Goal: Task Accomplishment & Management: Manage account settings

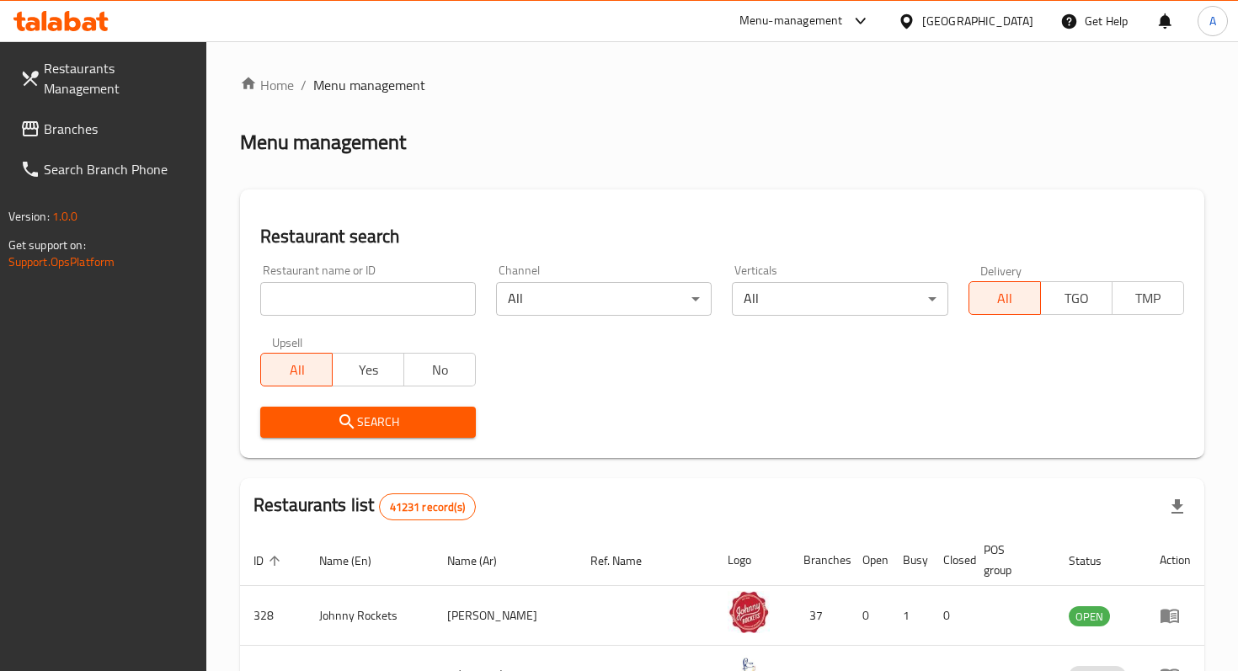
click at [363, 301] on input "search" at bounding box center [368, 299] width 216 height 34
type input "mansaf wa kunafa"
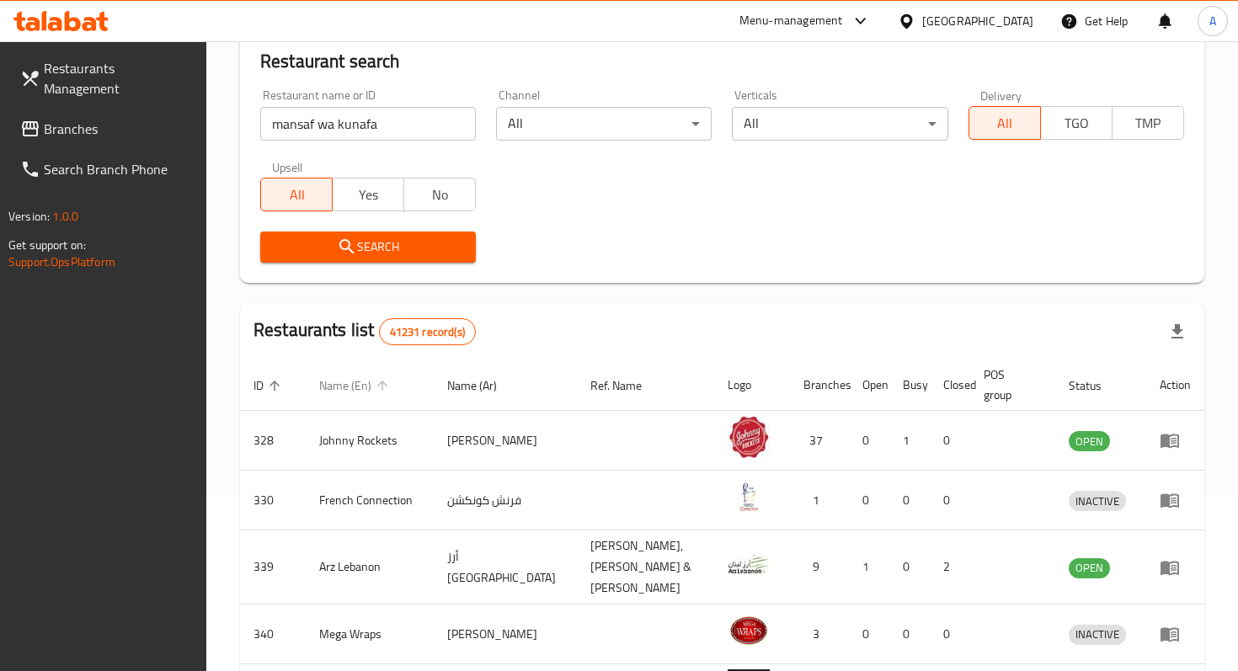
scroll to position [182, 0]
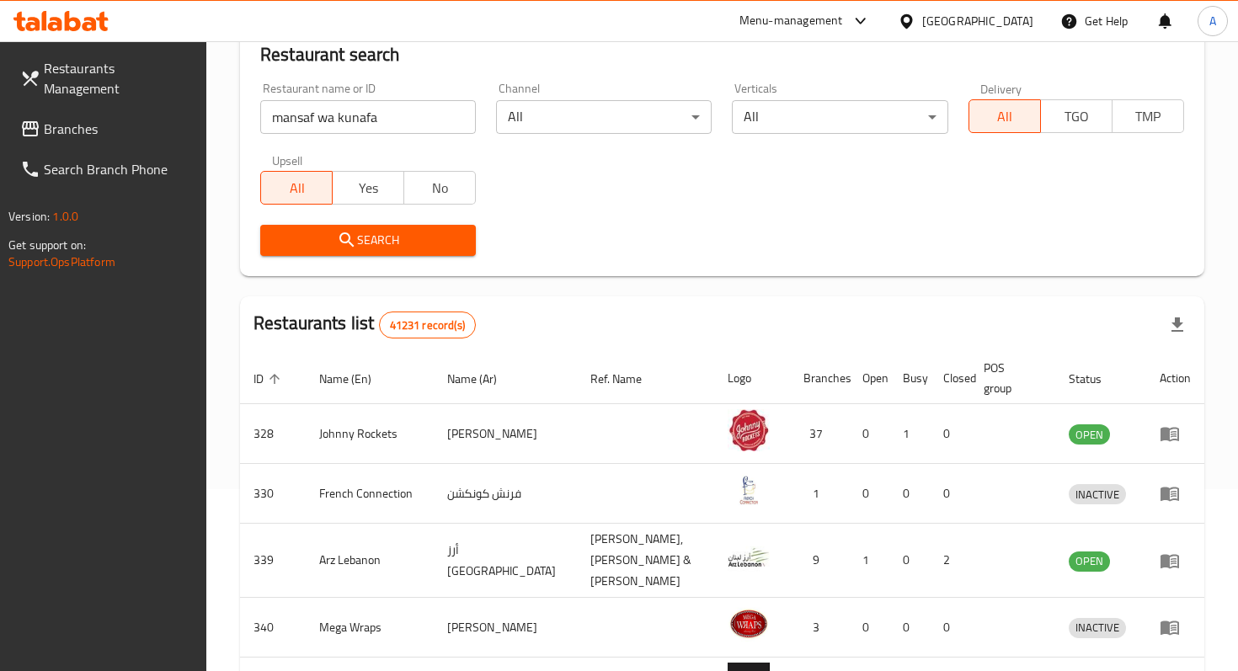
click at [424, 254] on button "Search" at bounding box center [368, 240] width 216 height 31
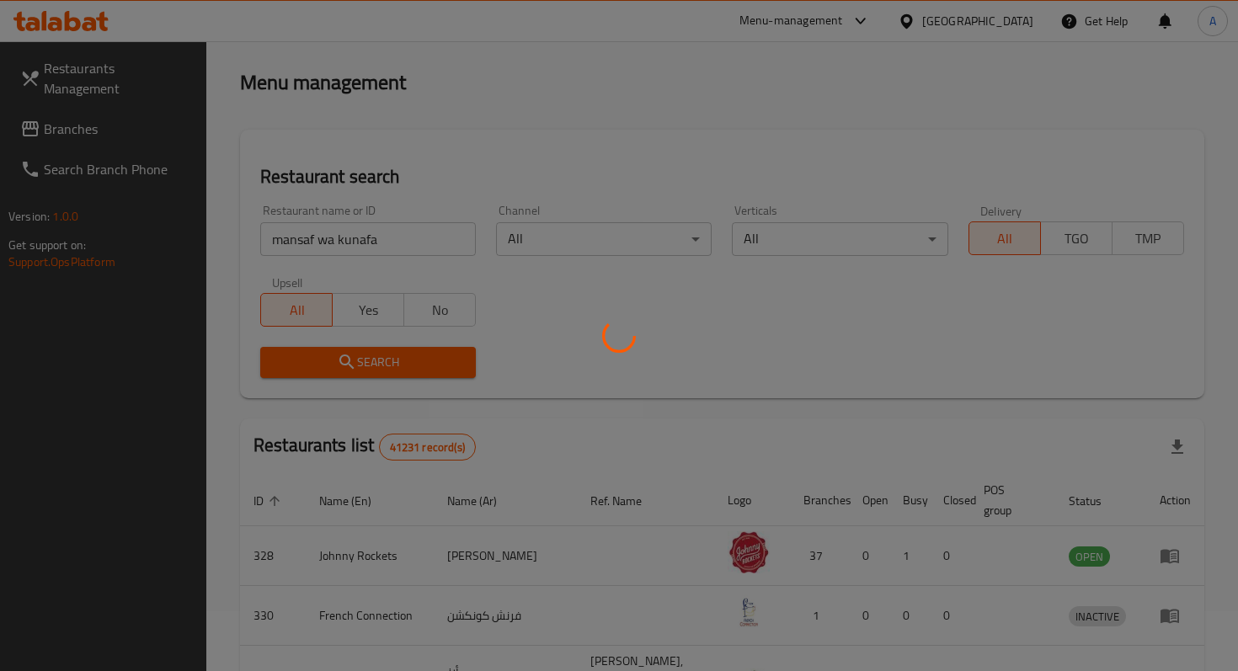
scroll to position [67, 0]
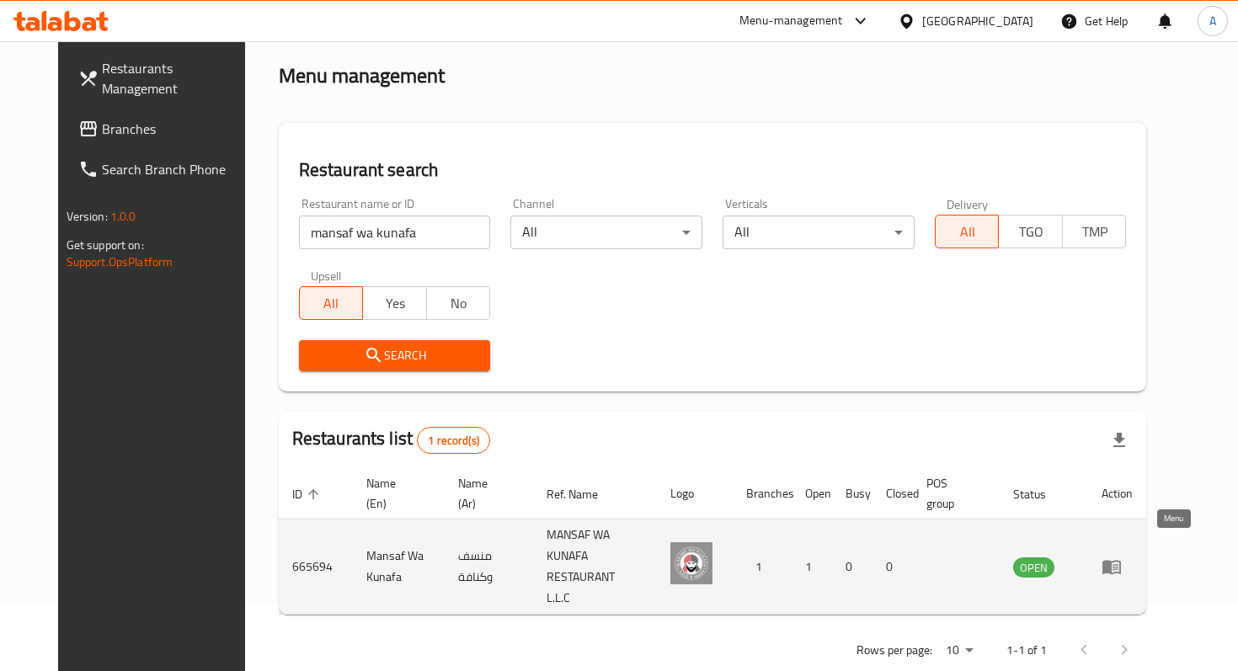
click at [1121, 561] on icon "enhanced table" at bounding box center [1111, 568] width 19 height 14
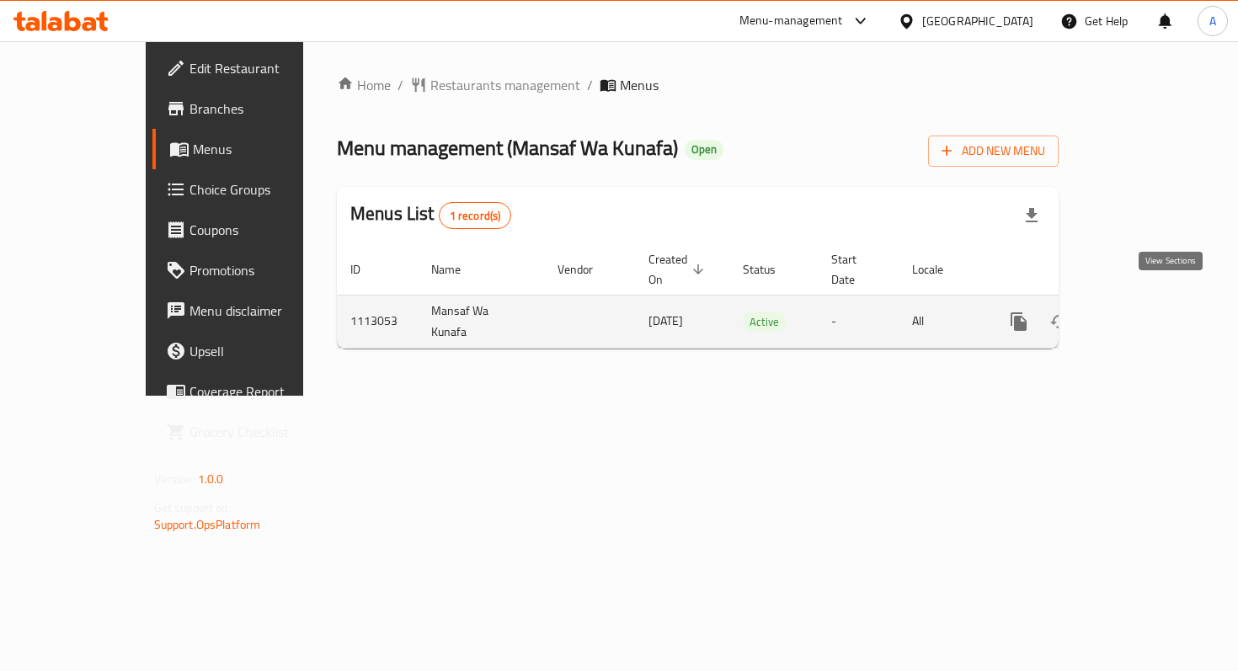
click at [1150, 312] on icon "enhanced table" at bounding box center [1140, 322] width 20 height 20
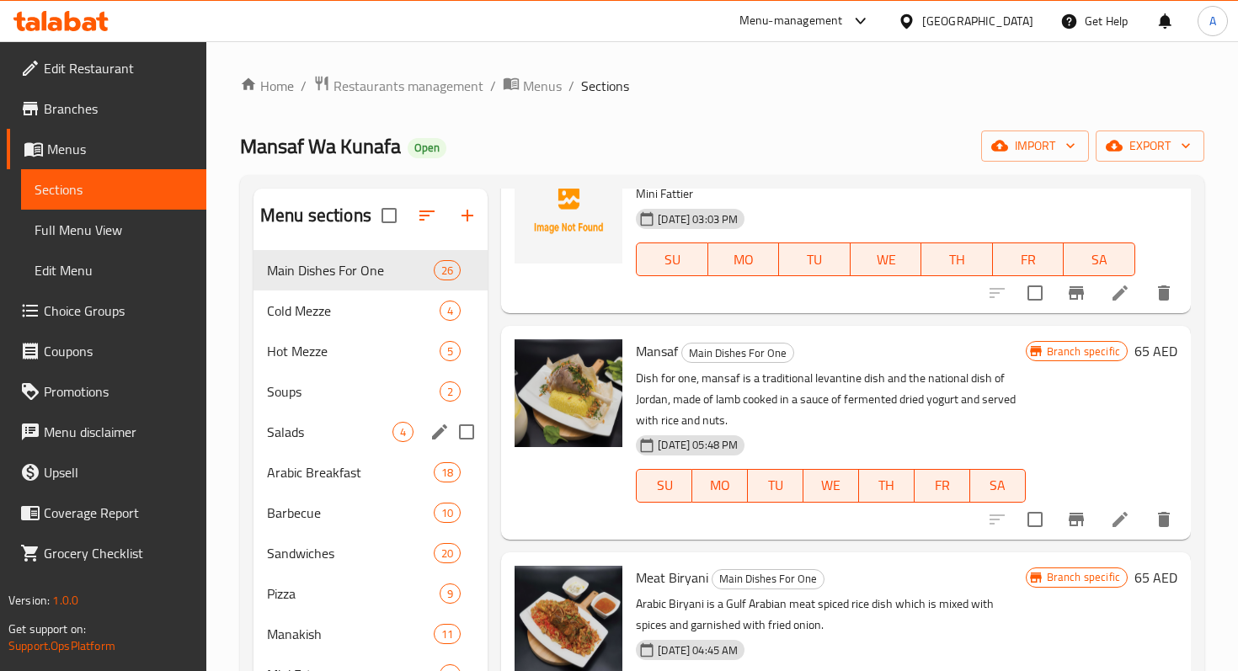
scroll to position [39, 0]
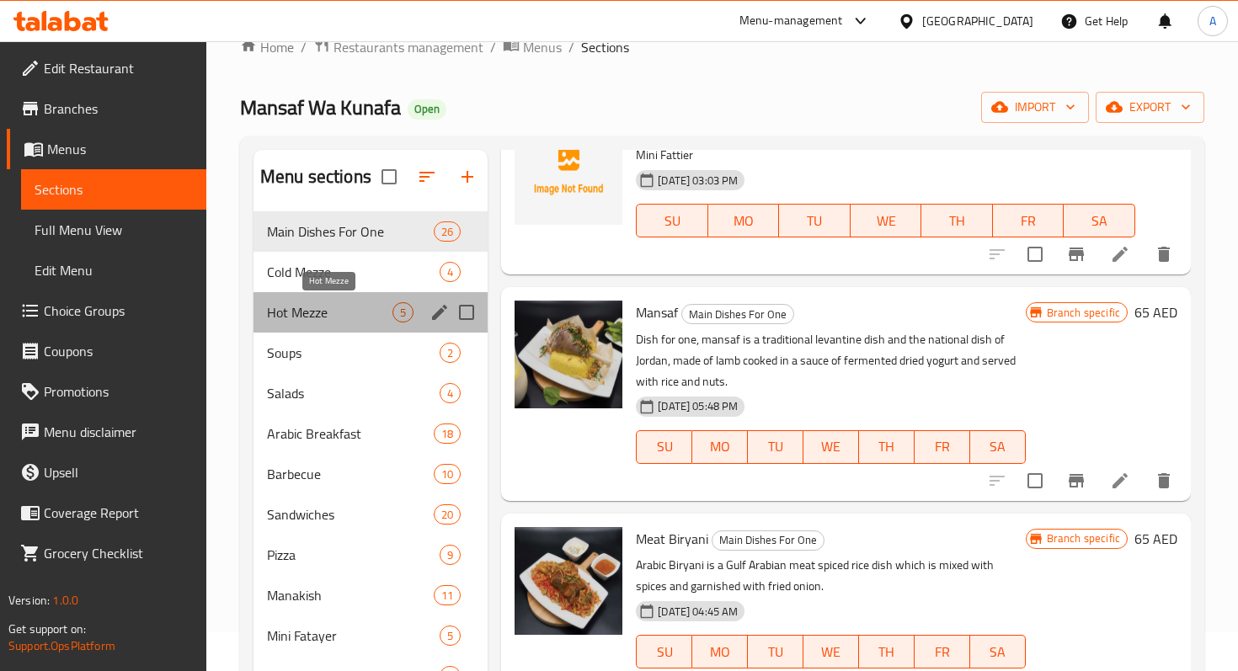
click at [319, 318] on span "Hot Mezze" at bounding box center [329, 312] width 125 height 20
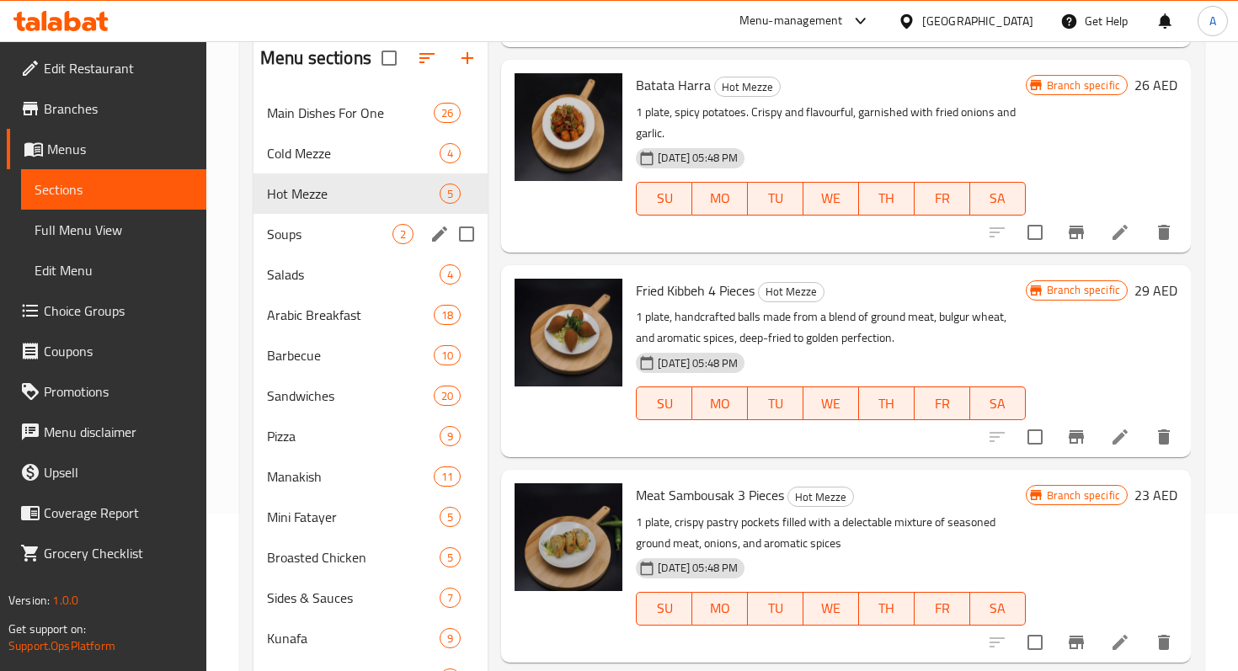
scroll to position [156, 0]
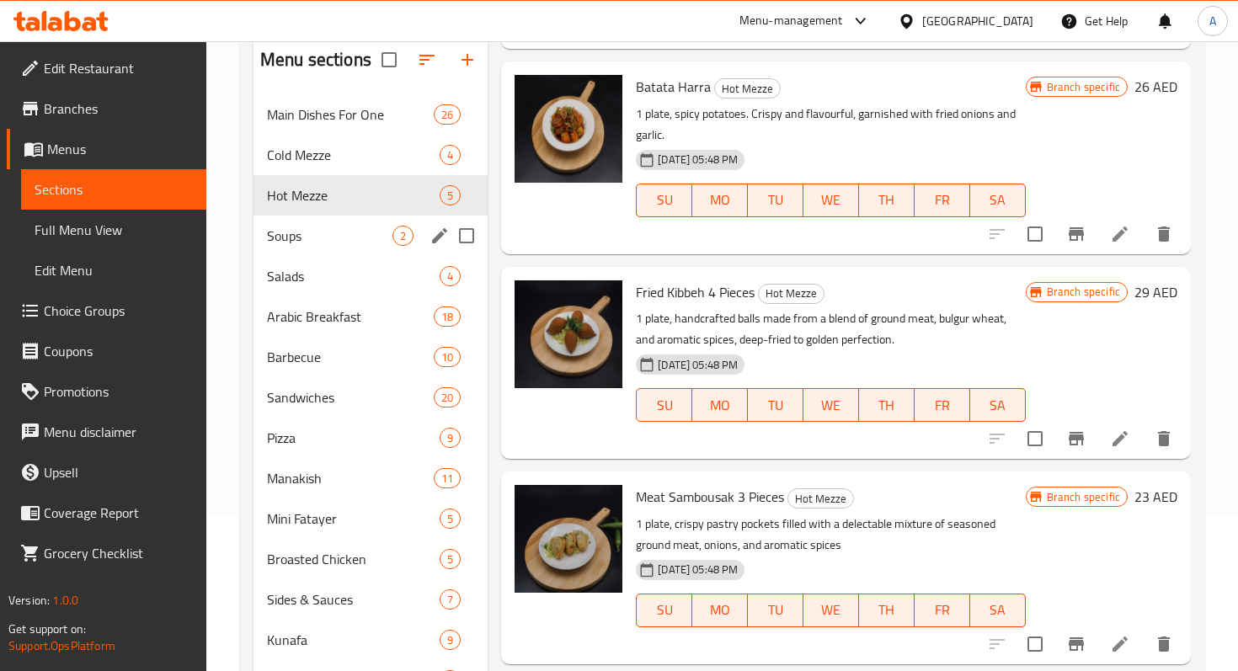
click at [344, 249] on div "Soups 2" at bounding box center [370, 236] width 234 height 40
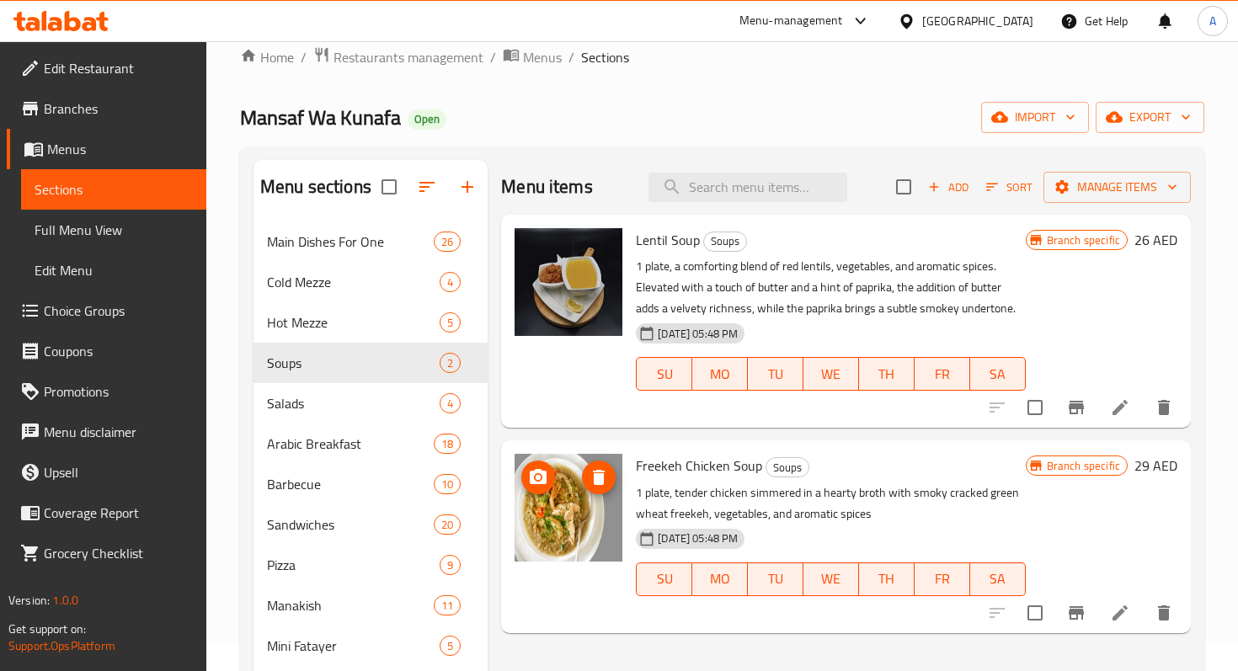
scroll to position [11, 0]
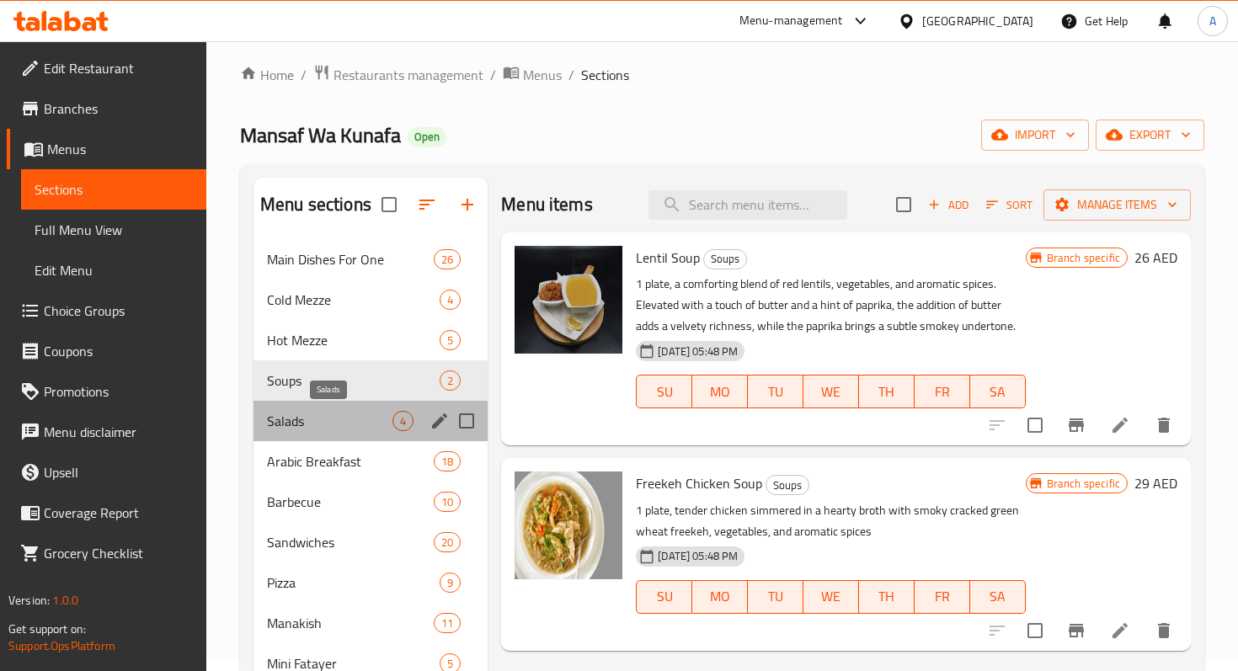
click at [317, 413] on span "Salads" at bounding box center [329, 421] width 125 height 20
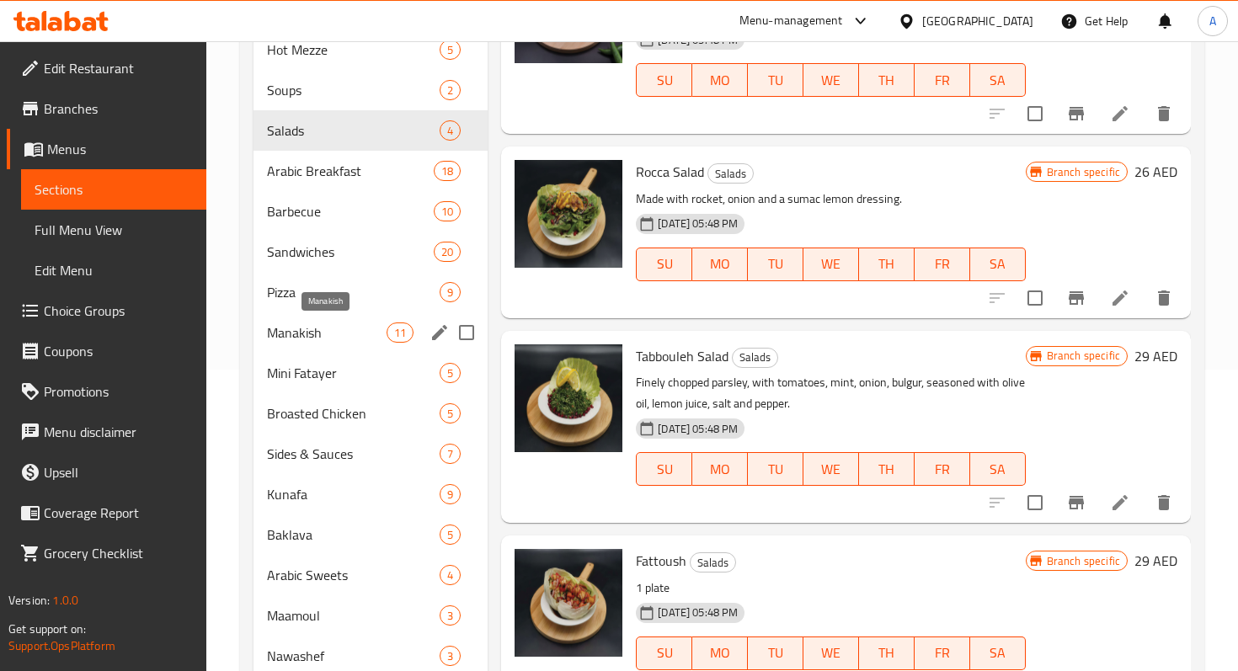
scroll to position [243, 0]
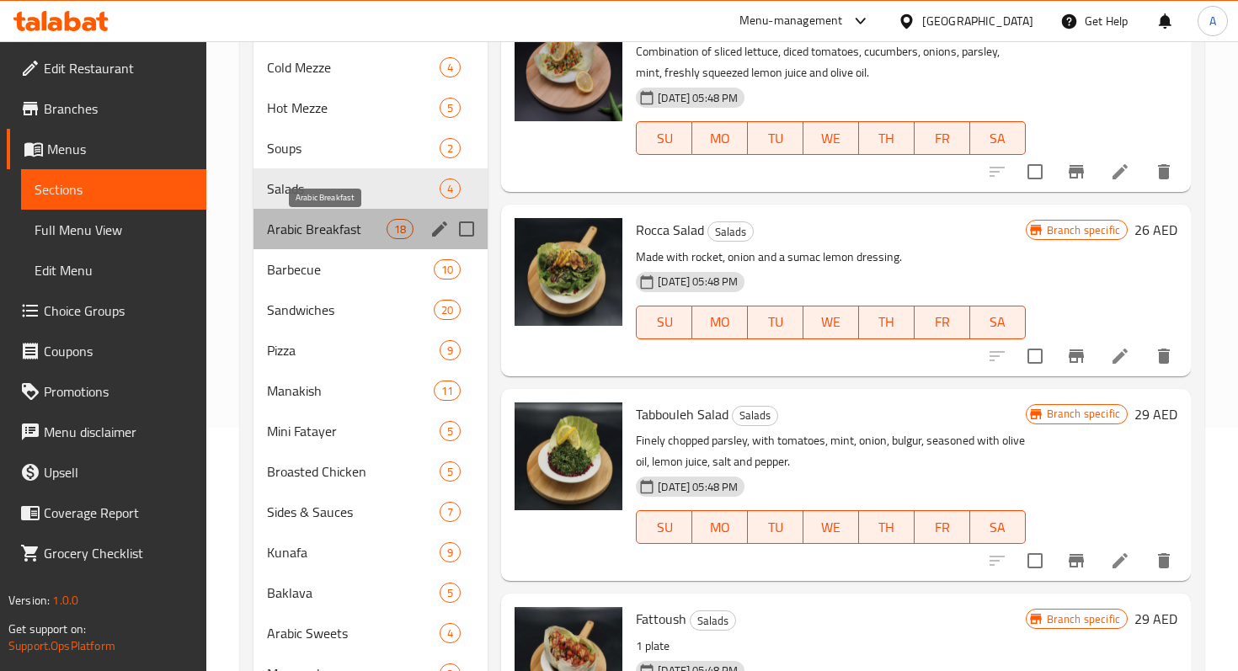
click at [318, 236] on span "Arabic Breakfast" at bounding box center [327, 229] width 120 height 20
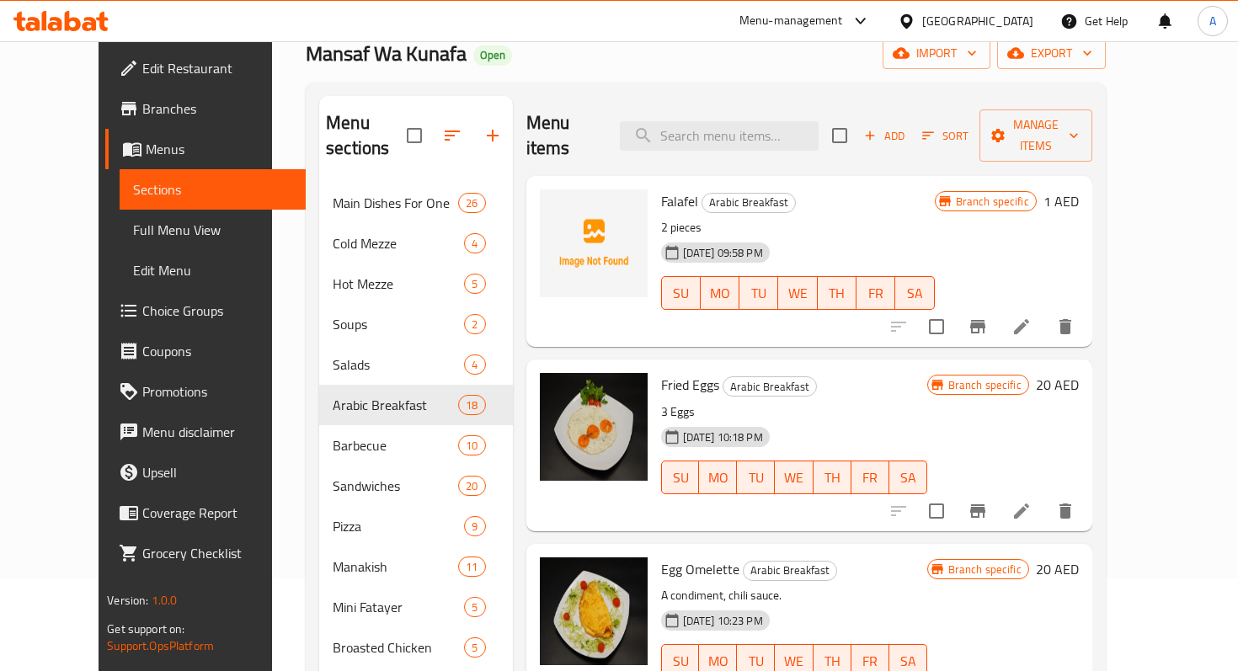
scroll to position [91, 0]
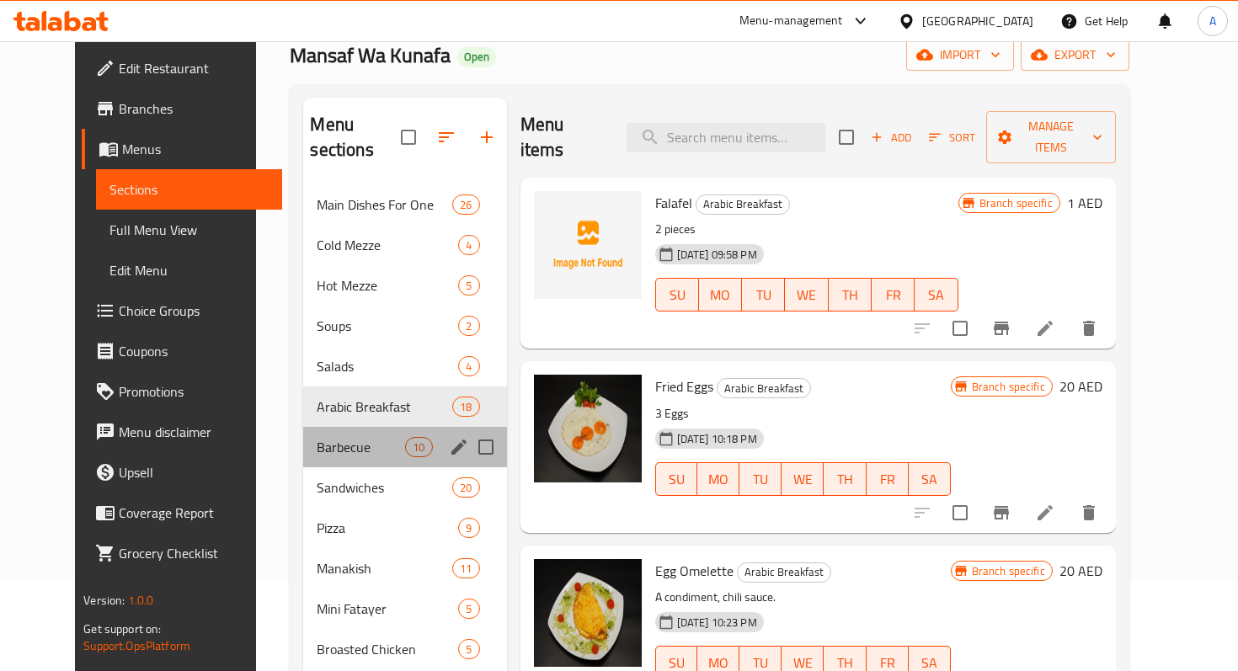
click at [321, 432] on div "Barbecue 10" at bounding box center [404, 447] width 203 height 40
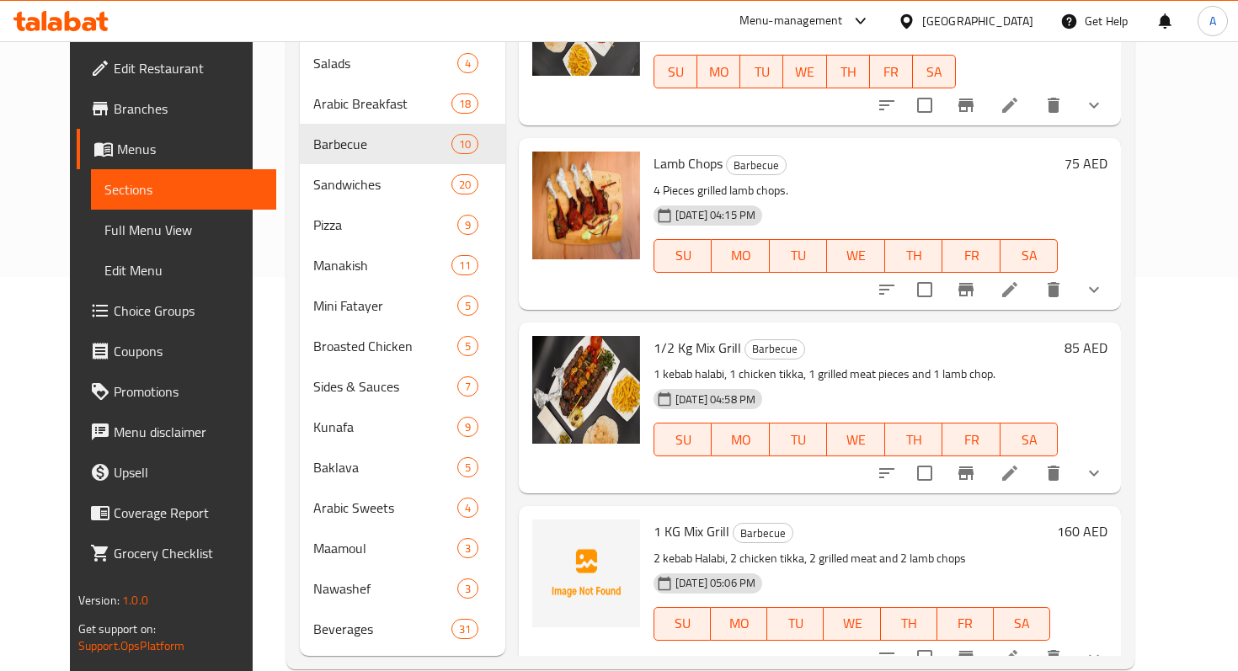
scroll to position [401, 0]
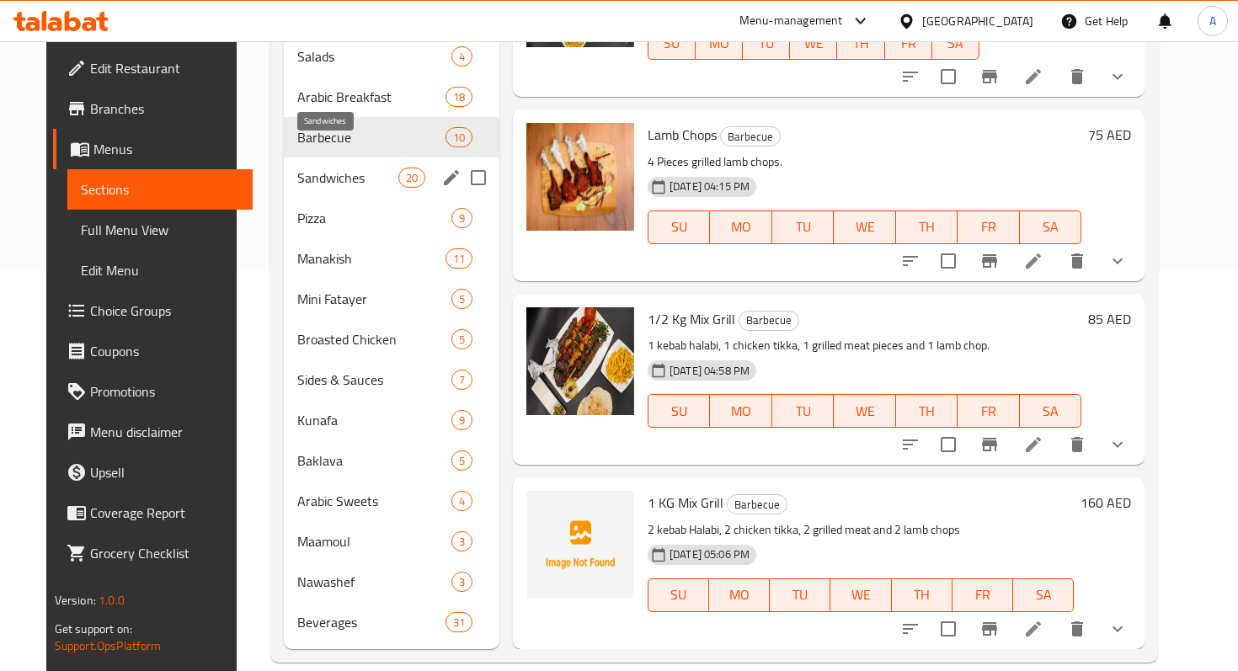
click at [317, 168] on span "Sandwiches" at bounding box center [347, 178] width 100 height 20
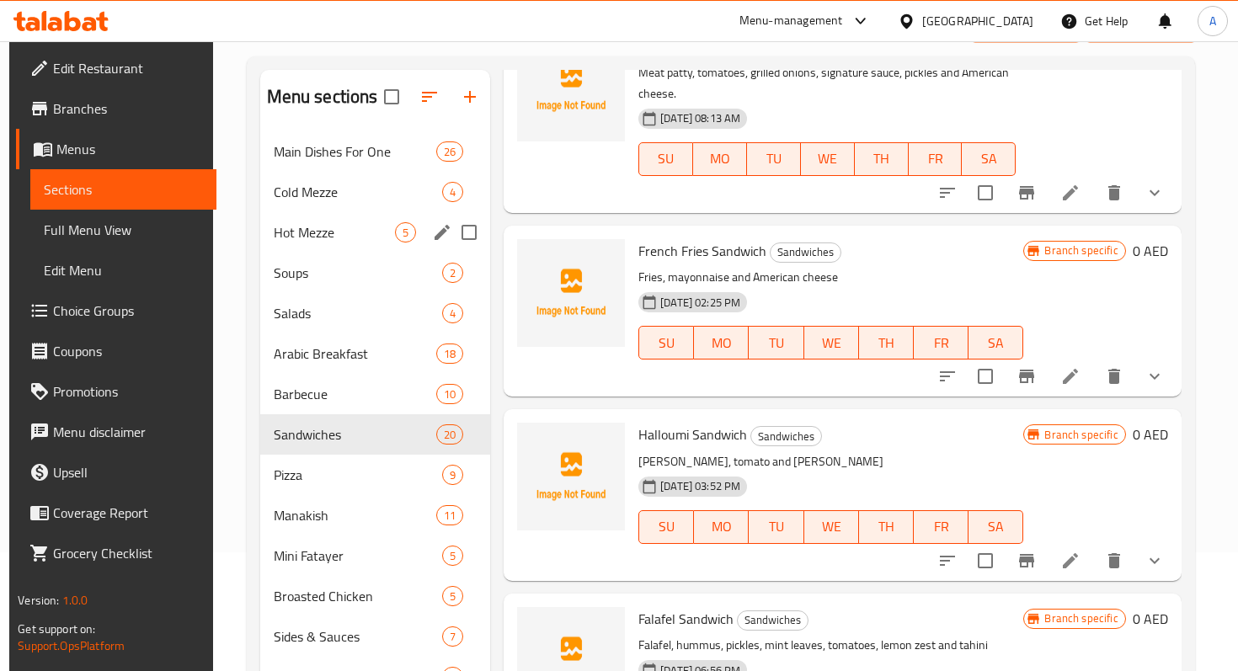
scroll to position [104, 0]
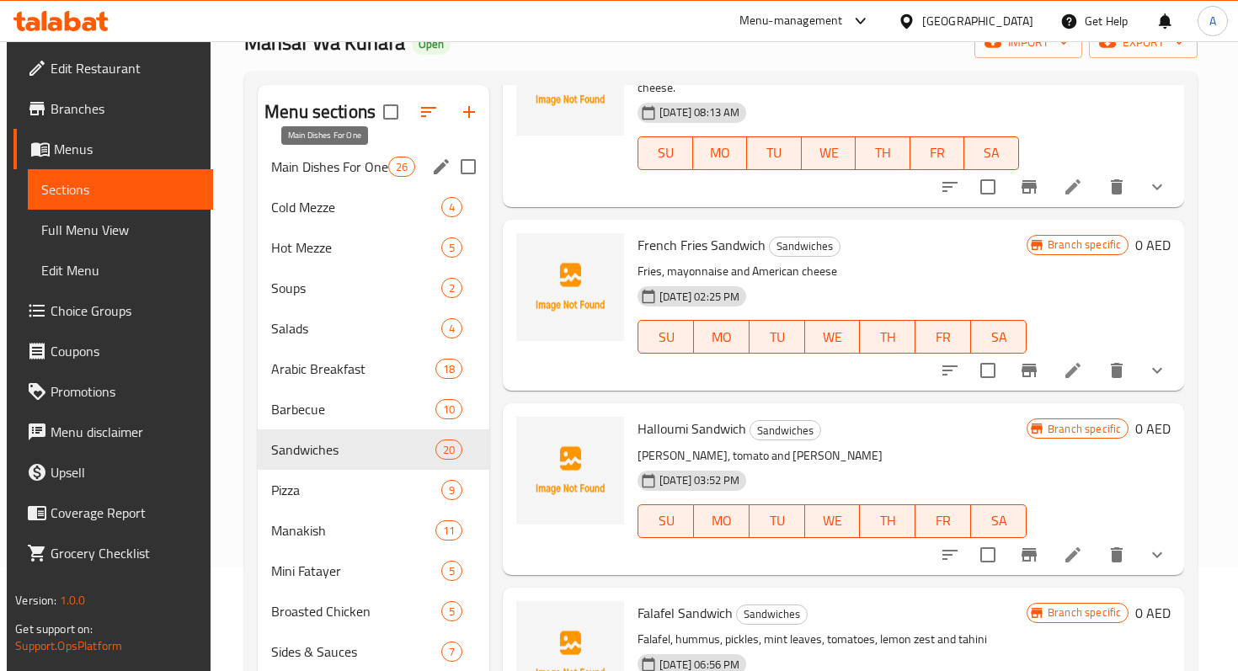
click at [306, 170] on span "Main Dishes For One" at bounding box center [329, 167] width 117 height 20
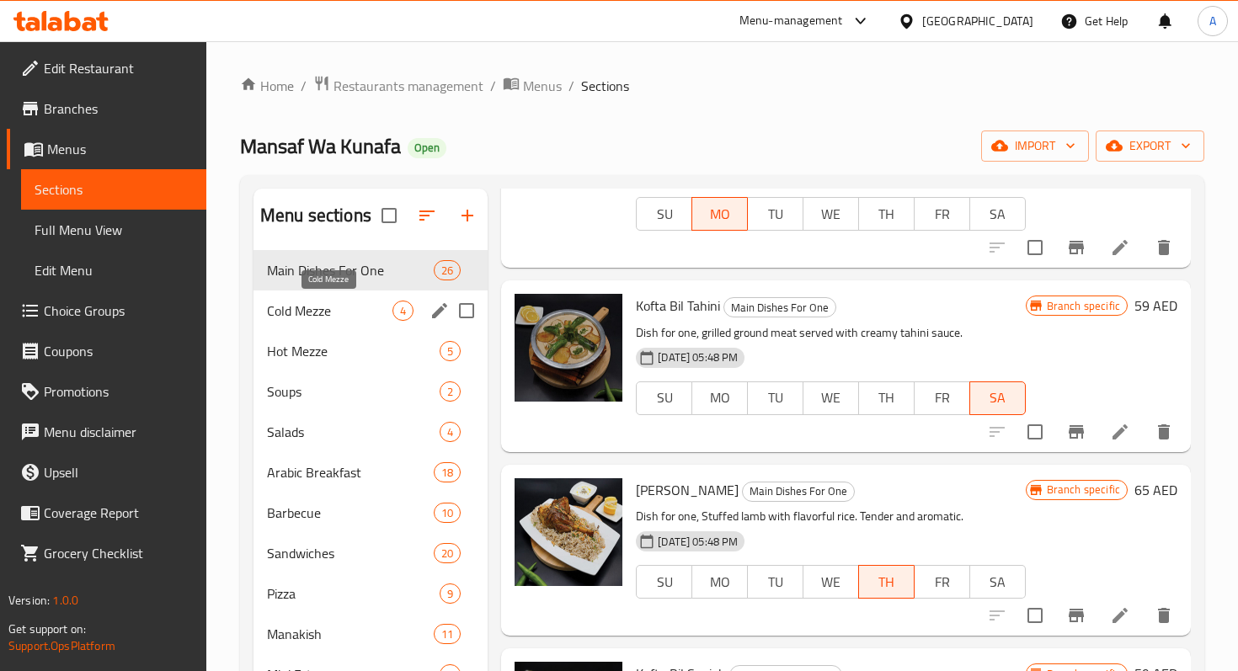
click at [354, 314] on span "Cold Mezze" at bounding box center [329, 311] width 125 height 20
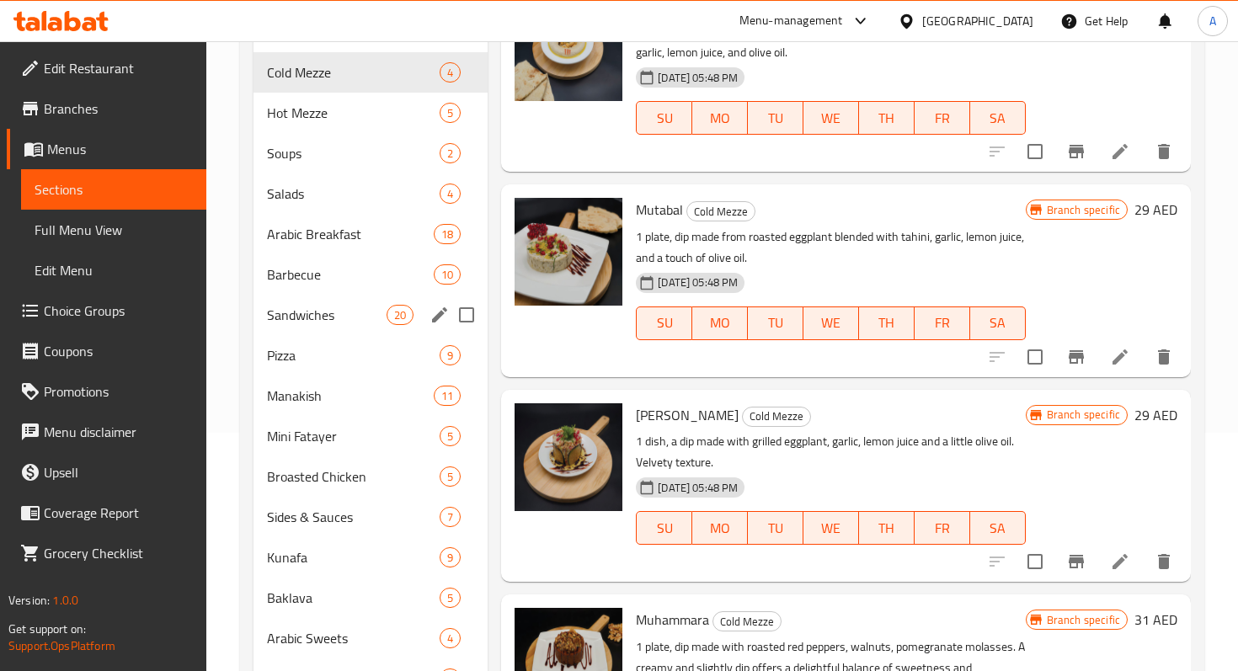
scroll to position [237, 0]
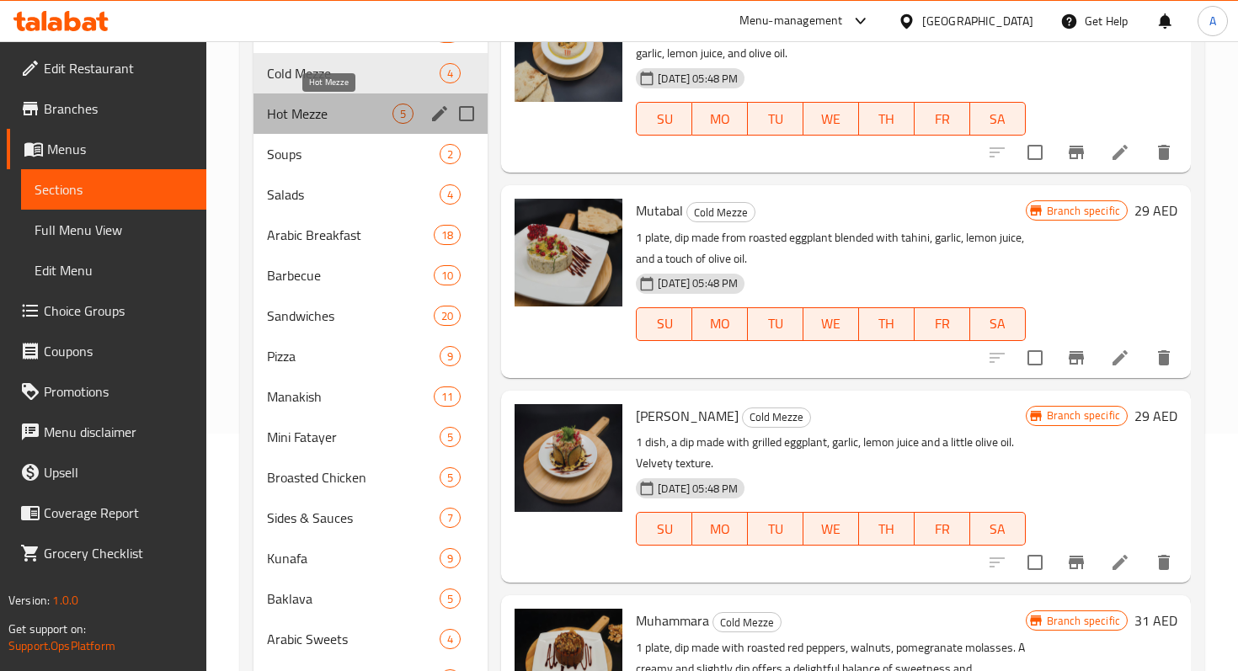
click at [329, 116] on span "Hot Mezze" at bounding box center [329, 114] width 125 height 20
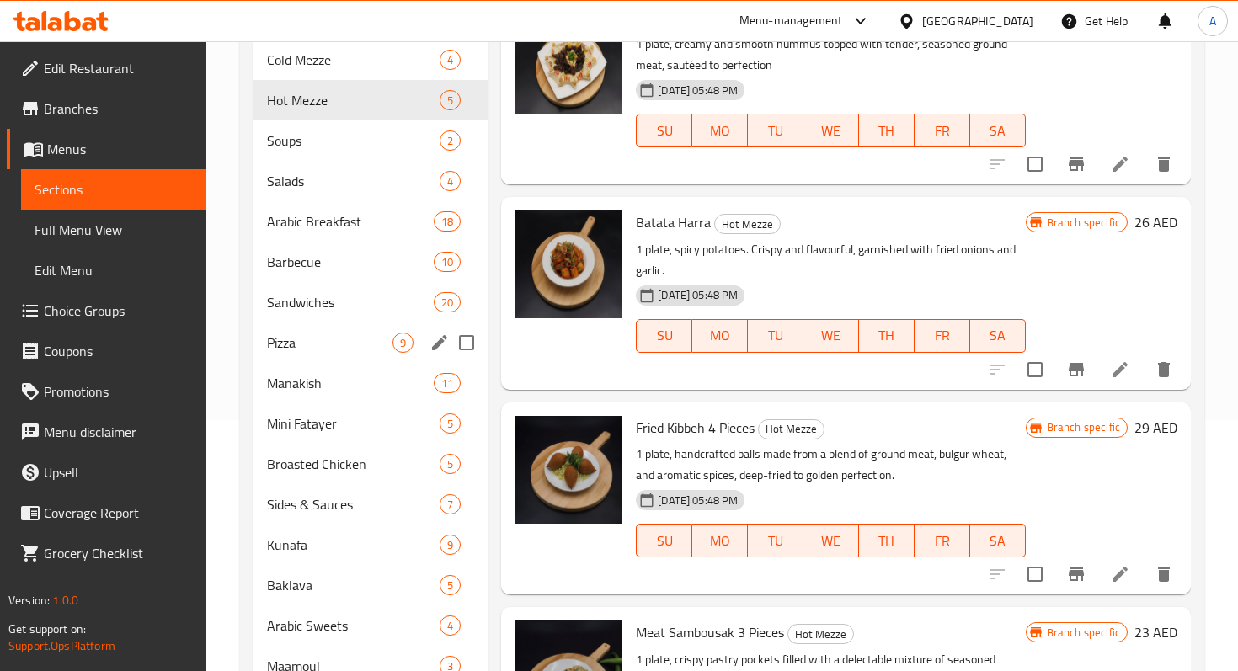
scroll to position [216, 0]
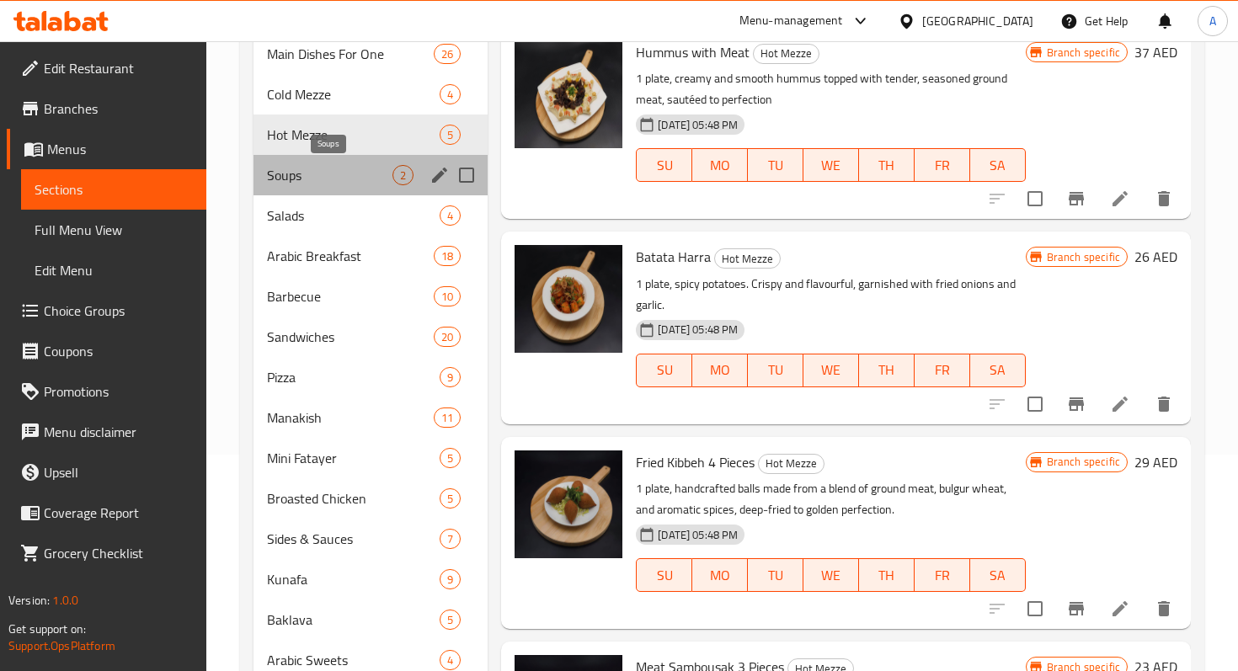
click at [362, 179] on span "Soups" at bounding box center [329, 175] width 125 height 20
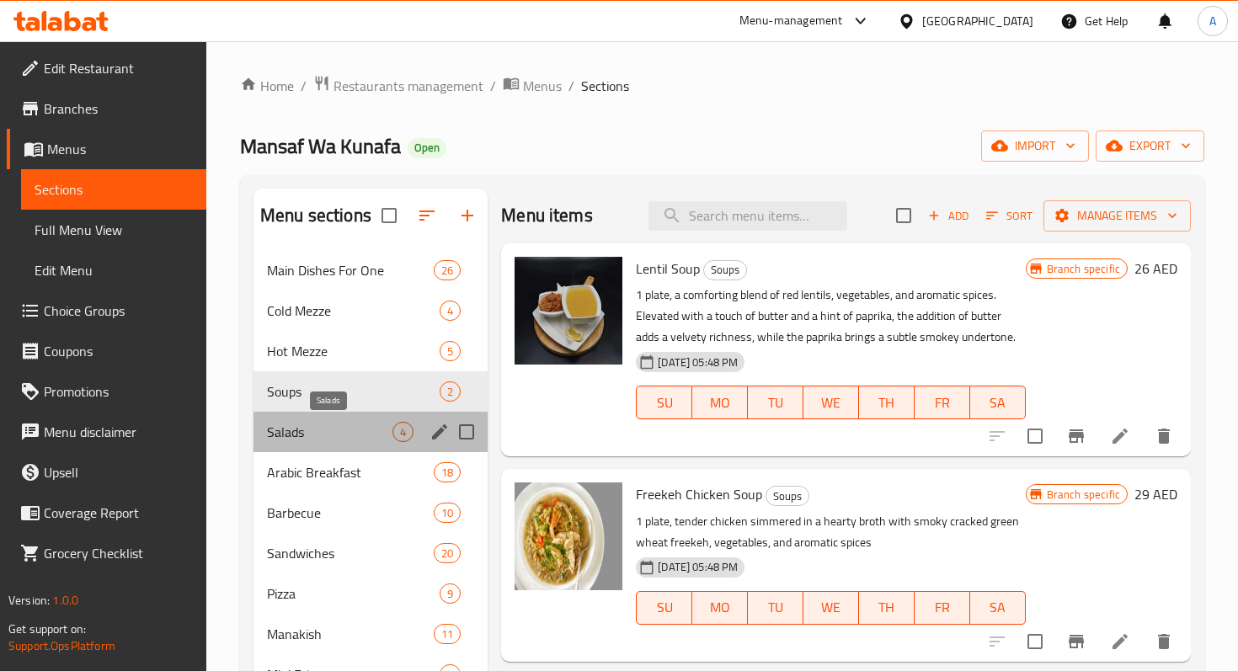
click at [312, 422] on span "Salads" at bounding box center [329, 432] width 125 height 20
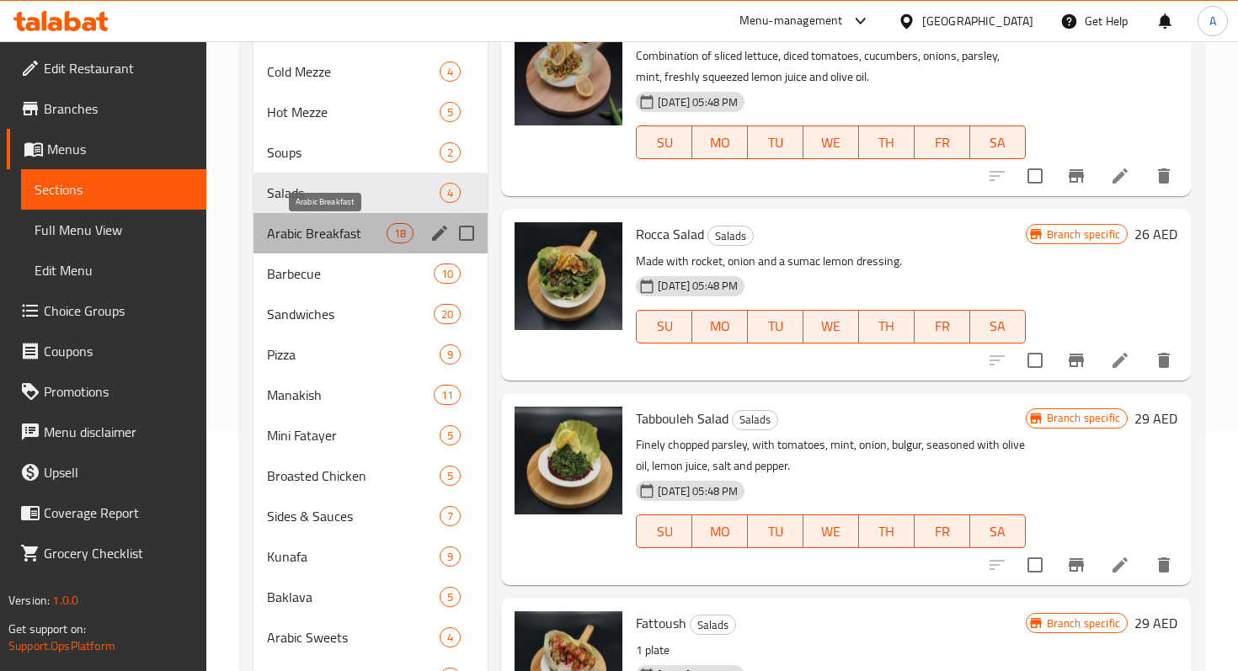
click at [312, 227] on span "Arabic Breakfast" at bounding box center [327, 233] width 120 height 20
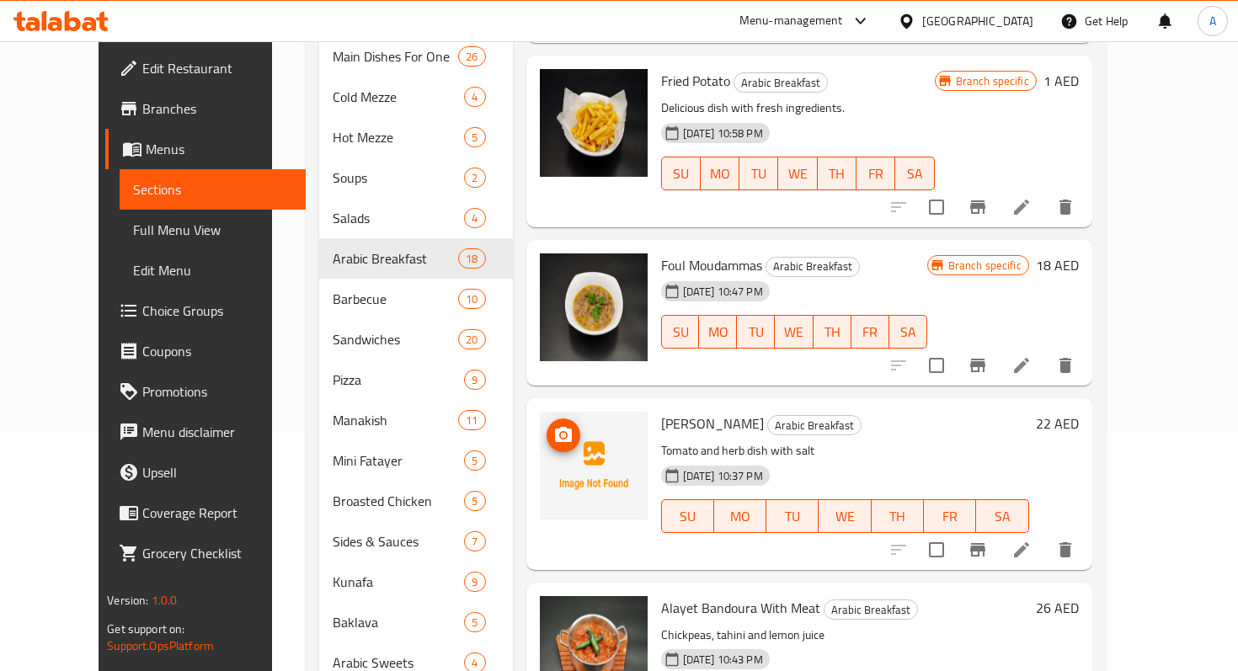
click at [557, 413] on img at bounding box center [594, 466] width 108 height 108
click at [553, 425] on icon "upload picture" at bounding box center [563, 435] width 20 height 20
click at [588, 412] on img at bounding box center [594, 466] width 108 height 108
click at [555, 427] on icon "upload picture" at bounding box center [563, 434] width 17 height 15
click at [552, 412] on img at bounding box center [594, 466] width 108 height 108
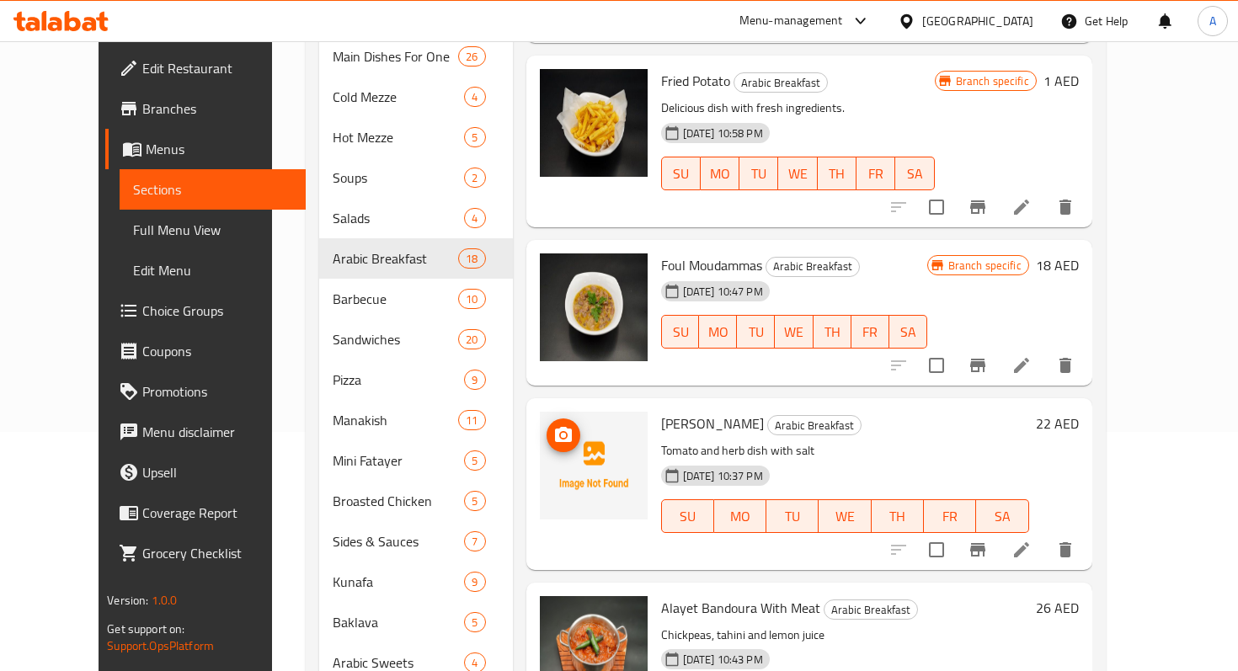
click at [553, 425] on icon "upload picture" at bounding box center [563, 435] width 20 height 20
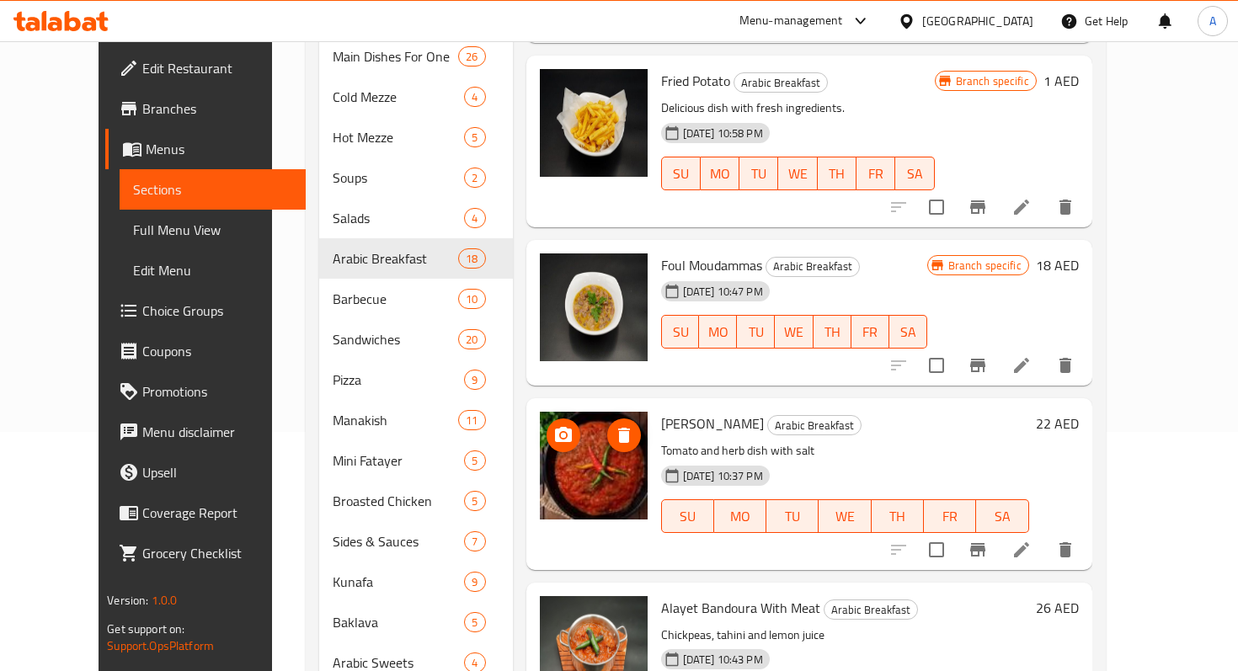
click at [569, 458] on img at bounding box center [594, 466] width 108 height 108
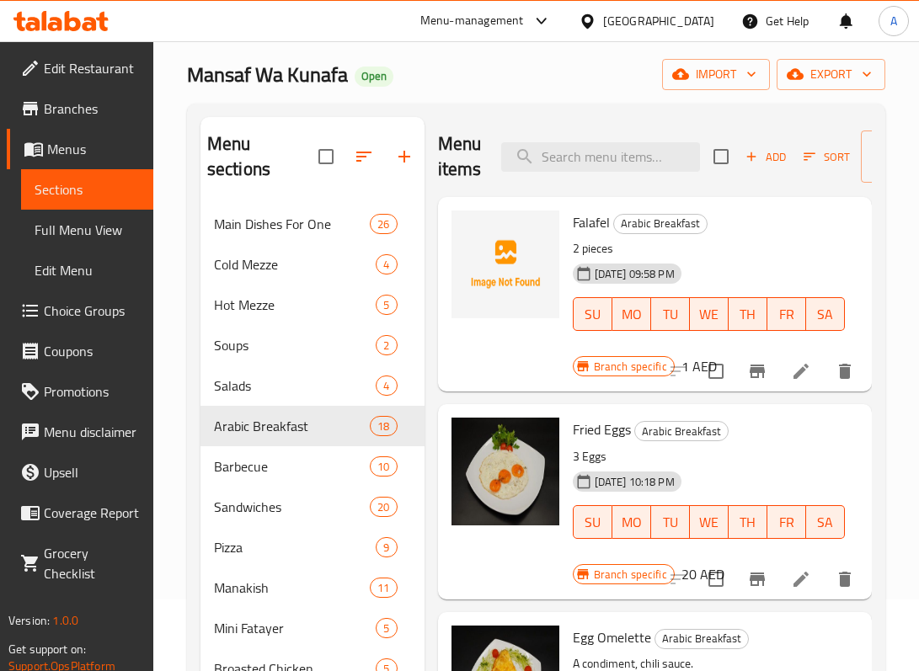
scroll to position [8, 0]
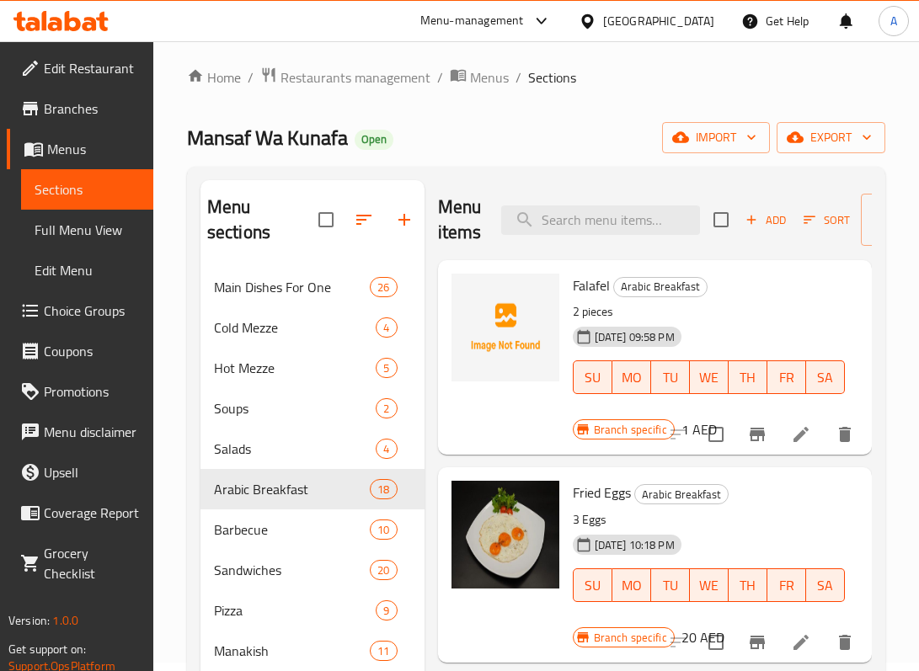
click at [771, 50] on div "Home / Restaurants management / Menus / Sections Mansaf Wa Kunafa Open import e…" at bounding box center [535, 561] width 765 height 1056
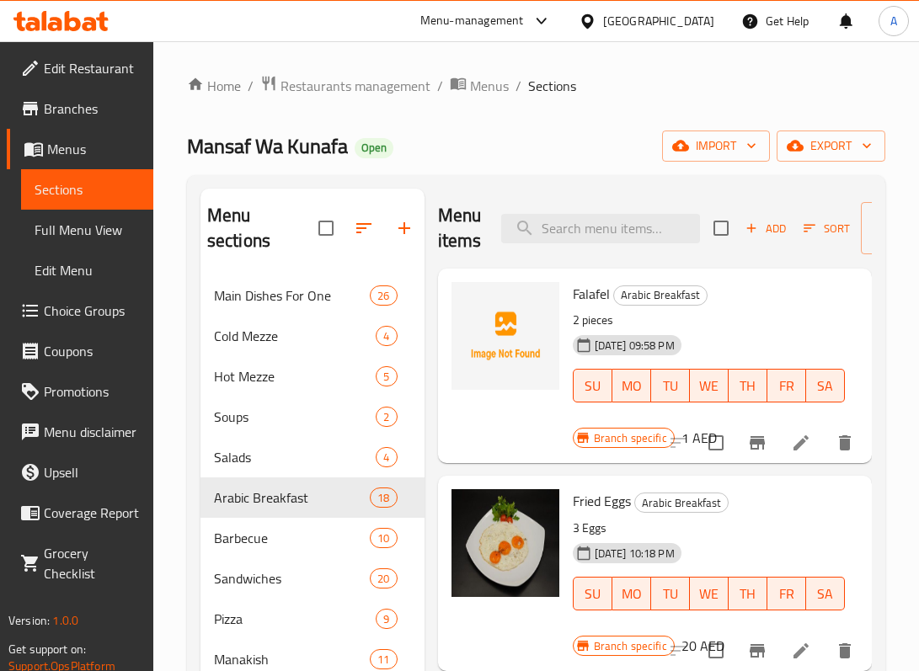
click at [706, 99] on div "Home / Restaurants management / Menus / Sections Mansaf Wa Kunafa Open import e…" at bounding box center [536, 569] width 698 height 989
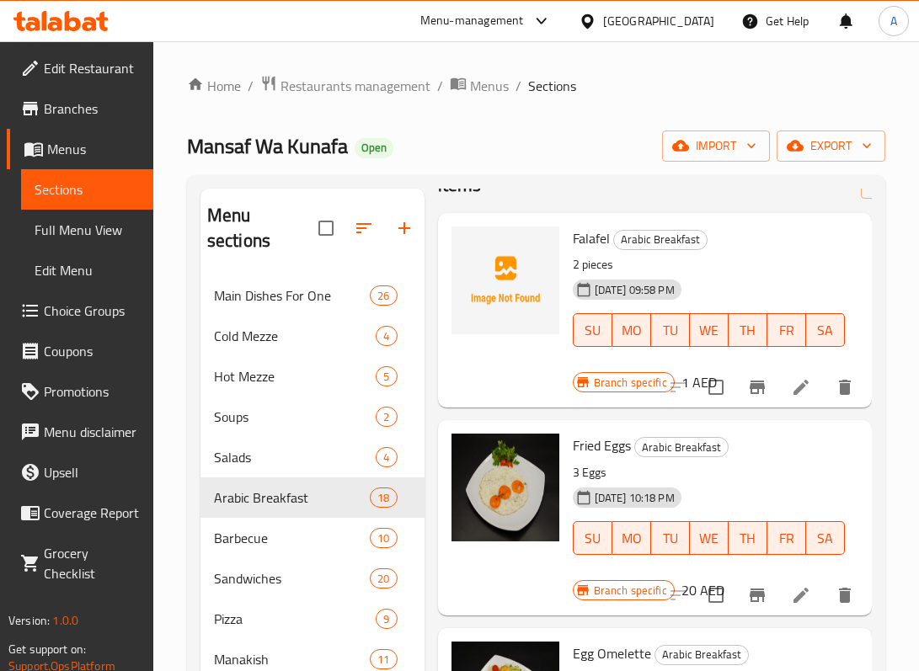
click at [472, 139] on div "Mansaf Wa Kunafa Open import export" at bounding box center [536, 146] width 698 height 31
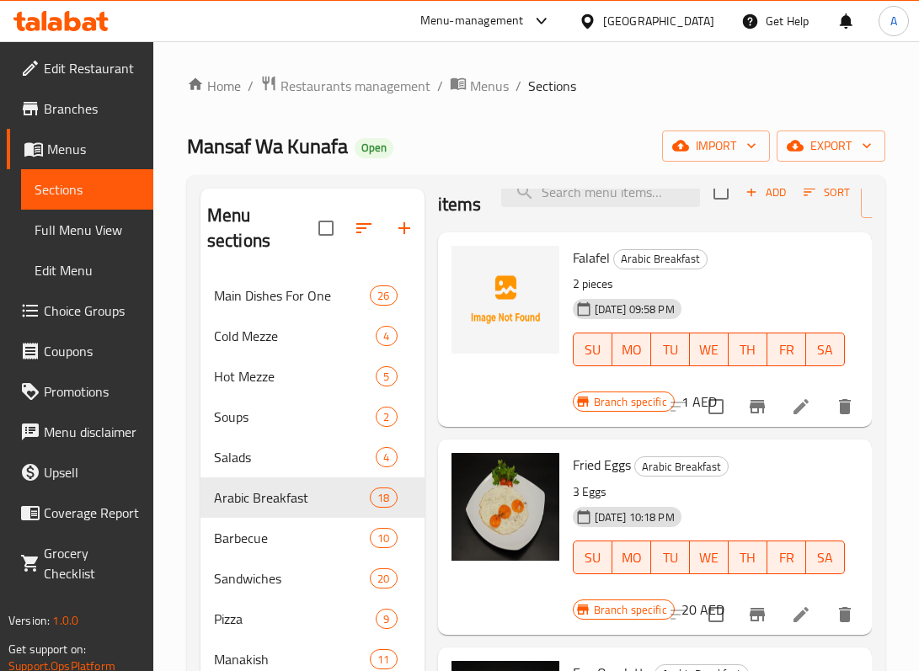
scroll to position [35, 0]
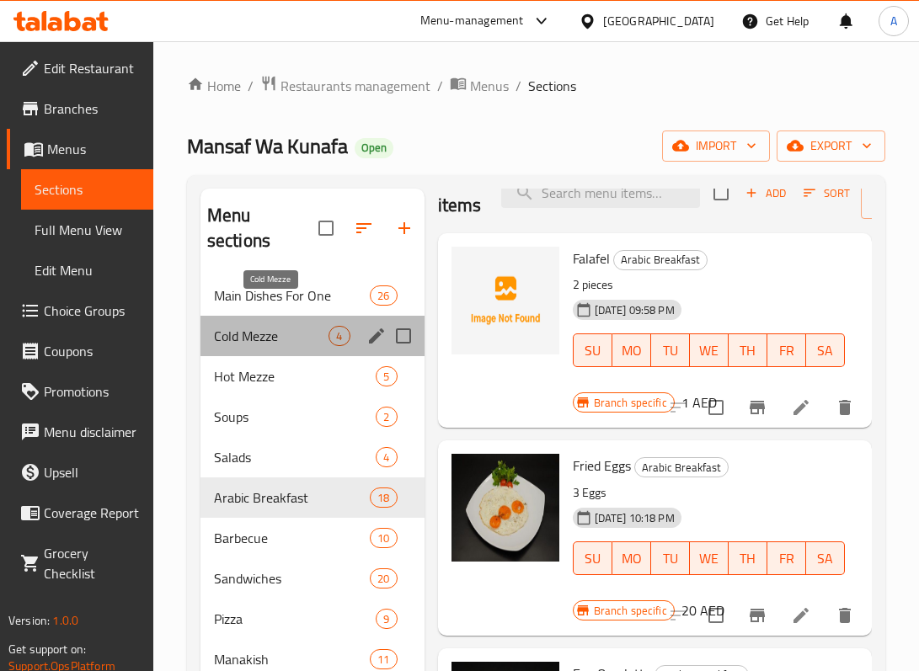
click at [273, 326] on span "Cold Mezze" at bounding box center [271, 336] width 115 height 20
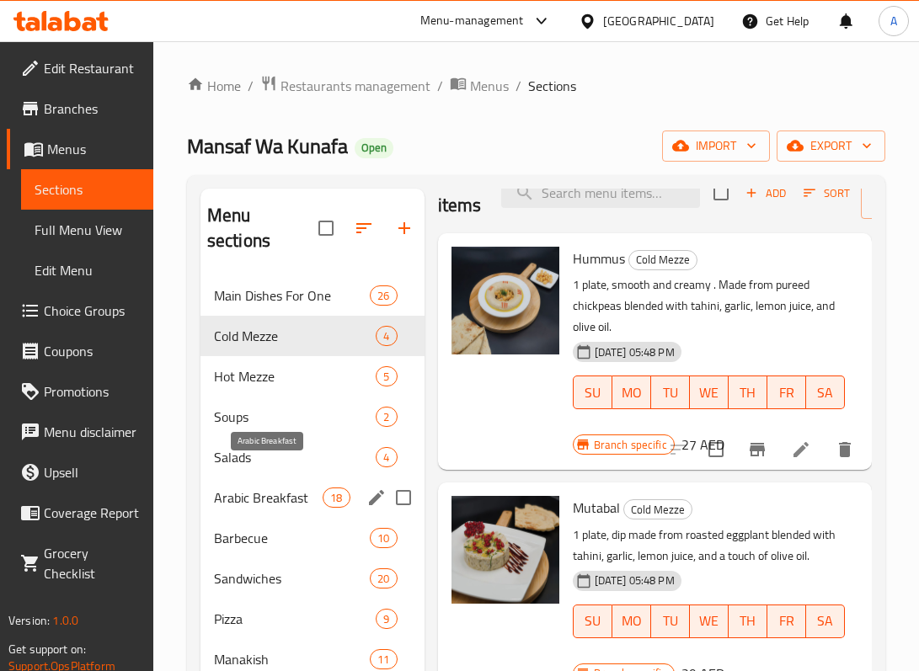
click at [261, 488] on span "Arabic Breakfast" at bounding box center [268, 498] width 109 height 20
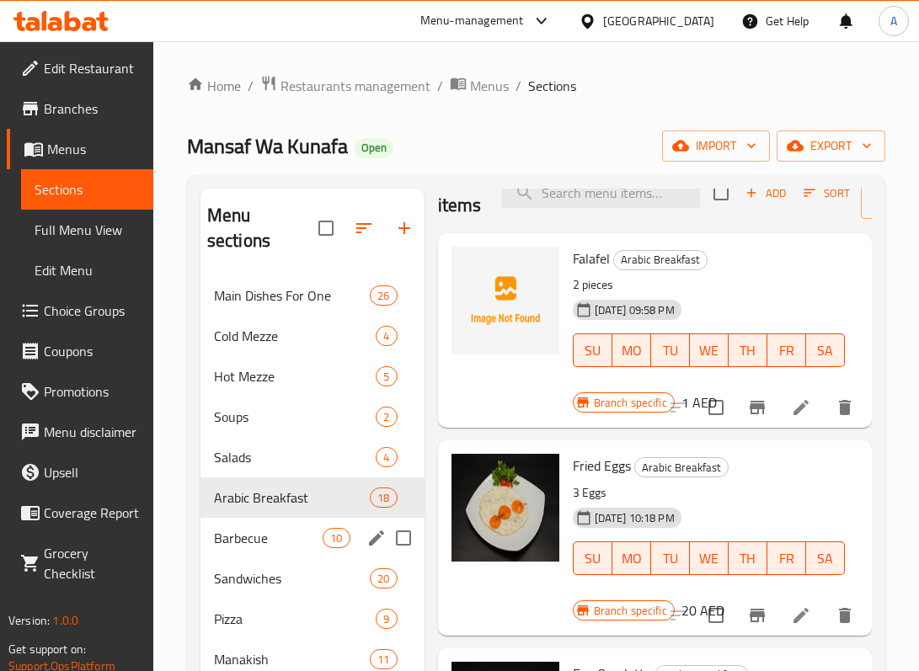
click at [265, 525] on div "Barbecue 10" at bounding box center [312, 538] width 224 height 40
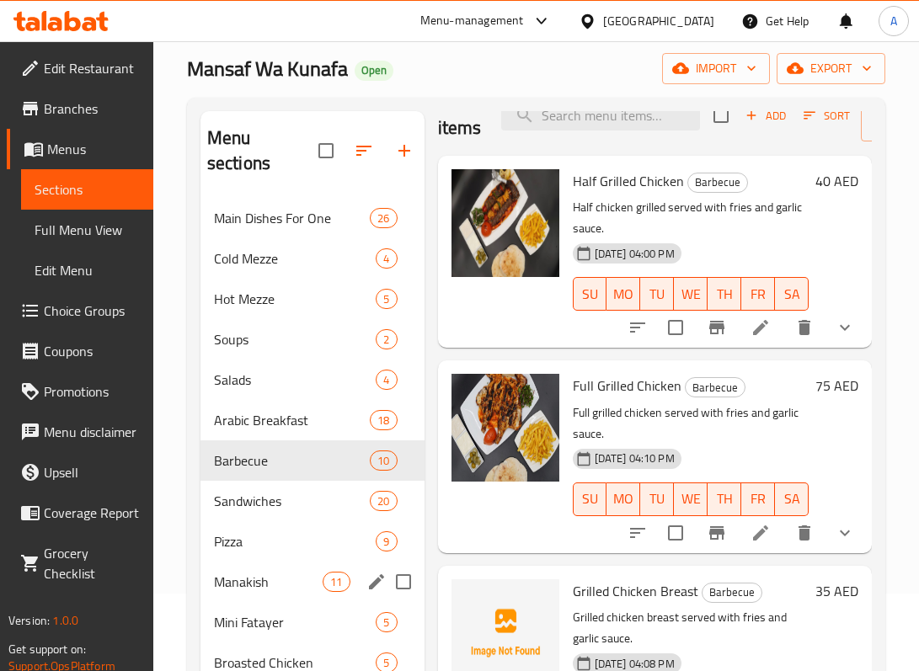
scroll to position [92, 0]
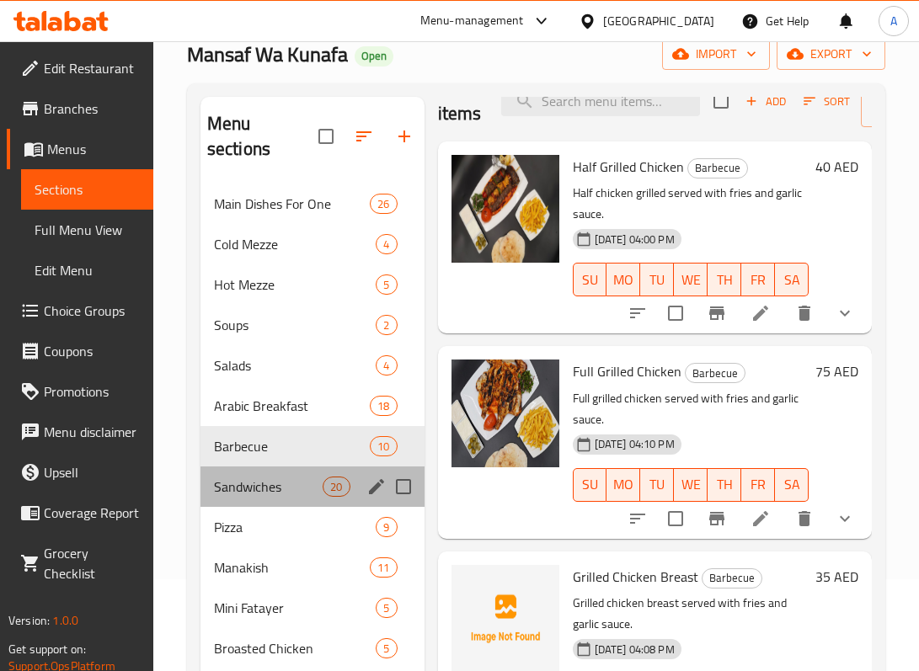
click at [258, 474] on div "Sandwiches 20" at bounding box center [312, 487] width 224 height 40
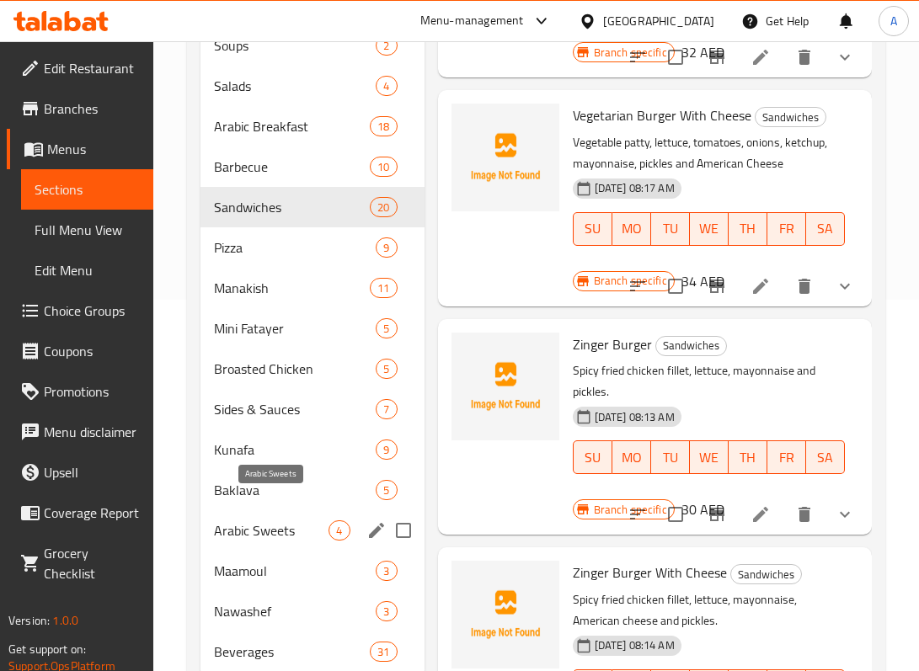
scroll to position [401, 0]
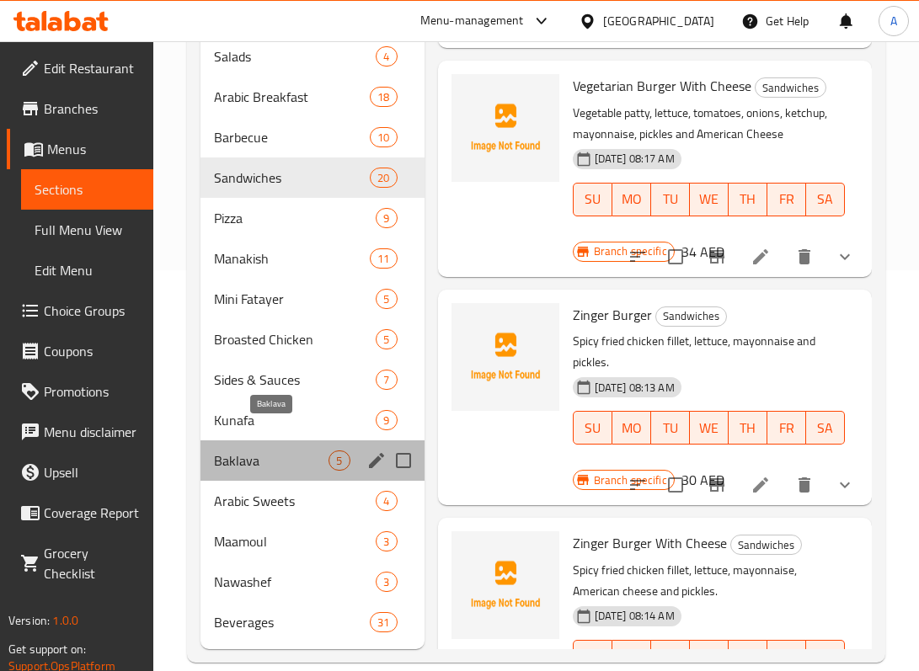
click at [259, 451] on span "Baklava" at bounding box center [271, 461] width 115 height 20
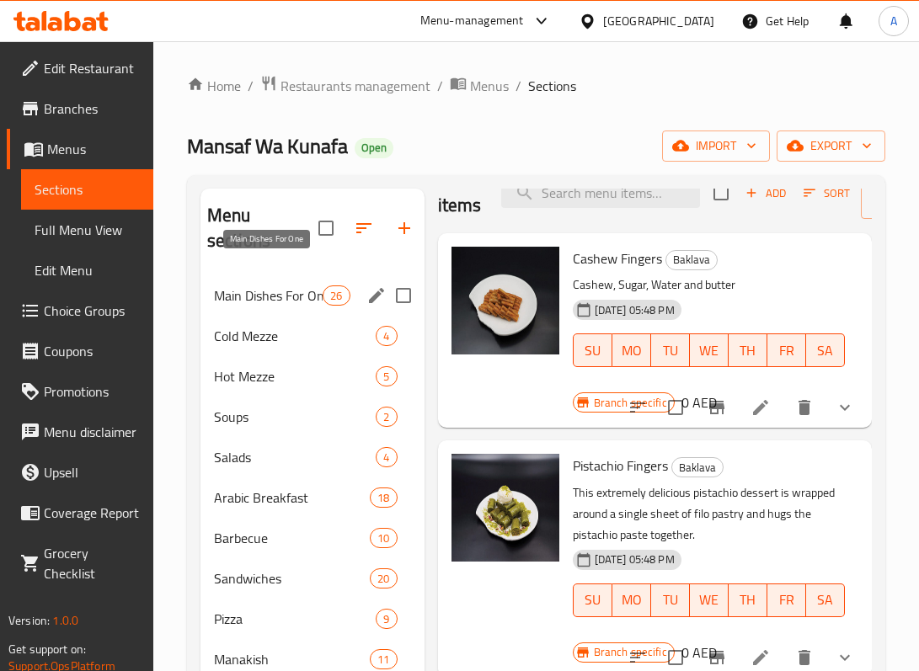
click at [265, 285] on span "Main Dishes For One" at bounding box center [268, 295] width 109 height 20
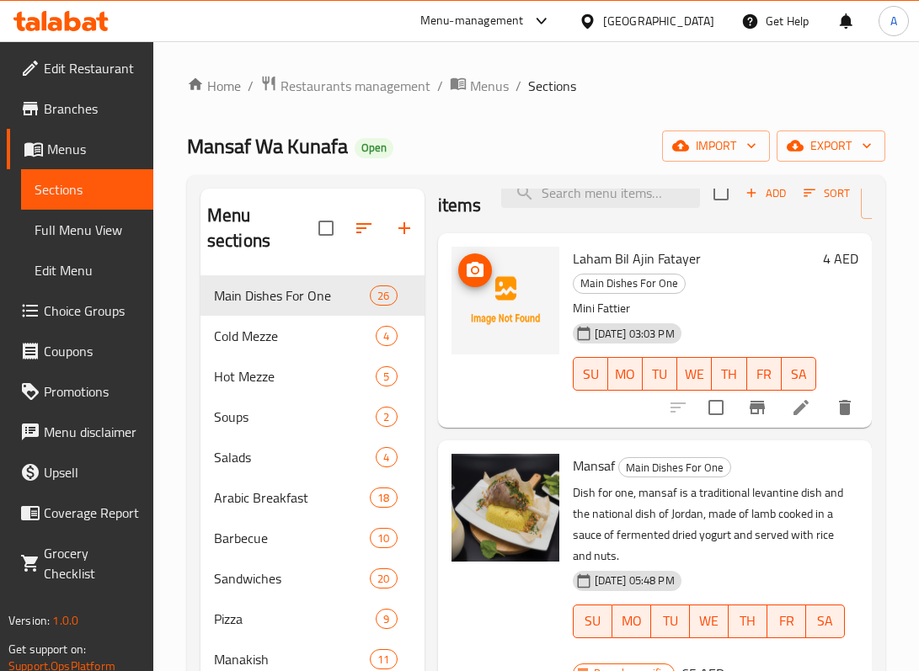
click at [481, 270] on icon "upload picture" at bounding box center [475, 269] width 17 height 15
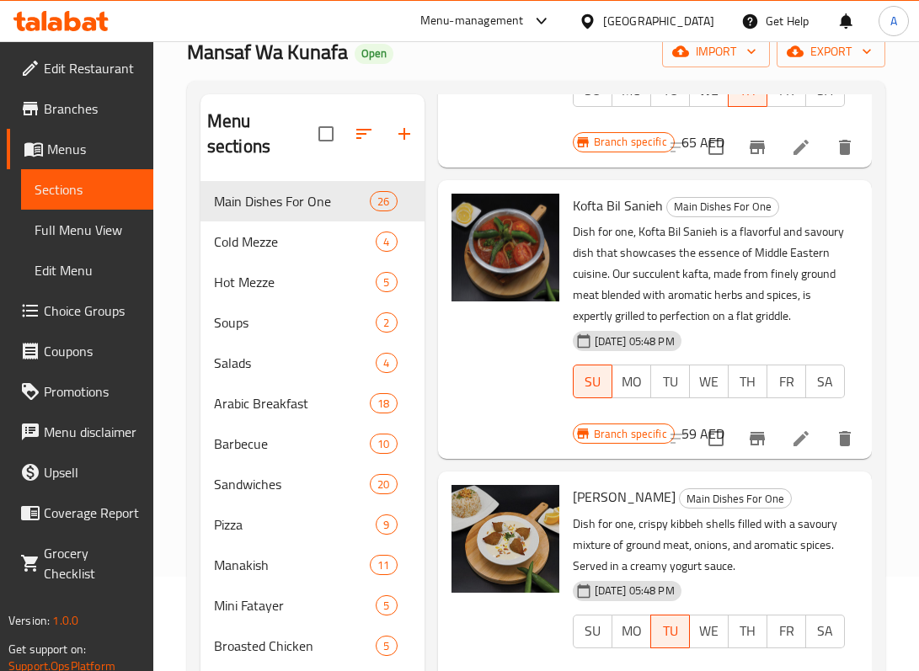
scroll to position [4410, 0]
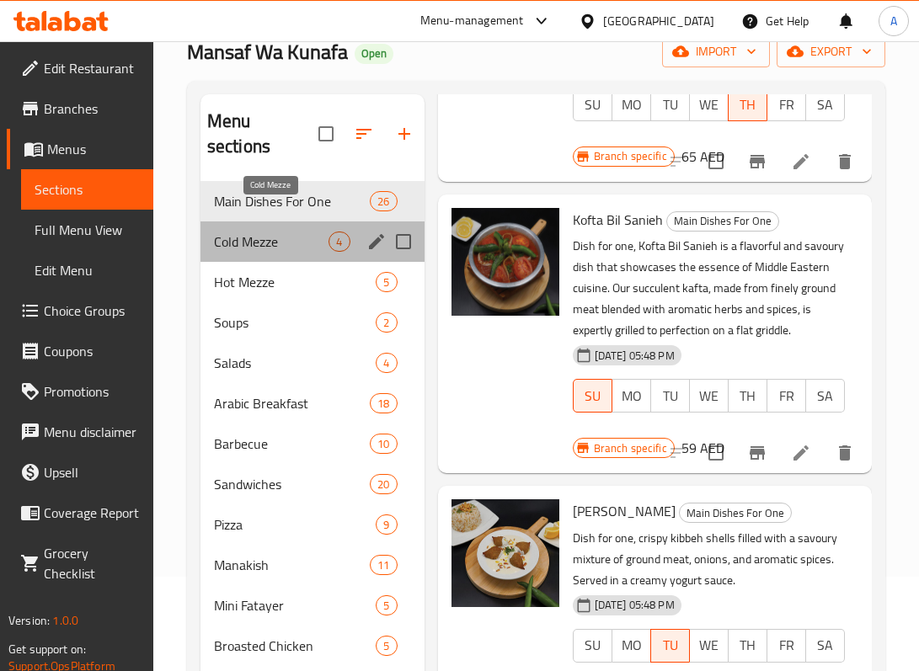
click at [289, 232] on span "Cold Mezze" at bounding box center [271, 242] width 115 height 20
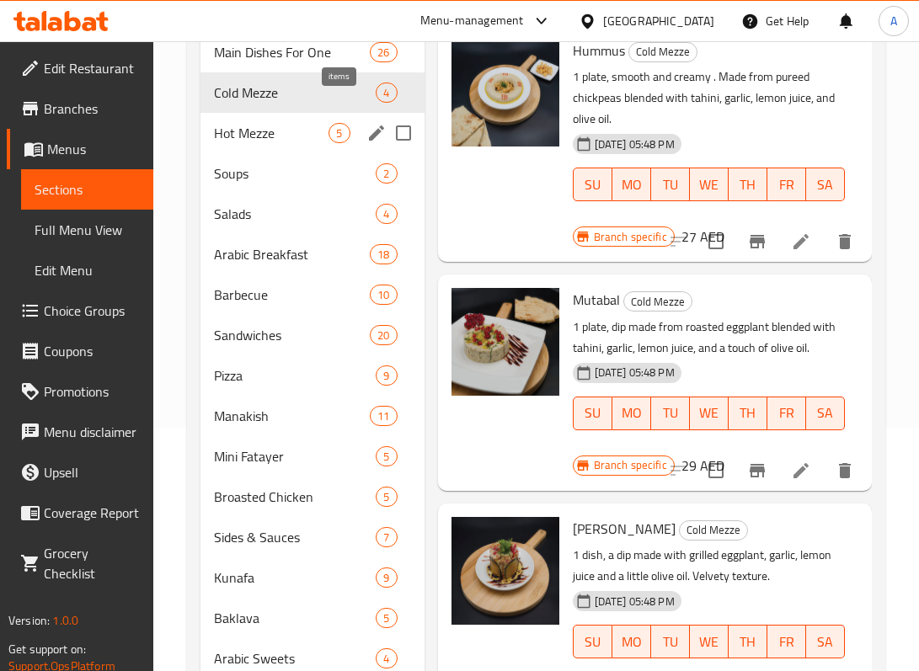
scroll to position [241, 0]
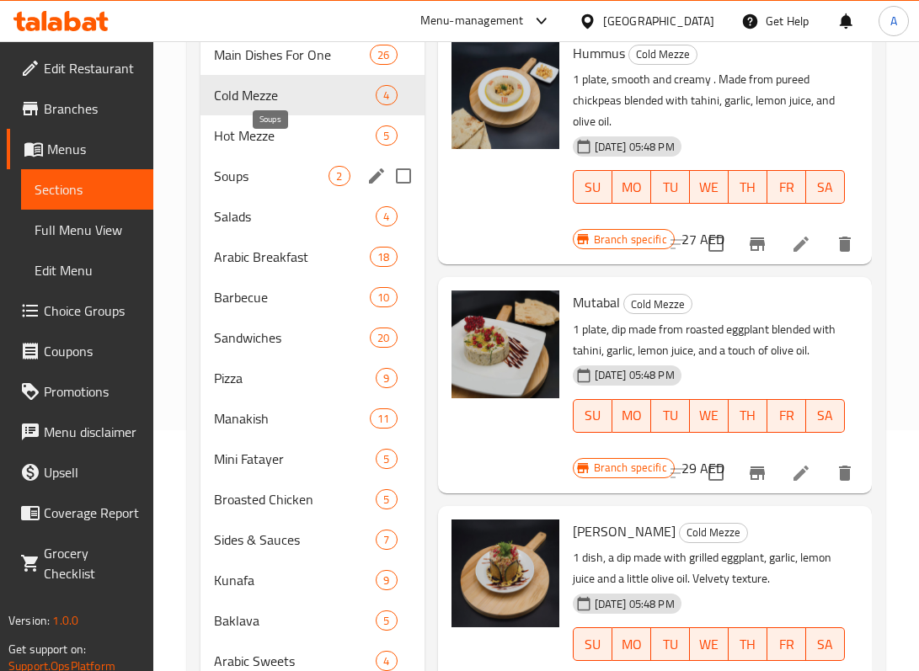
click at [272, 166] on span "Soups" at bounding box center [271, 176] width 115 height 20
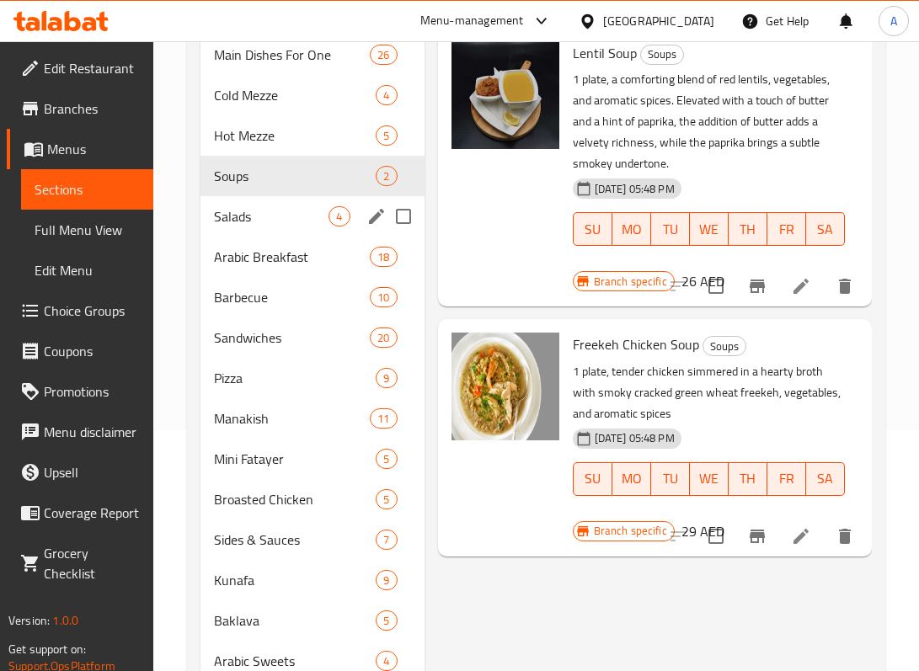
click at [278, 206] on div "Salads 4" at bounding box center [312, 216] width 224 height 40
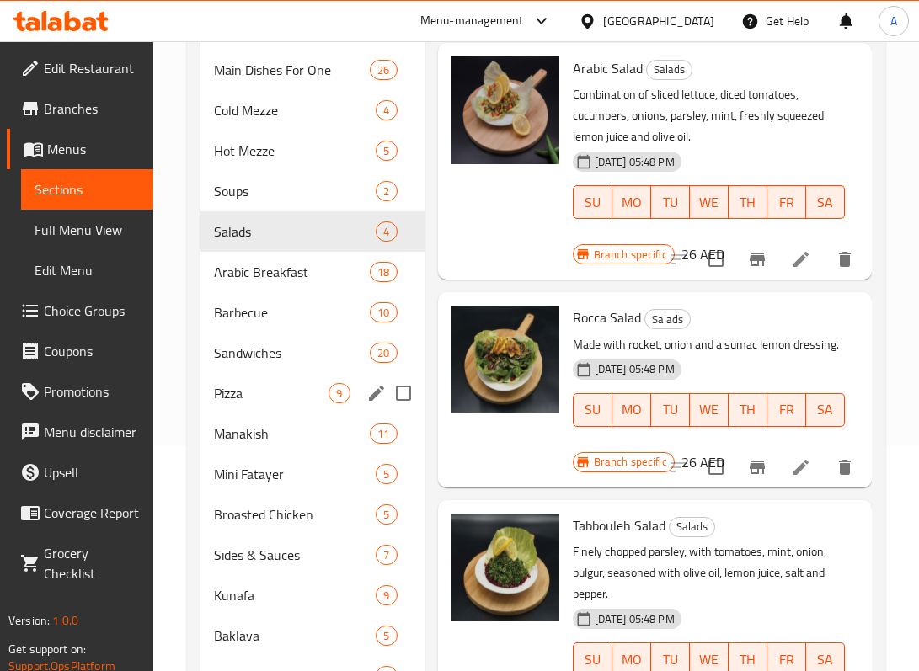
scroll to position [181, 0]
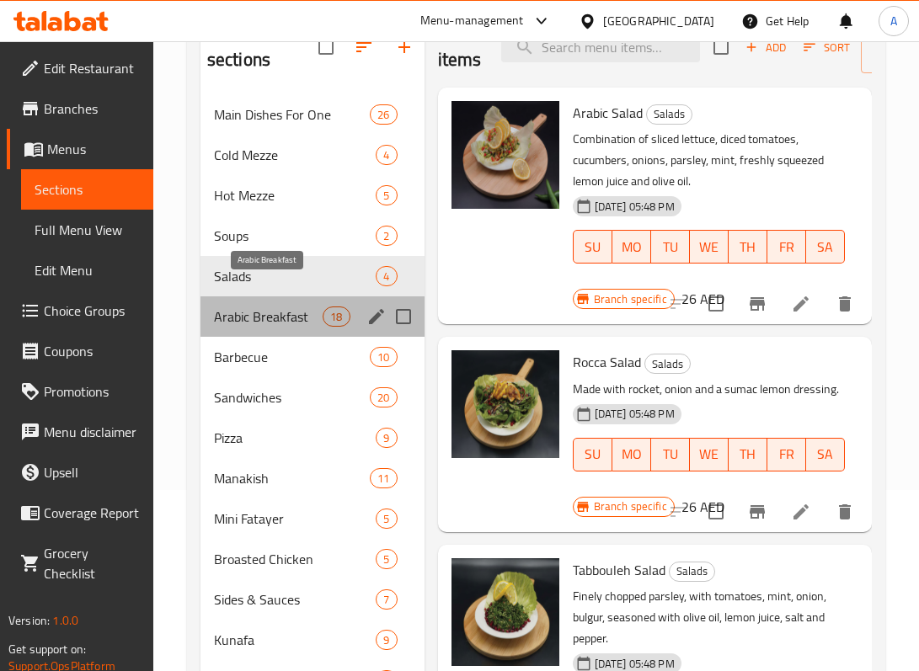
click at [286, 307] on span "Arabic Breakfast" at bounding box center [268, 317] width 109 height 20
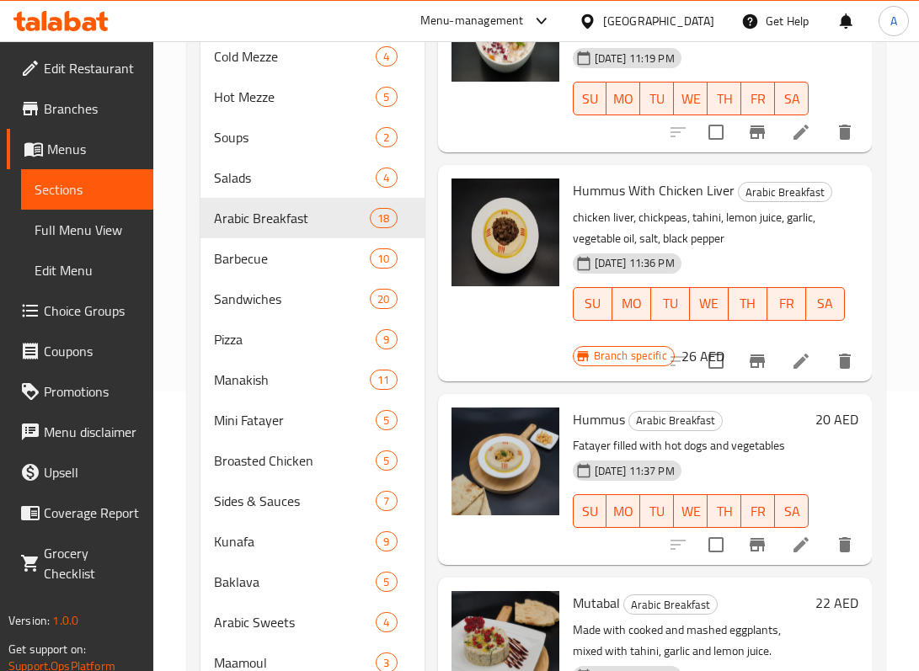
scroll to position [401, 0]
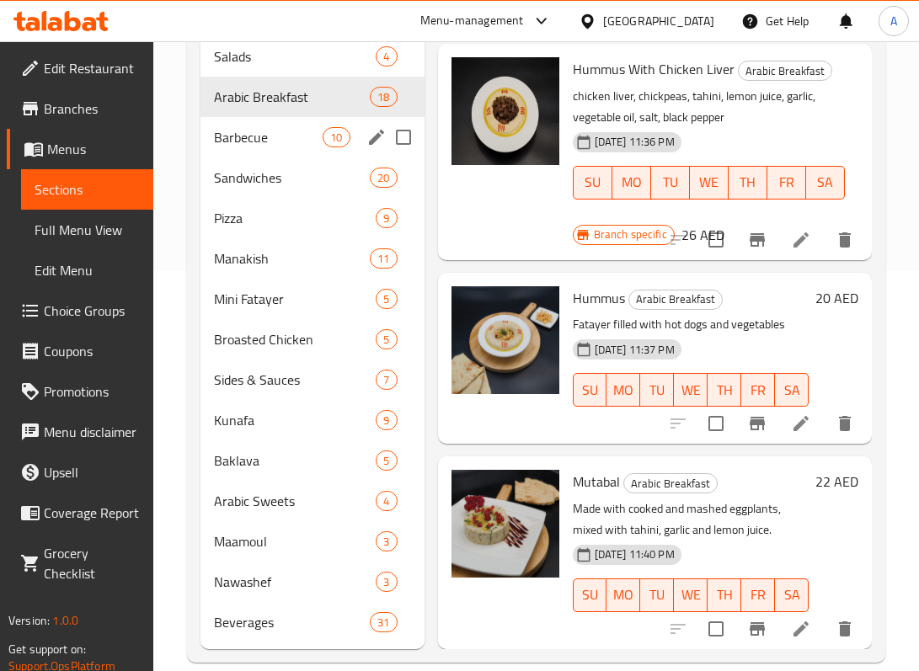
click at [290, 127] on span "Barbecue" at bounding box center [268, 137] width 109 height 20
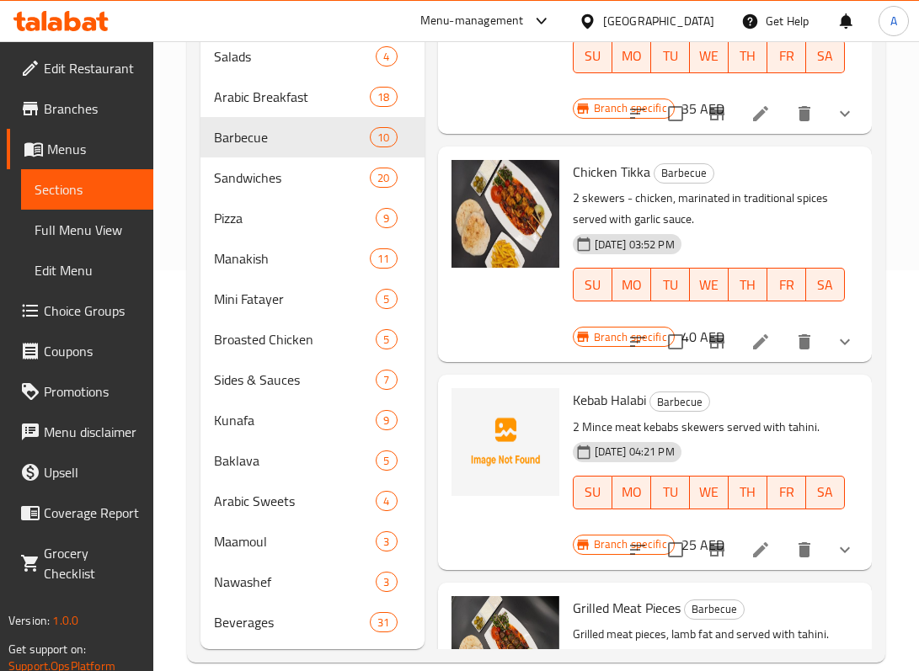
scroll to position [563, 0]
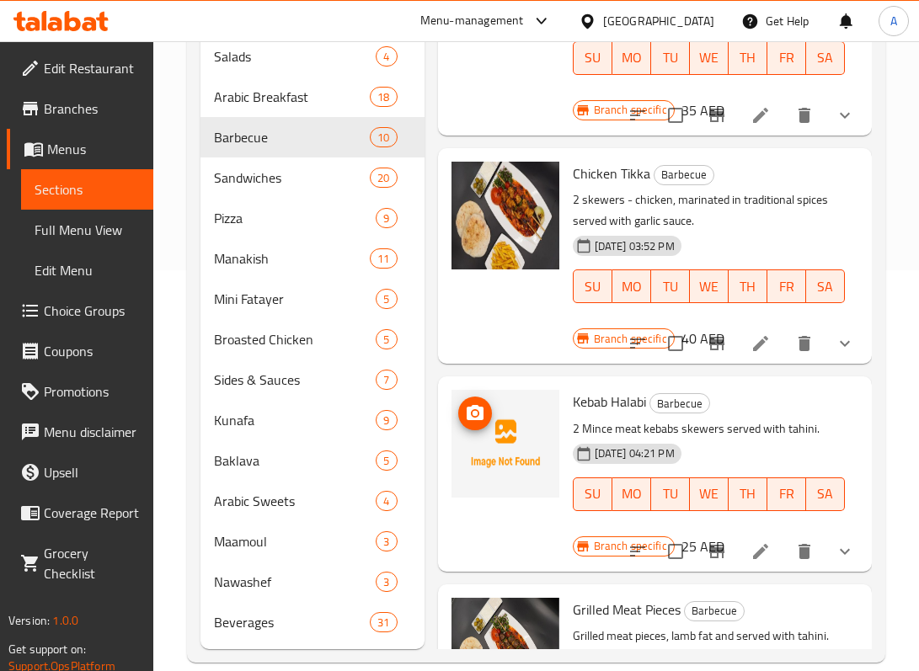
click at [479, 412] on icon "upload picture" at bounding box center [475, 412] width 17 height 15
click at [532, 457] on img at bounding box center [505, 444] width 108 height 108
click at [763, 555] on icon at bounding box center [760, 551] width 20 height 20
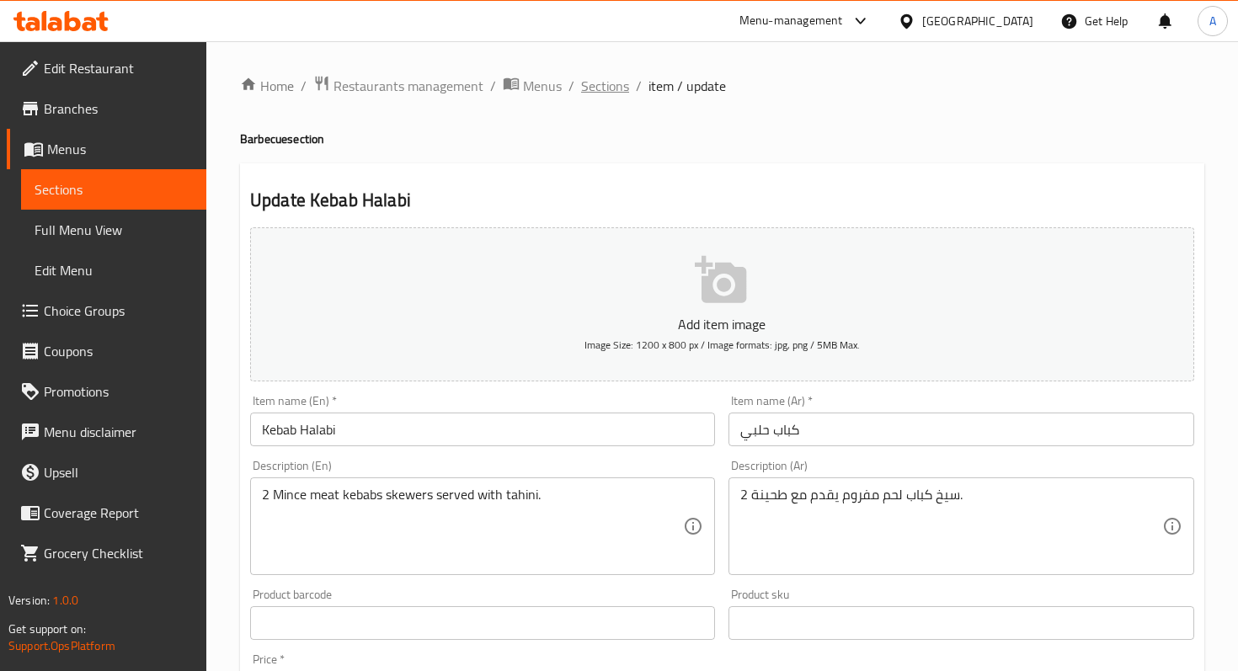
click at [601, 94] on span "Sections" at bounding box center [605, 86] width 48 height 20
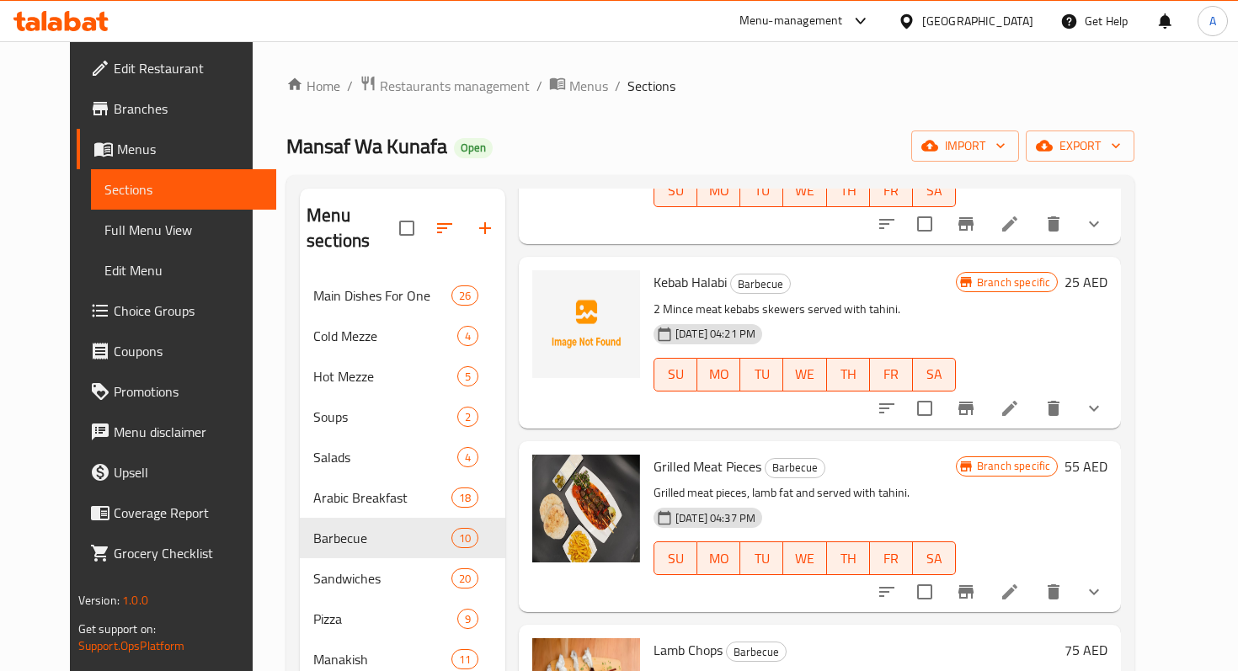
scroll to position [972, 0]
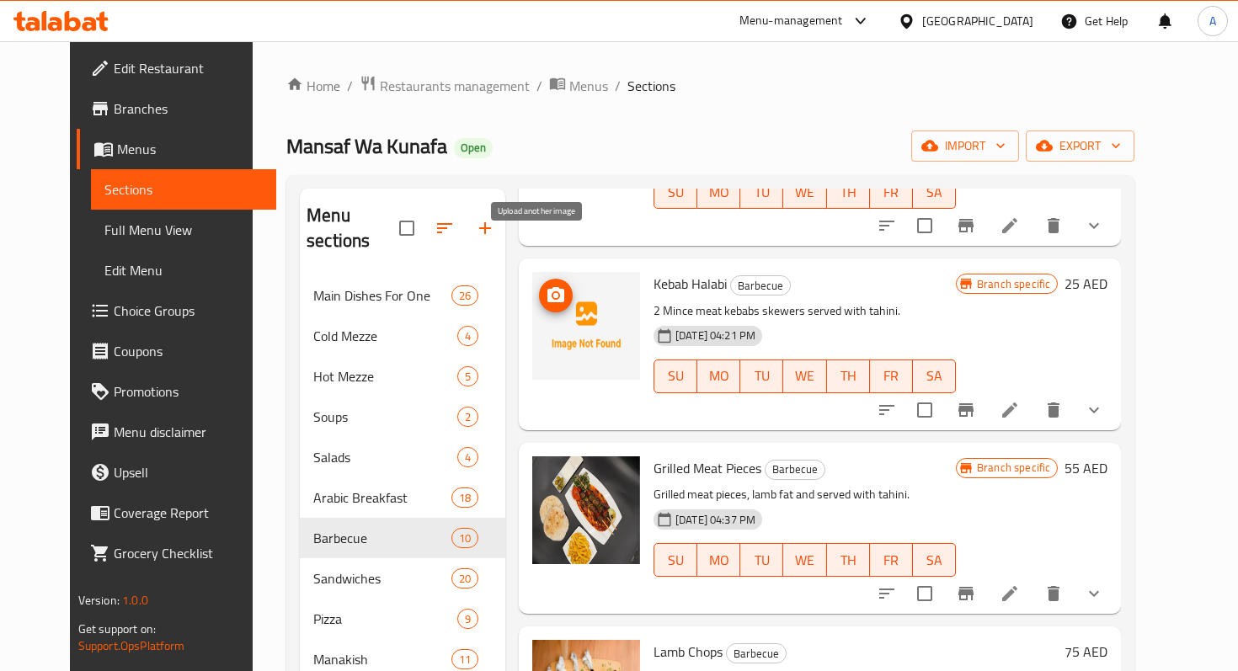
click at [546, 285] on icon "upload picture" at bounding box center [556, 295] width 20 height 20
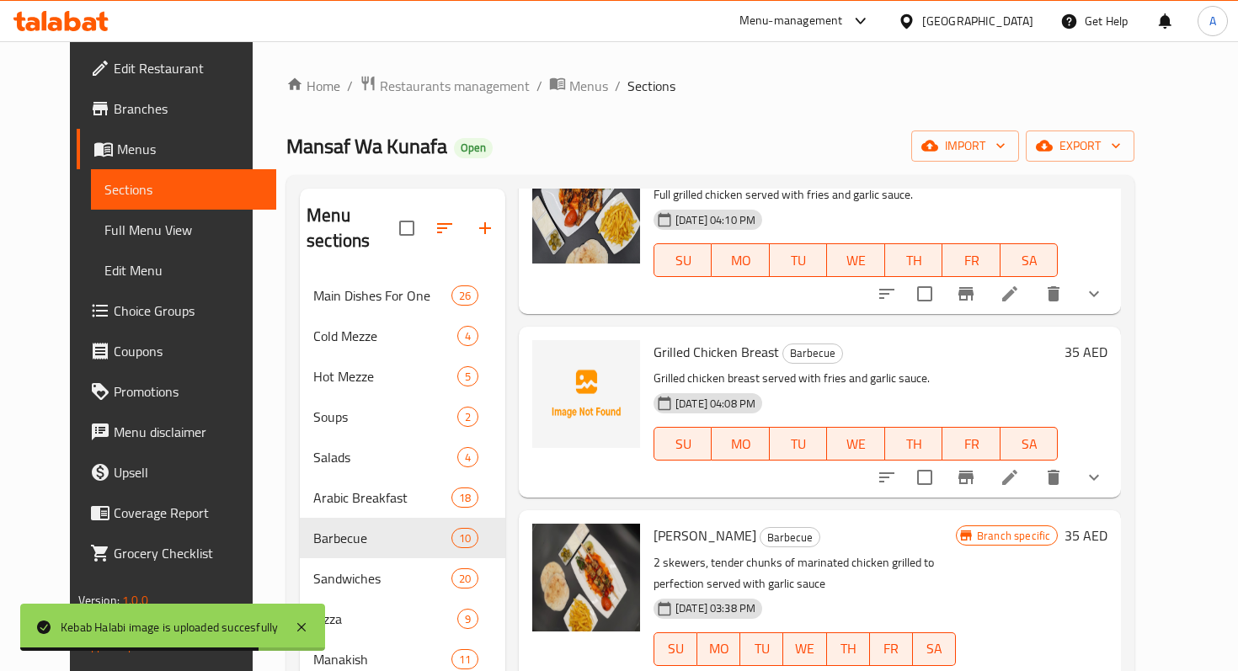
scroll to position [309, 0]
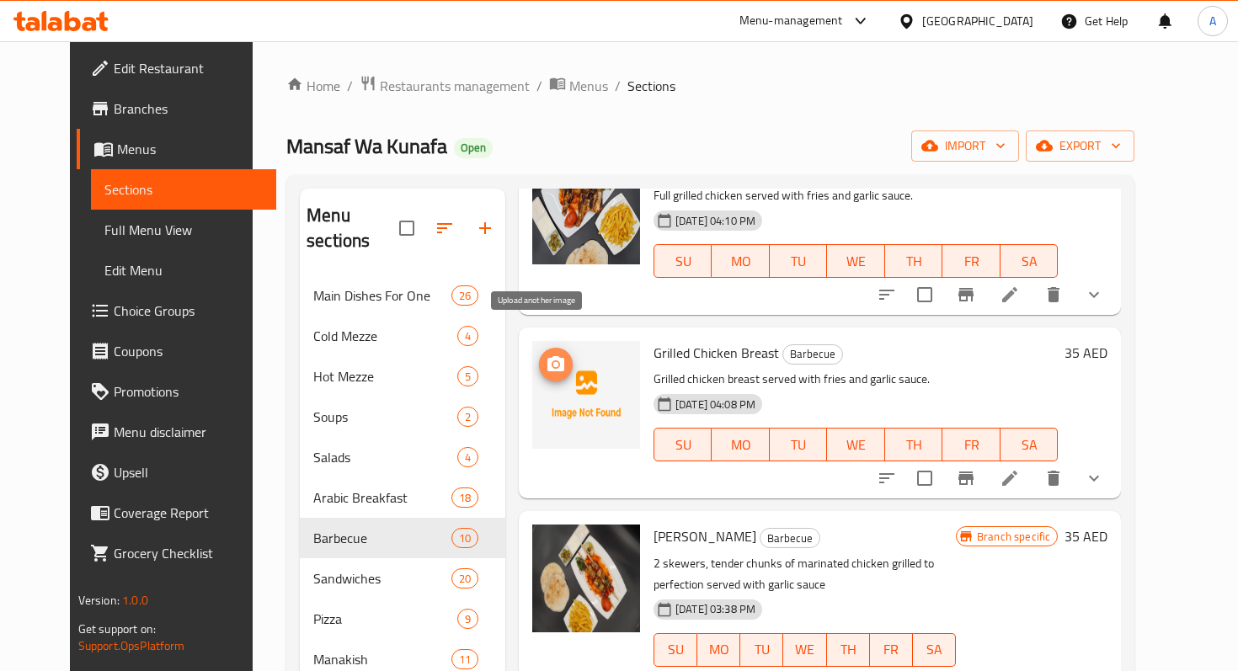
click at [543, 348] on button "upload picture" at bounding box center [556, 365] width 34 height 34
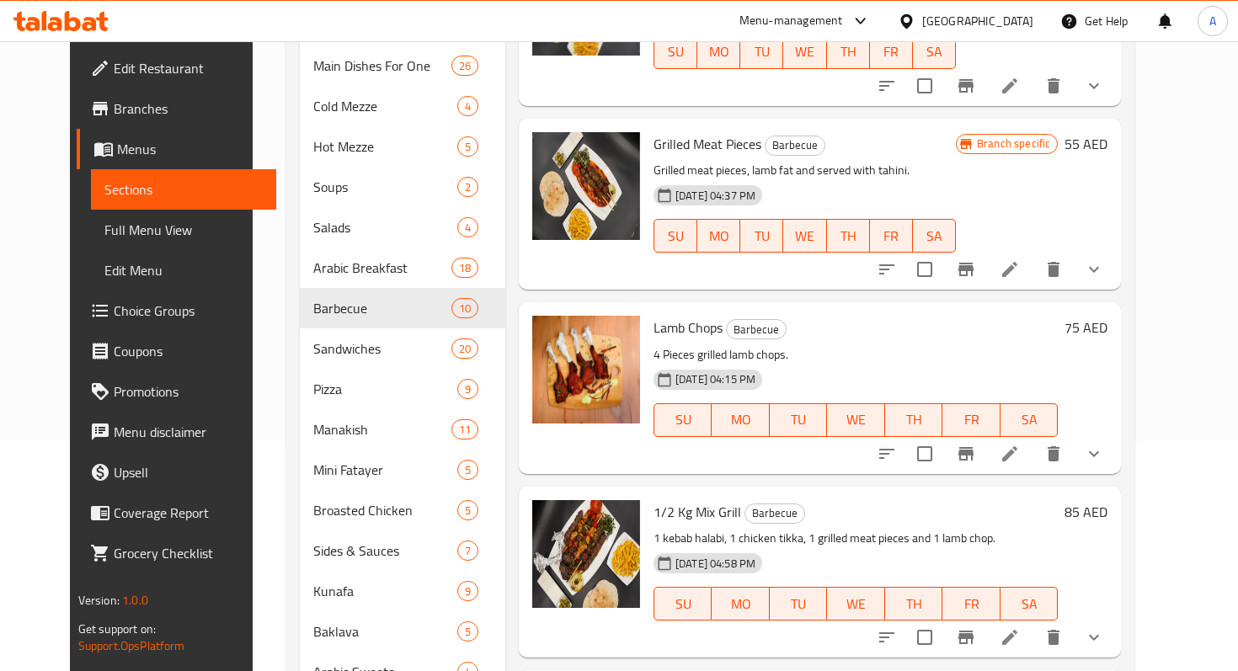
scroll to position [401, 0]
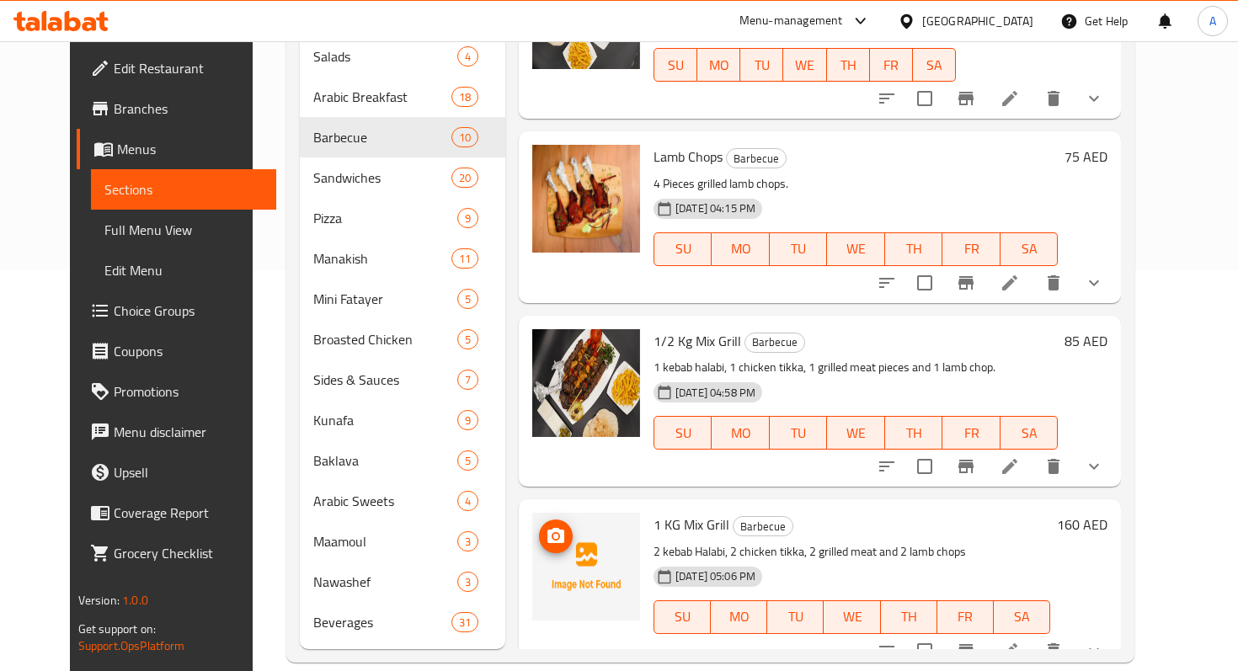
click at [546, 526] on icon "upload picture" at bounding box center [556, 536] width 20 height 20
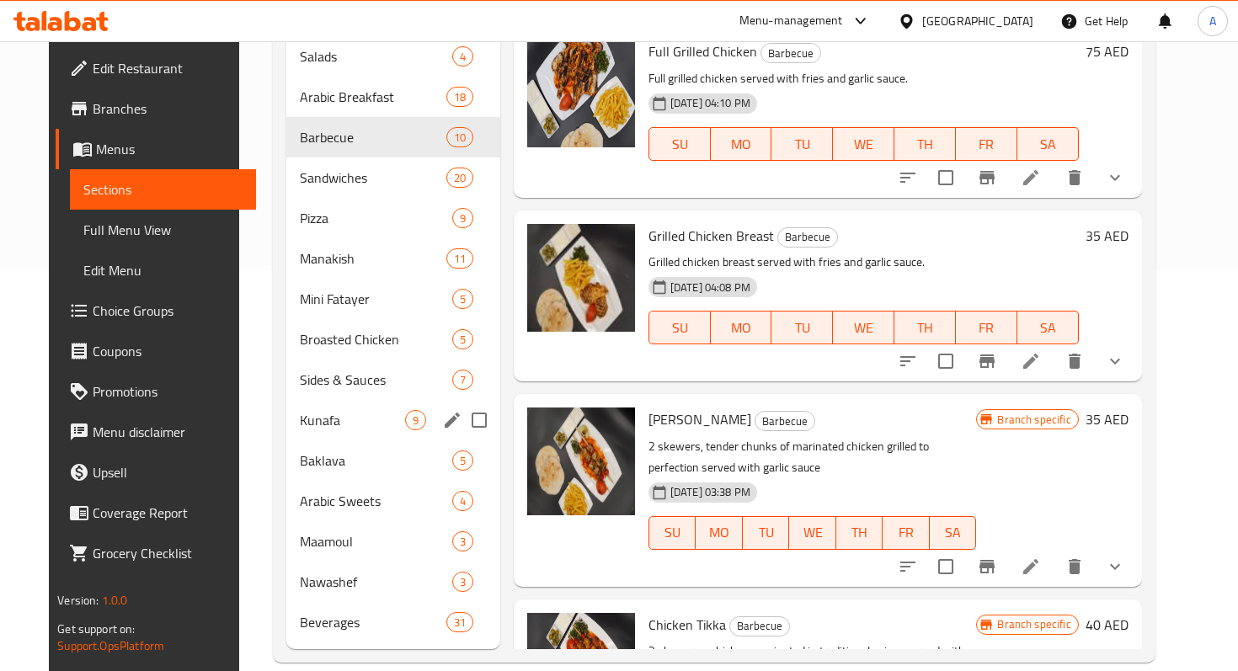
scroll to position [0, 0]
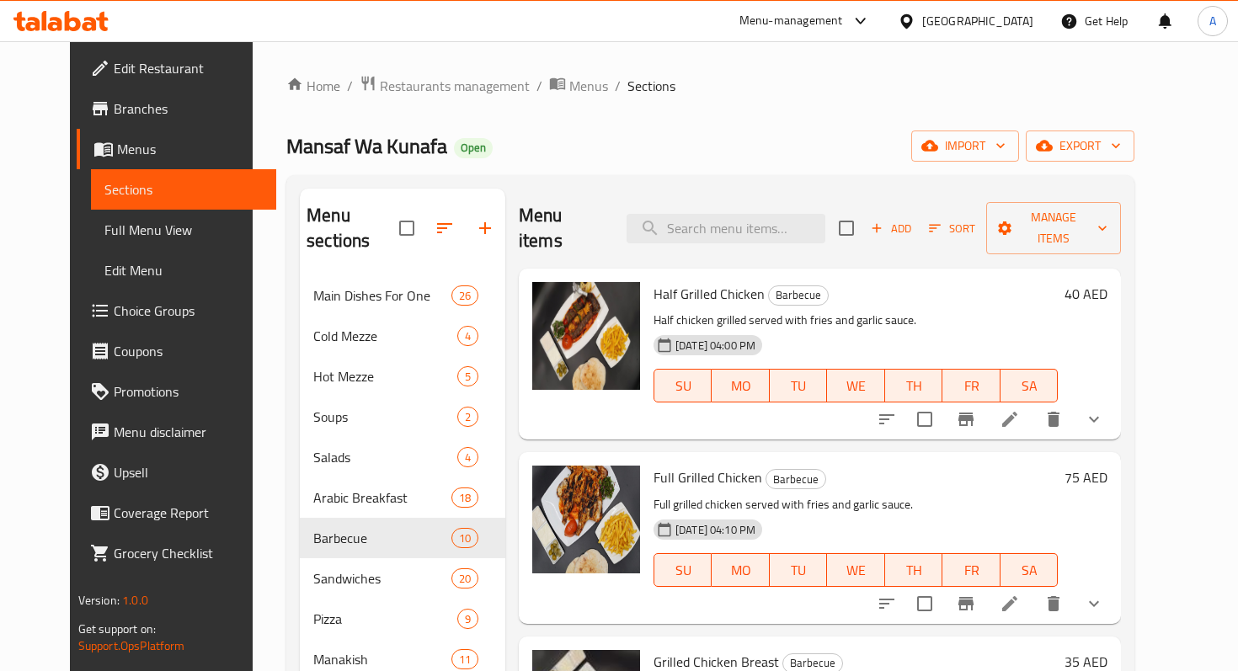
click at [628, 141] on div "Mansaf Wa Kunafa Open import export" at bounding box center [710, 146] width 848 height 31
click at [286, 96] on link "Home" at bounding box center [313, 86] width 54 height 20
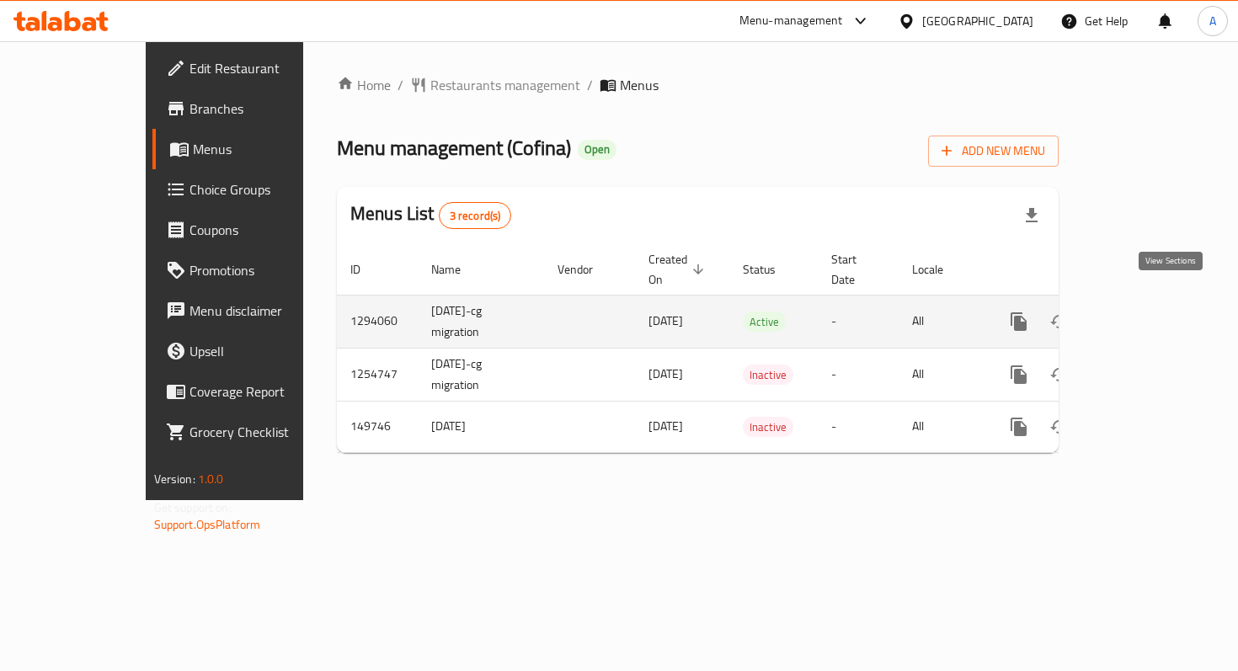
click at [1160, 312] on link "enhanced table" at bounding box center [1140, 321] width 40 height 40
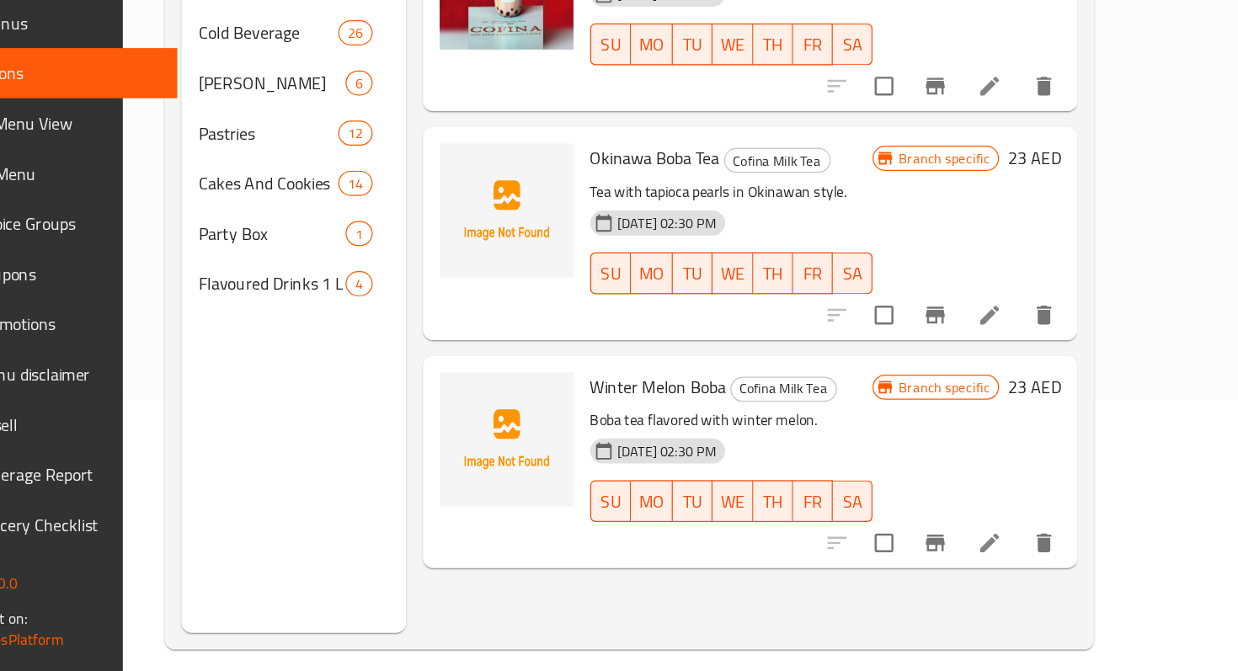
scroll to position [236, 0]
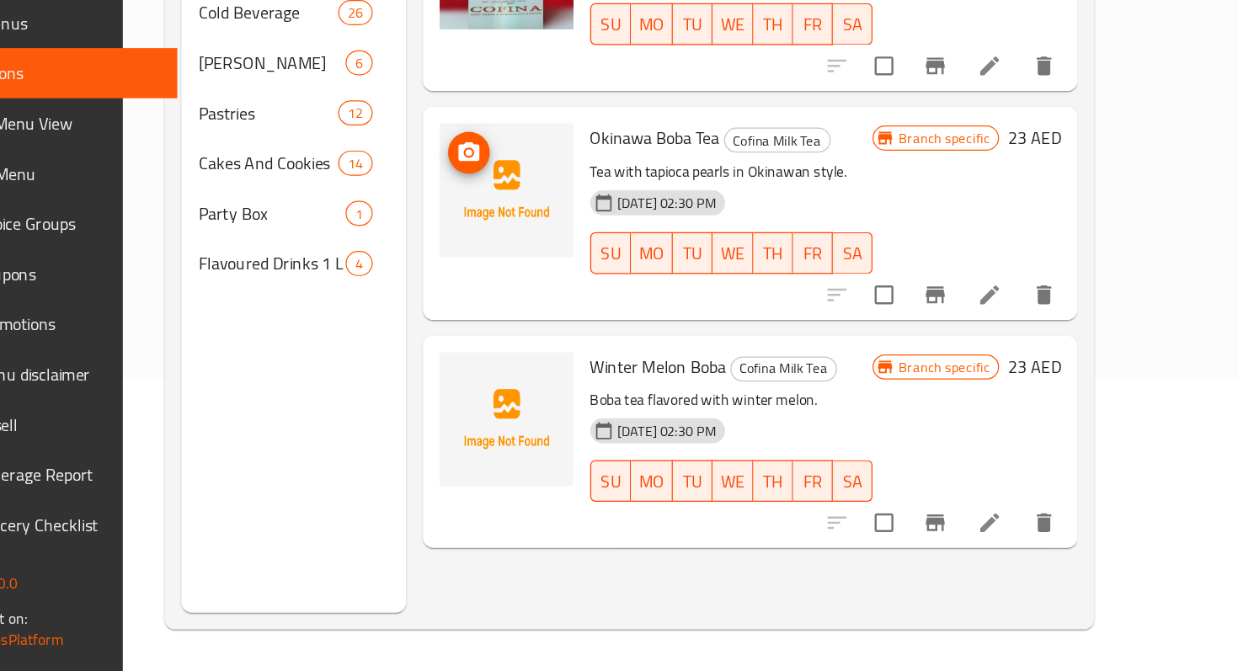
click at [572, 248] on img at bounding box center [601, 284] width 108 height 108
click at [563, 245] on icon "upload picture" at bounding box center [571, 252] width 17 height 15
click at [1048, 270] on div "Branch specific 23 AED" at bounding box center [972, 302] width 152 height 144
click at [1000, 358] on icon at bounding box center [990, 368] width 20 height 20
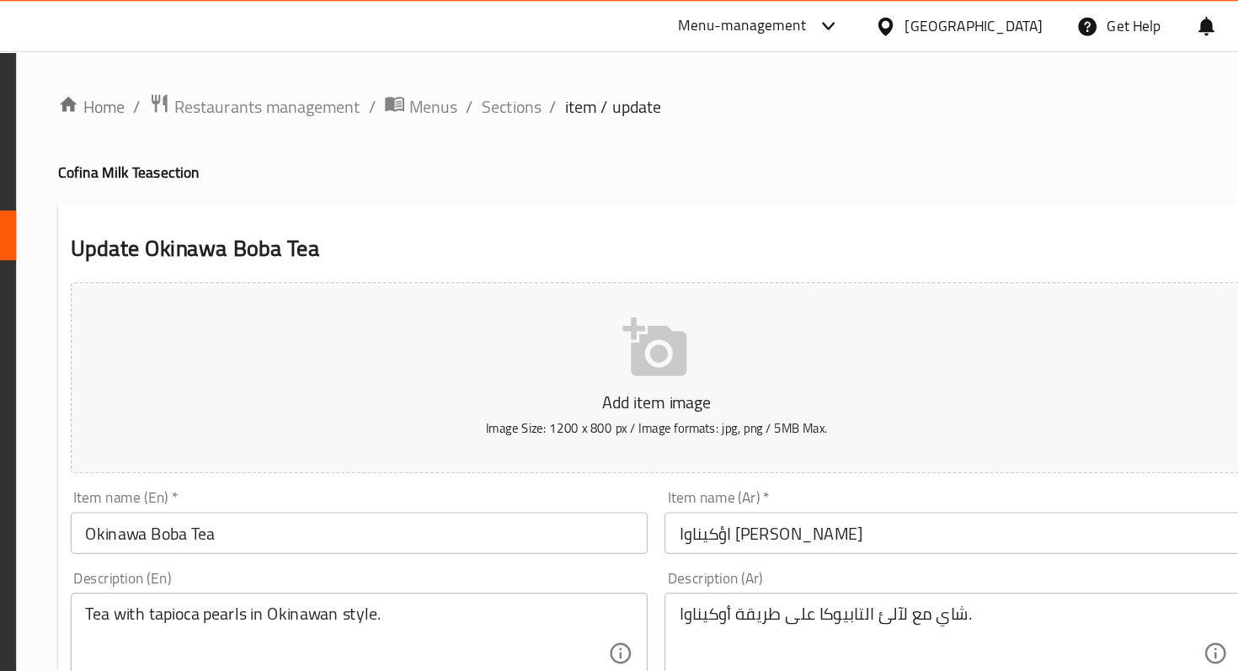
click at [765, 301] on button "Add item image Image Size: 1200 x 800 px / Image formats: jpg, png / 5MB Max." at bounding box center [722, 304] width 944 height 154
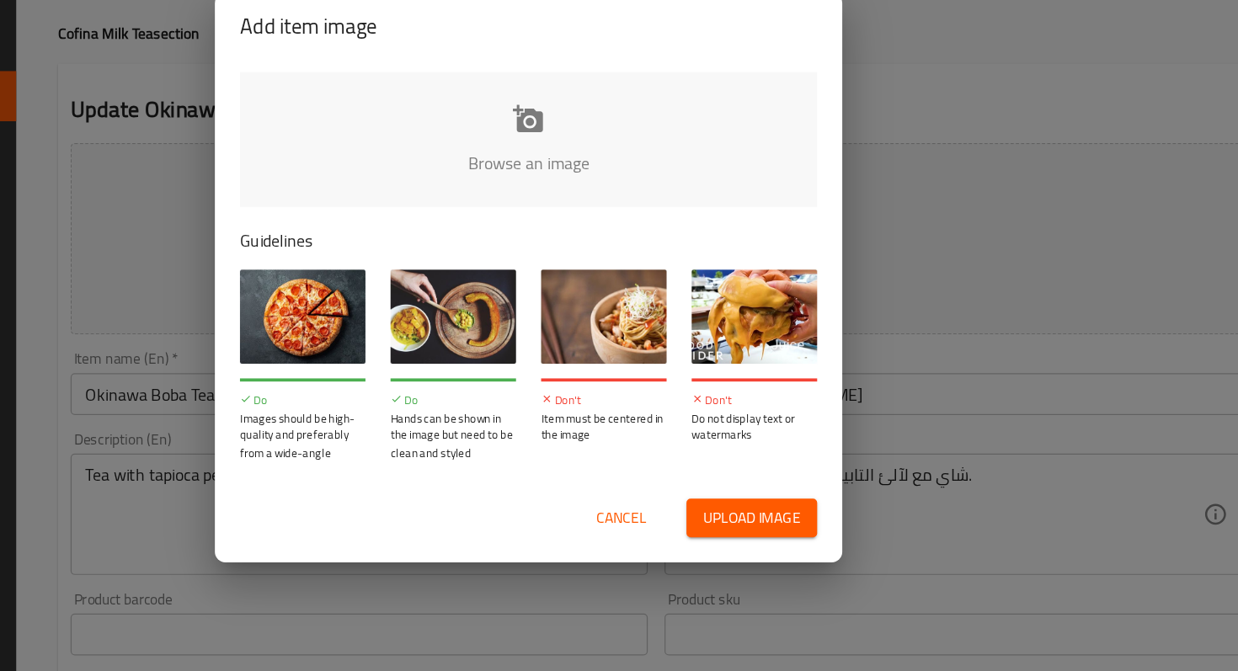
click at [616, 207] on input "file" at bounding box center [1188, 248] width 1603 height 157
type input "C:\fakepath\6fcd0a13-f3fd-46b2-8c3c-2bec5b9ddefc.jpeg"
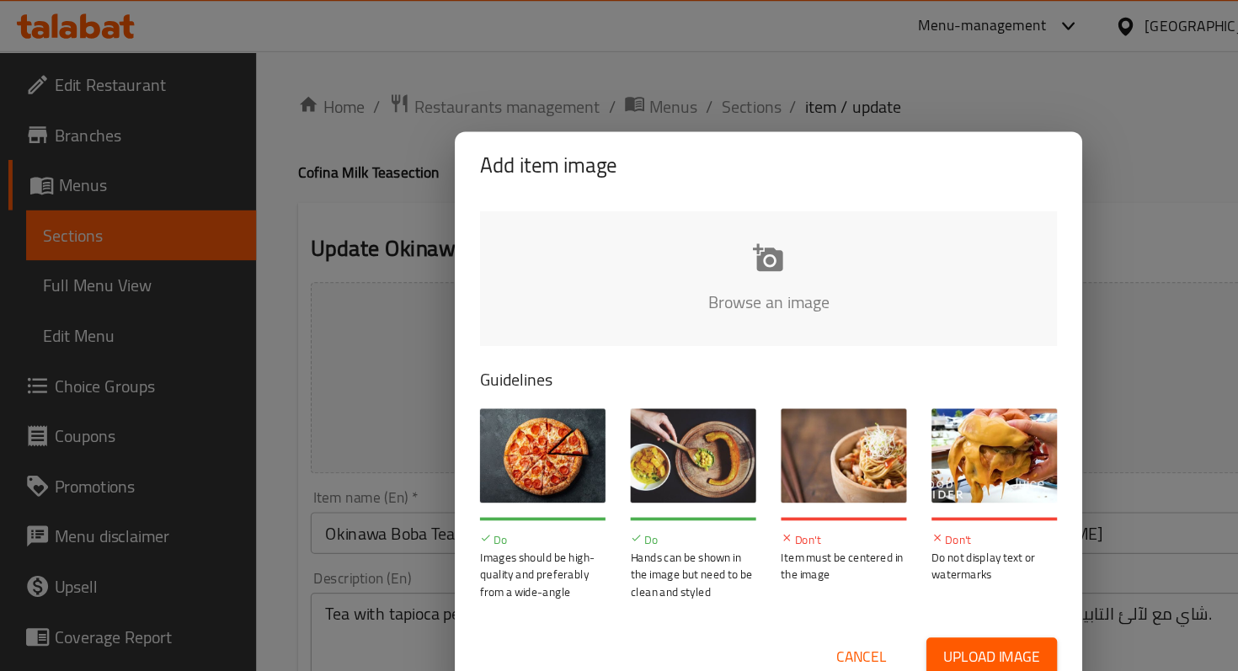
click at [637, 217] on input "file" at bounding box center [1188, 248] width 1603 height 157
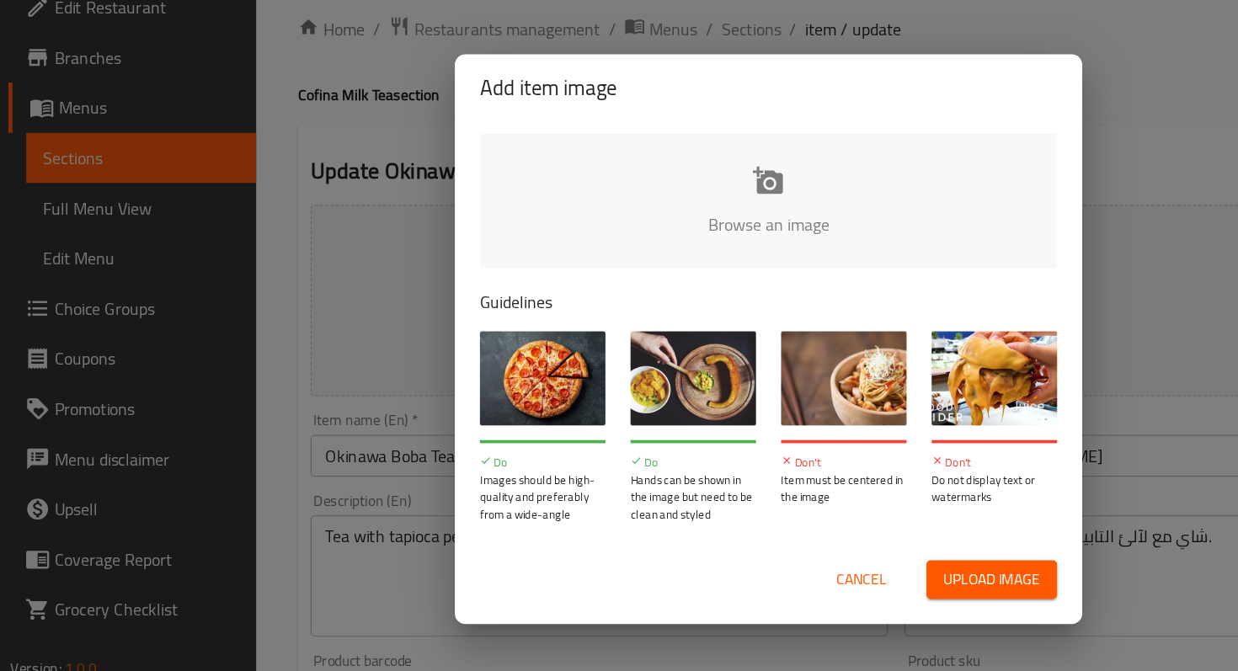
click at [637, 250] on input "file" at bounding box center [1188, 248] width 1603 height 157
click at [690, 515] on button "Cancel" at bounding box center [694, 529] width 54 height 31
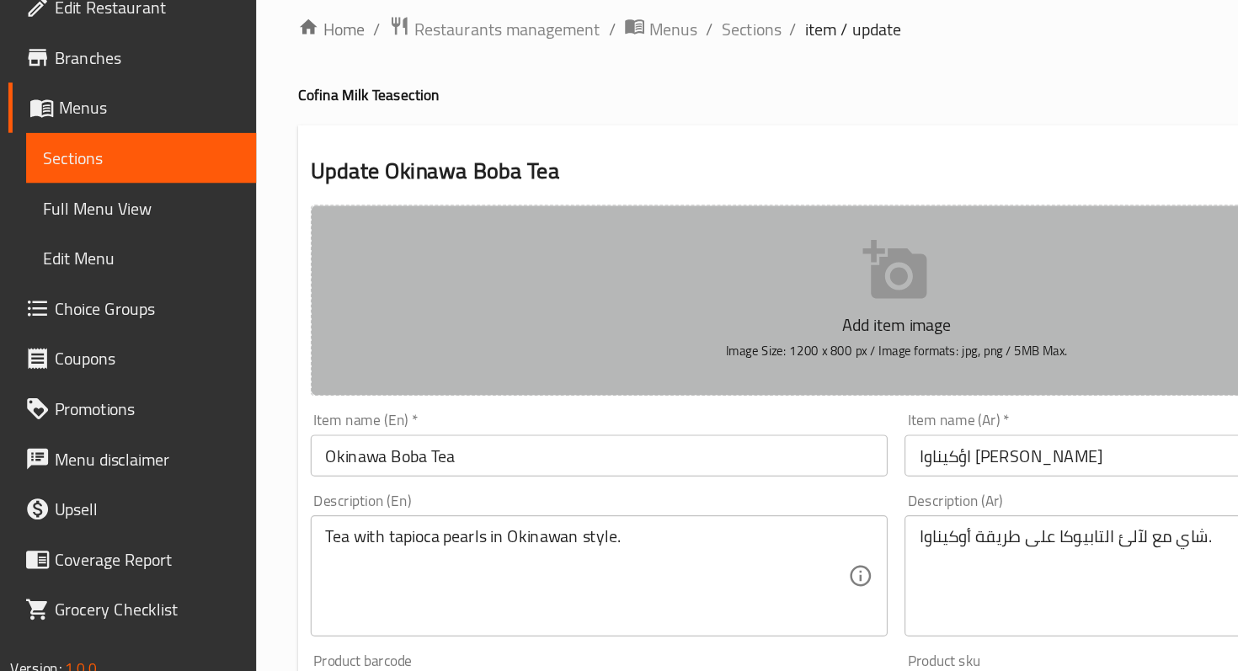
click at [712, 306] on icon "button" at bounding box center [722, 280] width 54 height 54
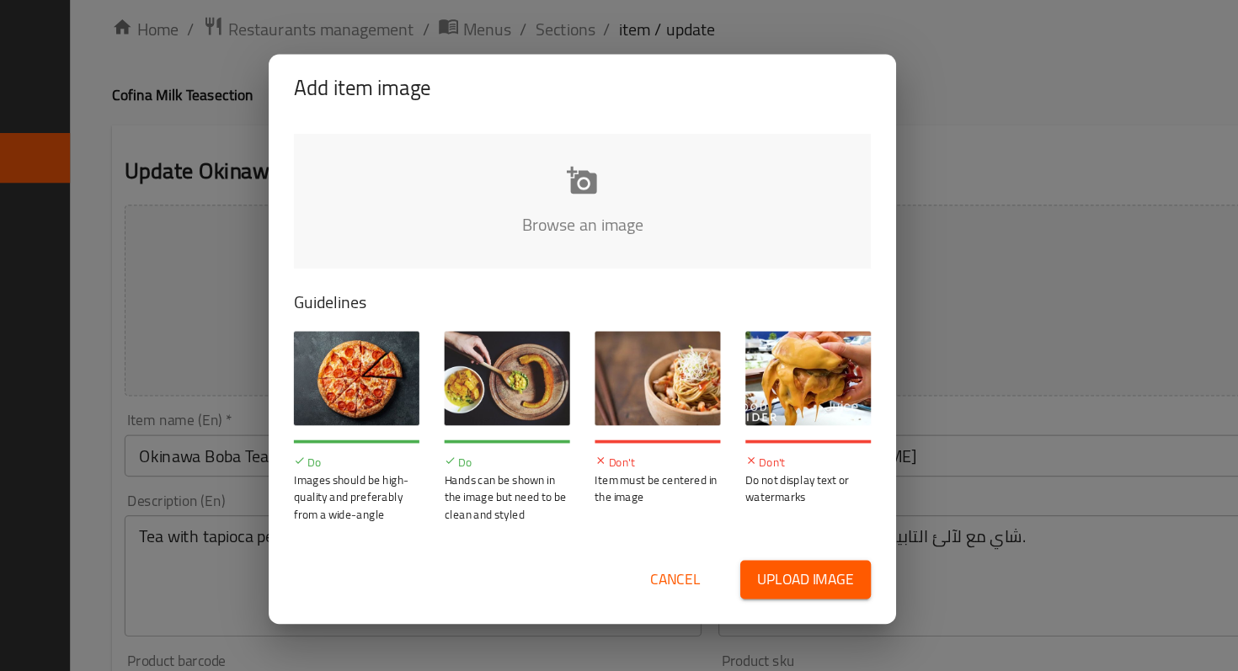
click at [627, 187] on input "file" at bounding box center [1188, 248] width 1603 height 157
type input "C:\fakepath\6fcd0a13-f3fd-46b2-8c3c-2bec5b9ddefc.jpeg"
click at [718, 526] on button "Cancel" at bounding box center [694, 529] width 54 height 31
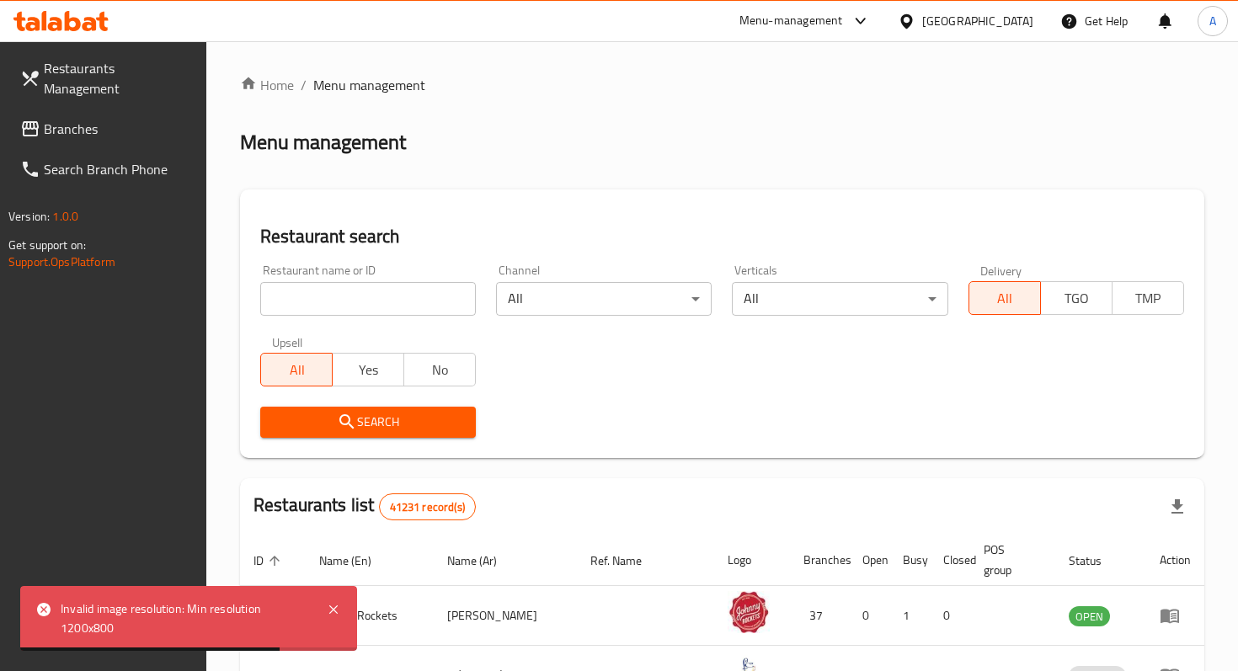
click at [372, 272] on div "Restaurant name or ID Restaurant name or ID" at bounding box center [368, 289] width 216 height 51
click at [372, 289] on input "search" at bounding box center [368, 299] width 216 height 34
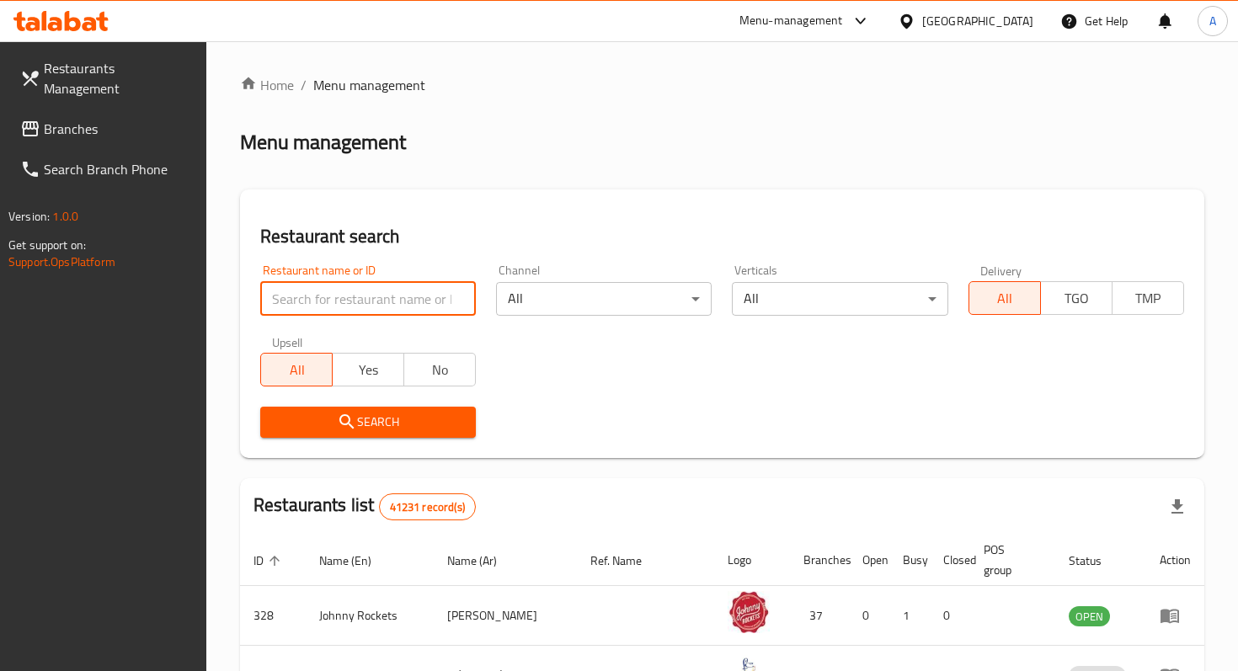
paste input "622617"
type input "622617"
click button "Search" at bounding box center [368, 422] width 216 height 31
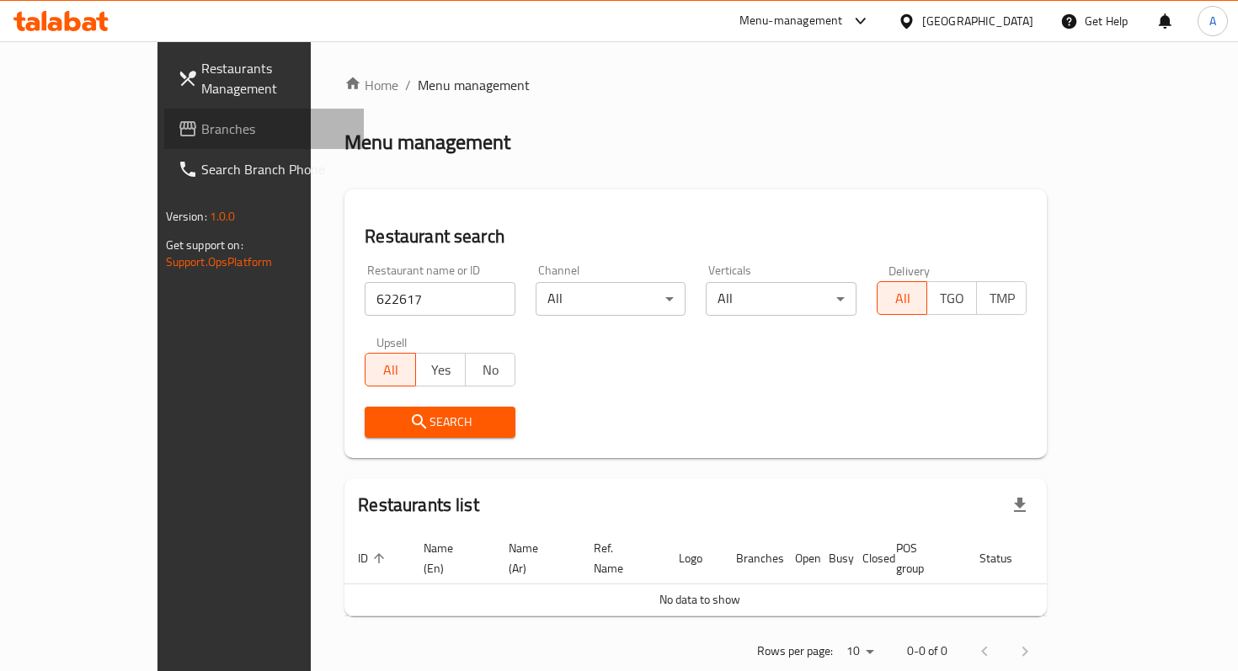
click at [201, 119] on span "Branches" at bounding box center [275, 129] width 149 height 20
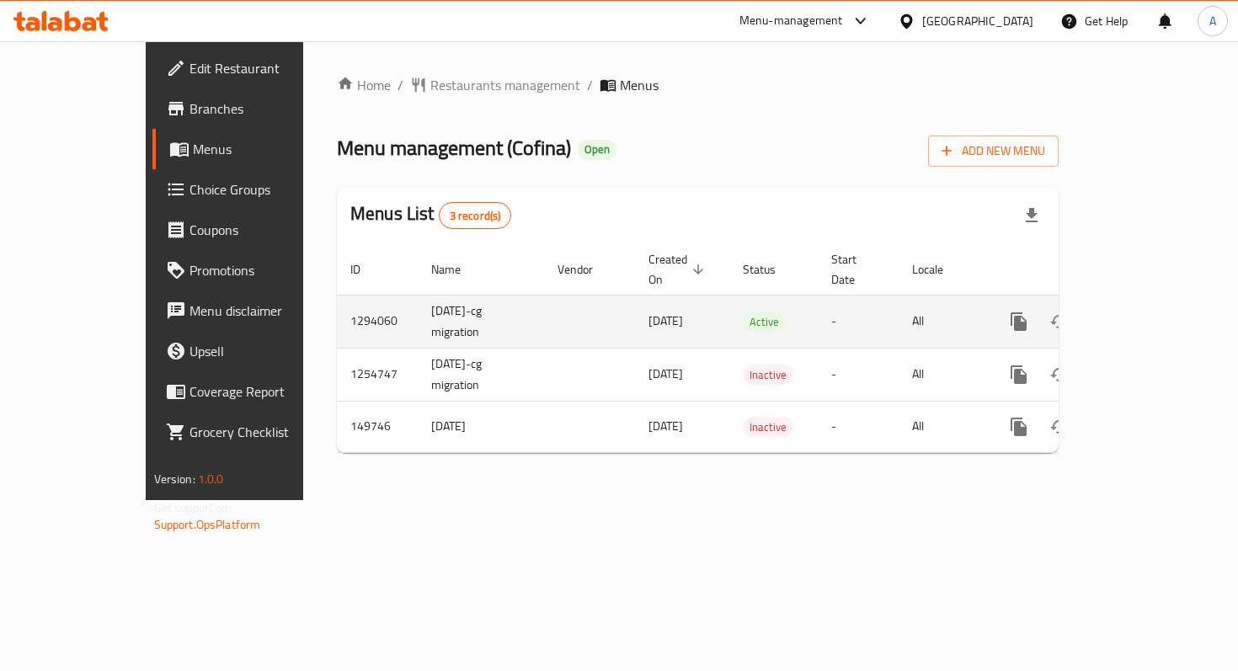
click at [1160, 310] on link "enhanced table" at bounding box center [1140, 321] width 40 height 40
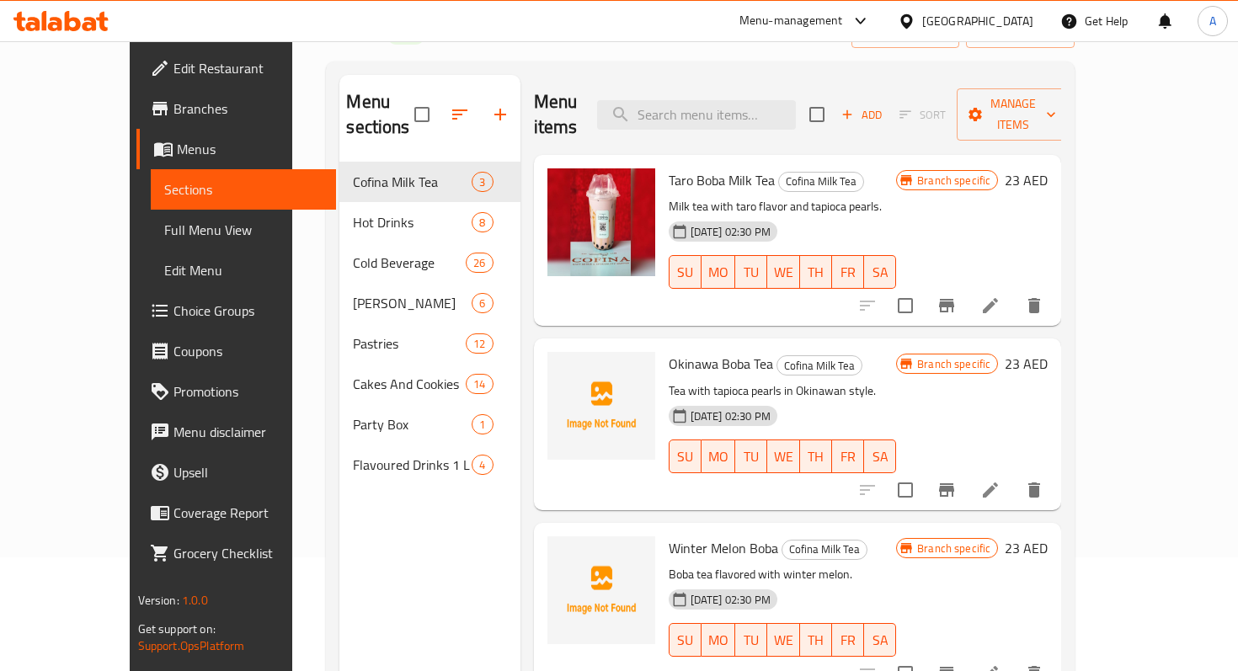
scroll to position [144, 0]
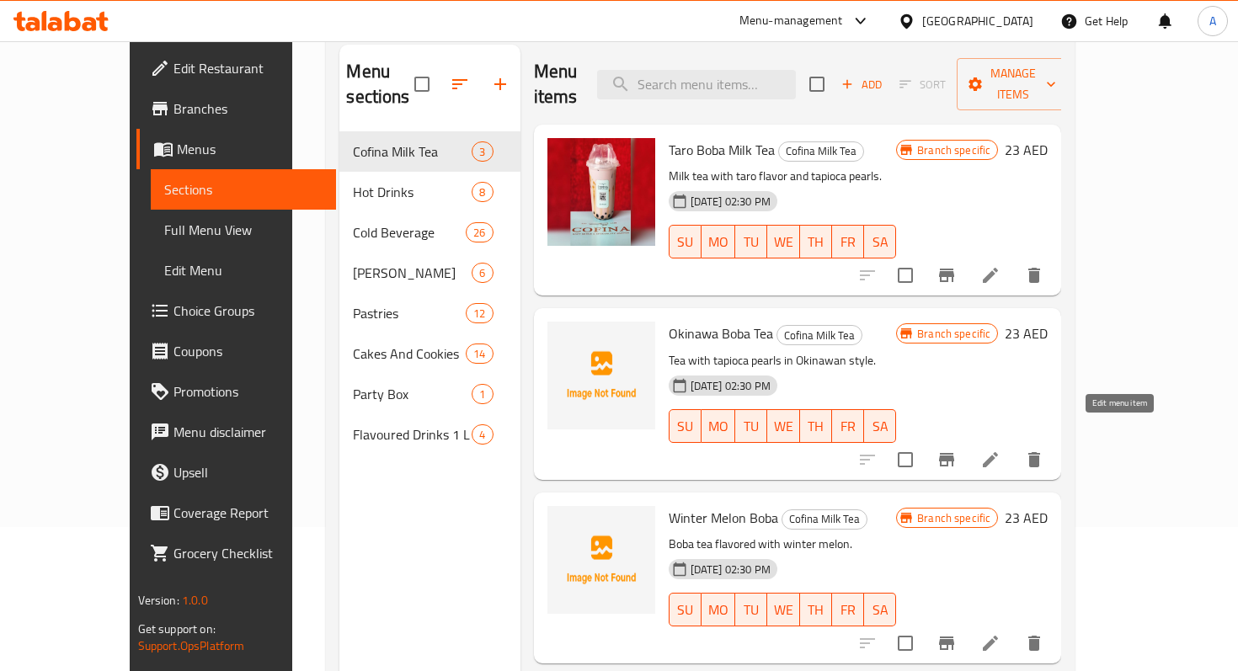
click at [1000, 450] on icon at bounding box center [990, 460] width 20 height 20
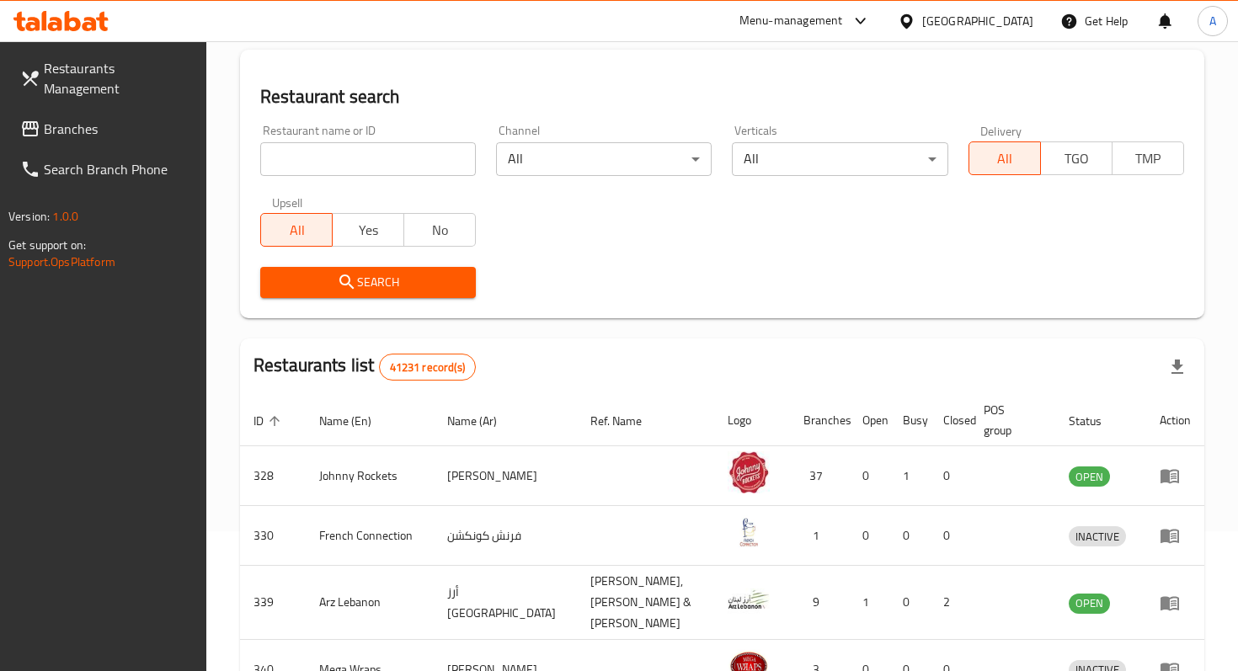
scroll to position [145, 0]
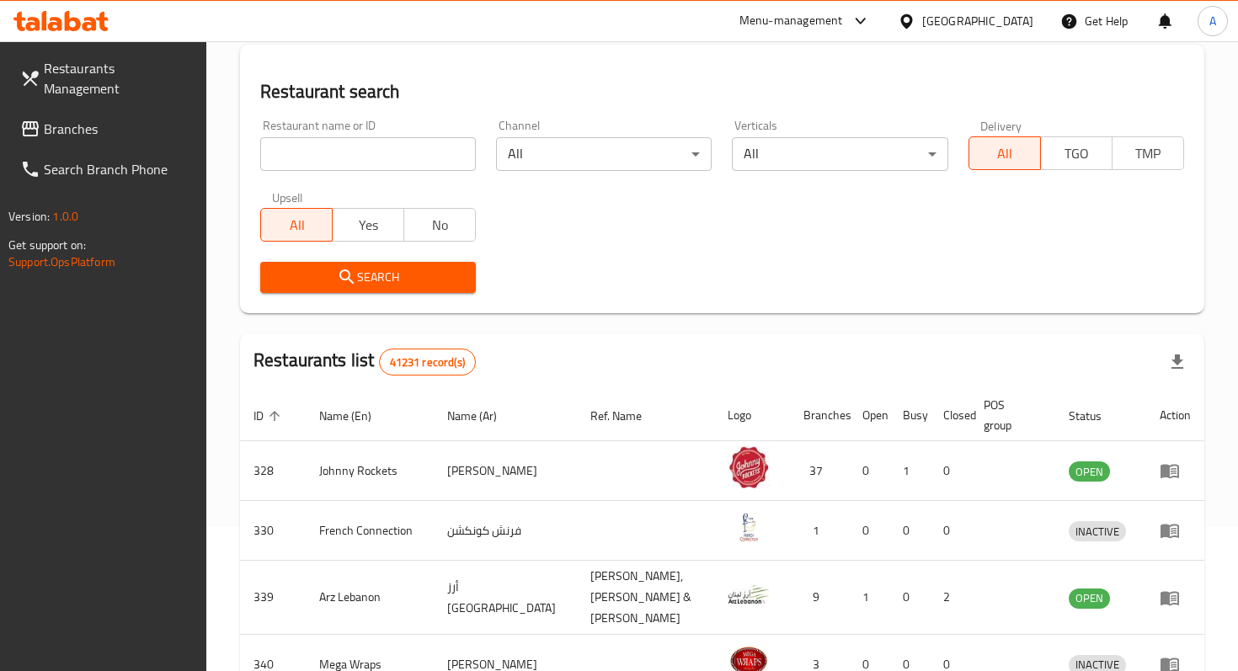
click at [323, 131] on div "Restaurant name or ID Restaurant name or ID" at bounding box center [368, 145] width 216 height 51
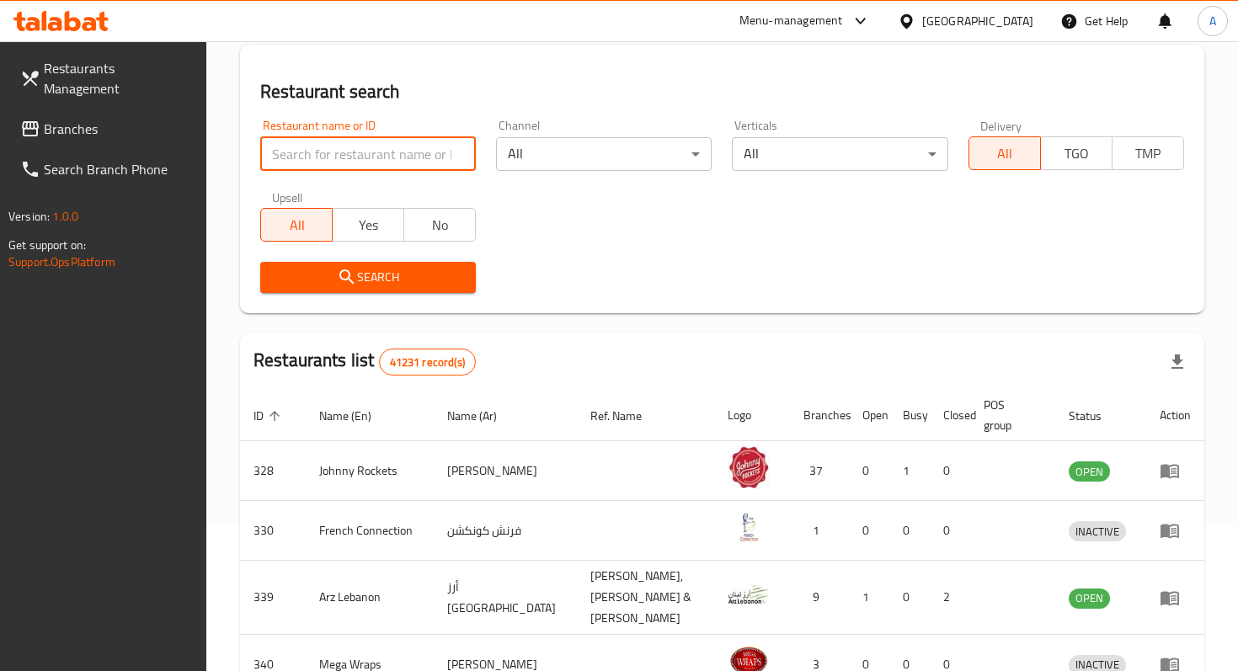
click at [341, 150] on input "search" at bounding box center [368, 154] width 216 height 34
paste input "622617"
type input "622617"
click button "Search" at bounding box center [368, 277] width 216 height 31
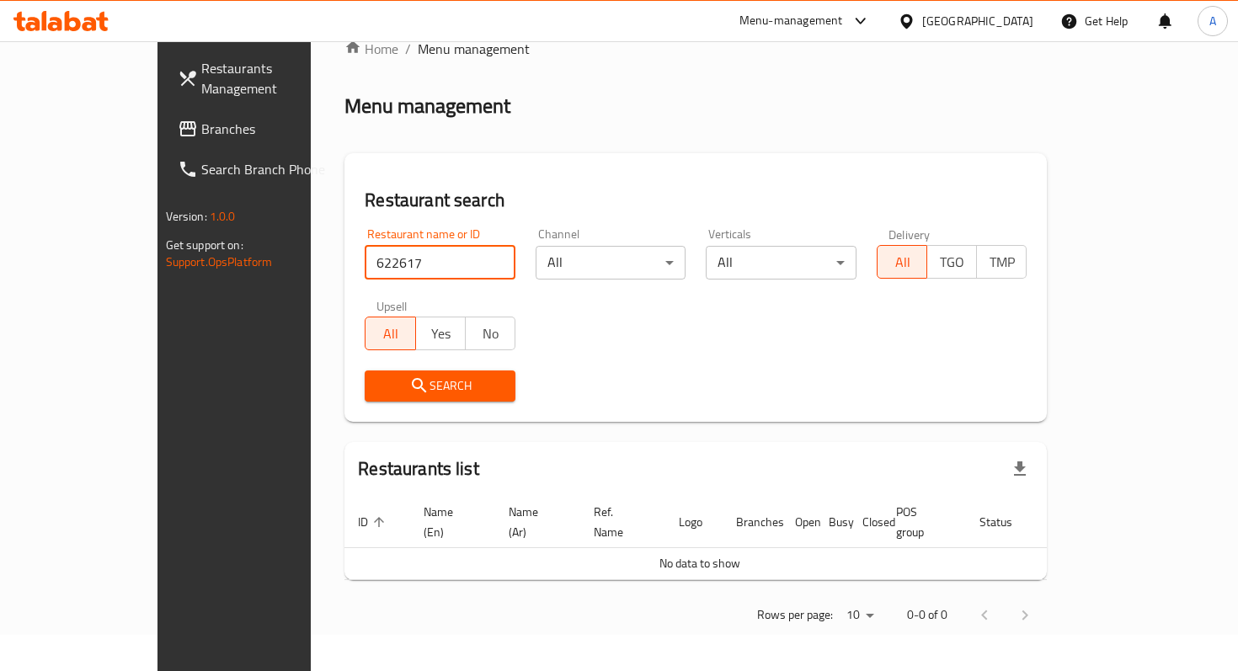
scroll to position [17, 0]
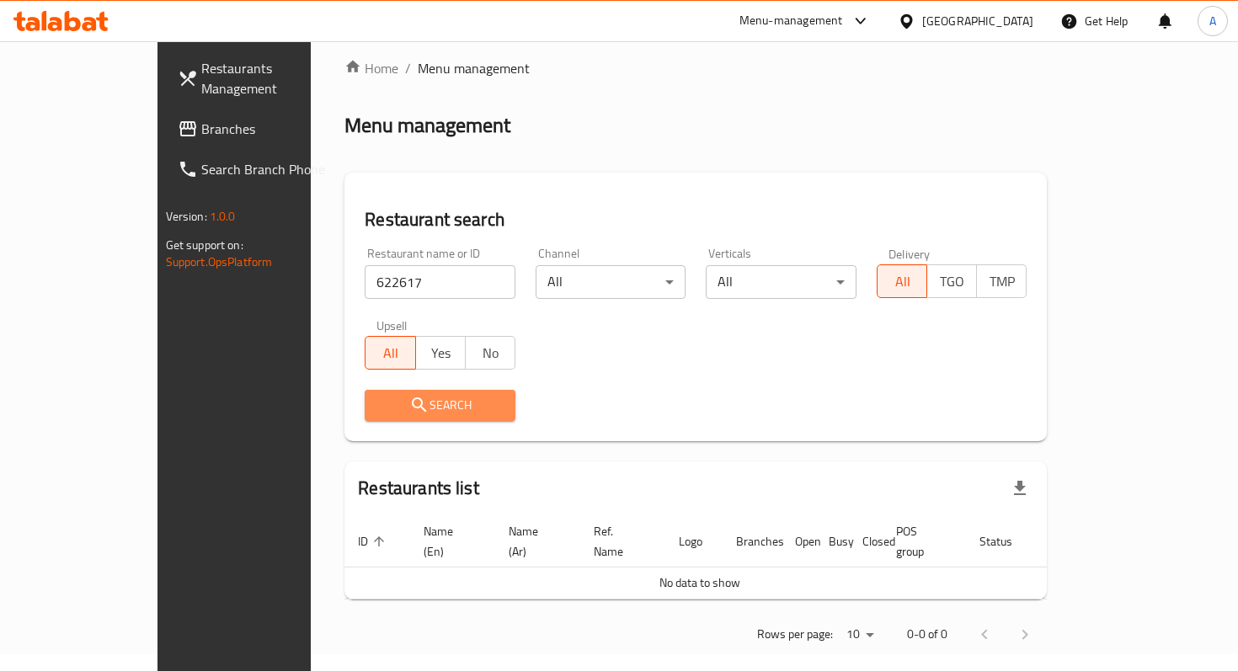
click at [378, 402] on span "Search" at bounding box center [440, 405] width 124 height 21
click at [201, 119] on span "Branches" at bounding box center [275, 129] width 149 height 20
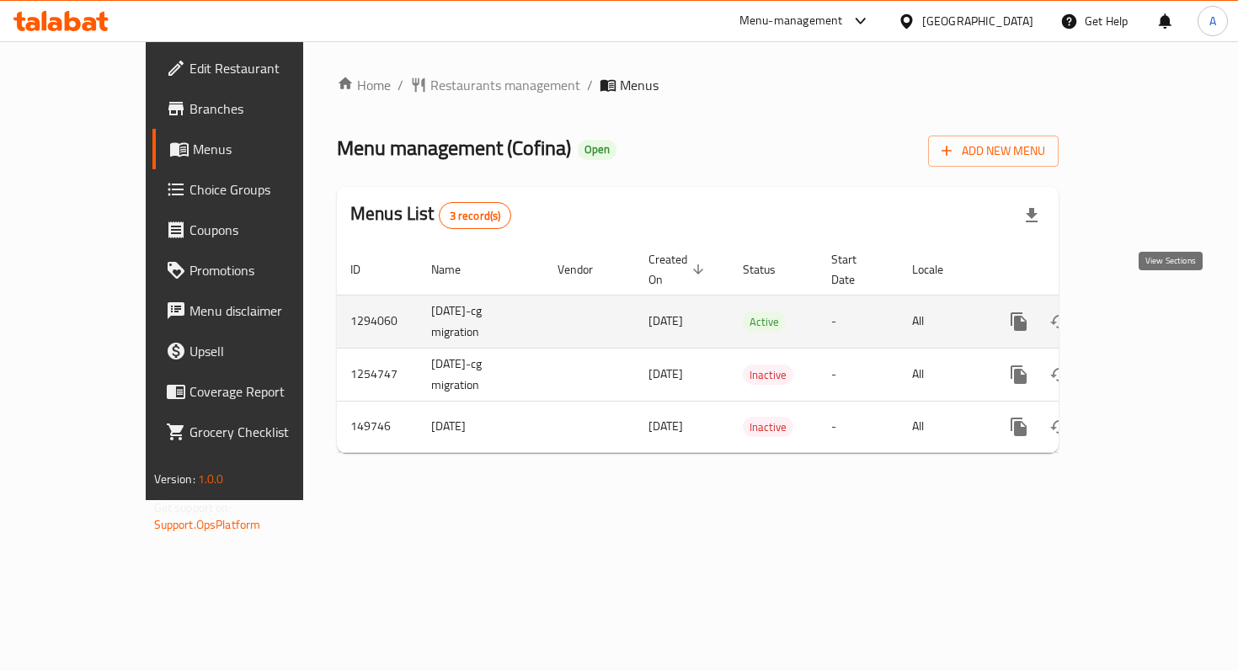
click at [1160, 305] on link "enhanced table" at bounding box center [1140, 321] width 40 height 40
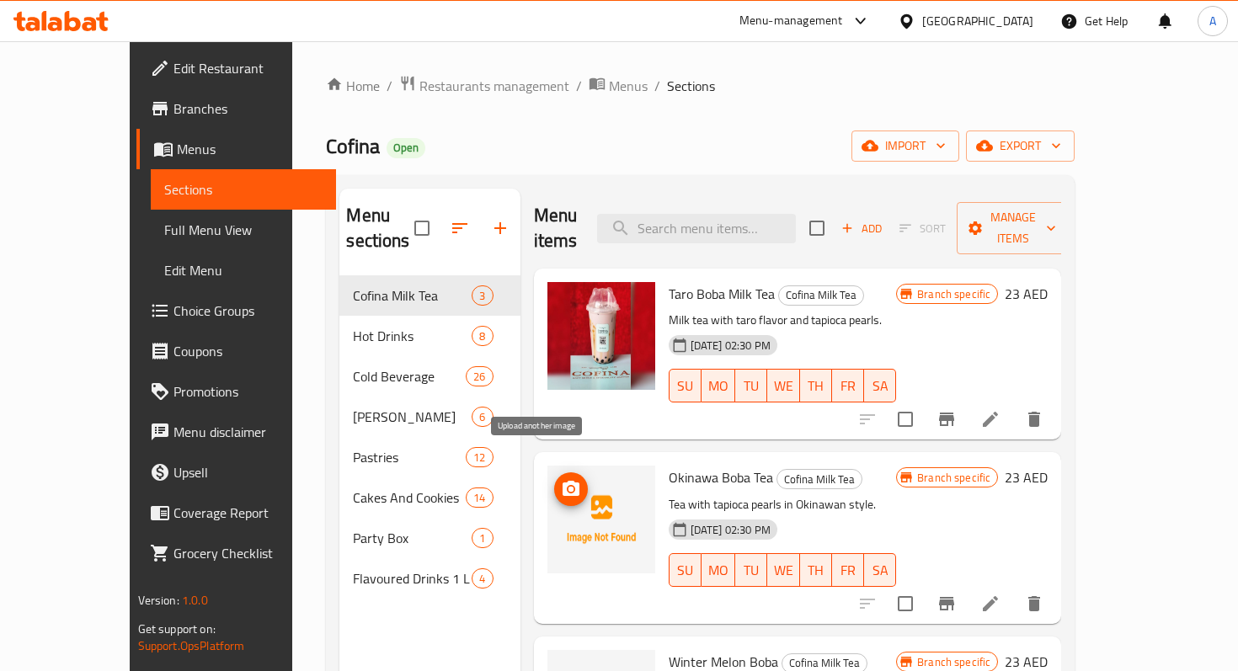
click at [563, 481] on icon "upload picture" at bounding box center [571, 488] width 17 height 15
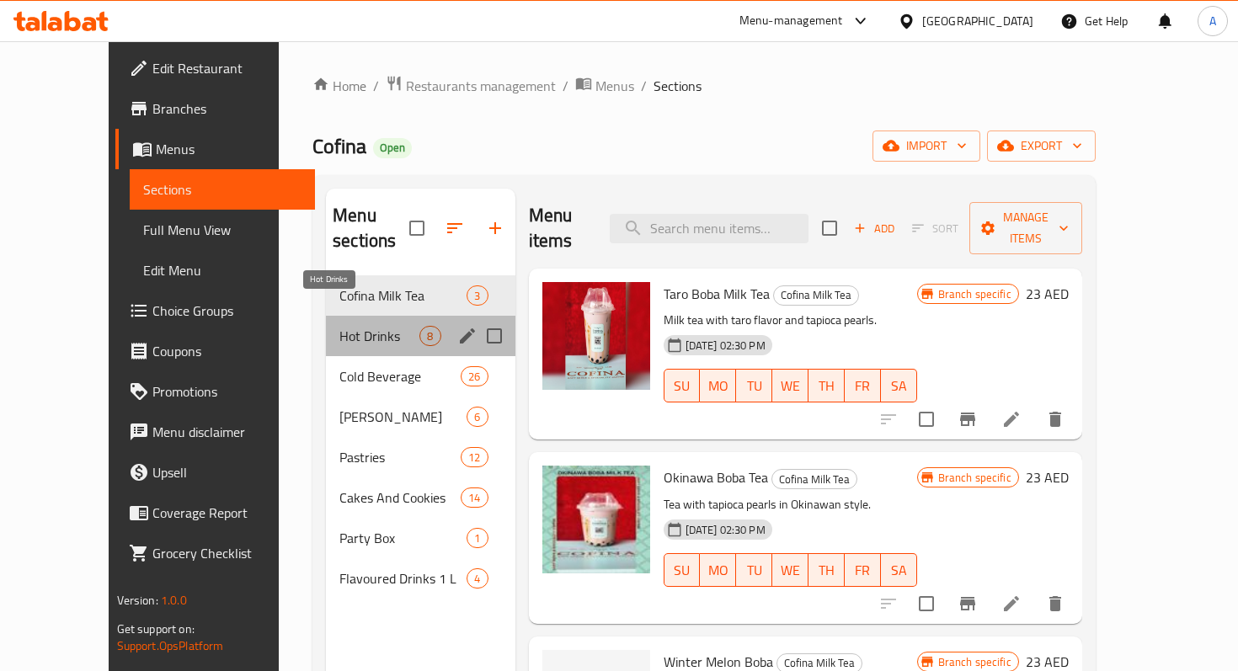
click at [339, 326] on span "Hot Drinks" at bounding box center [379, 336] width 80 height 20
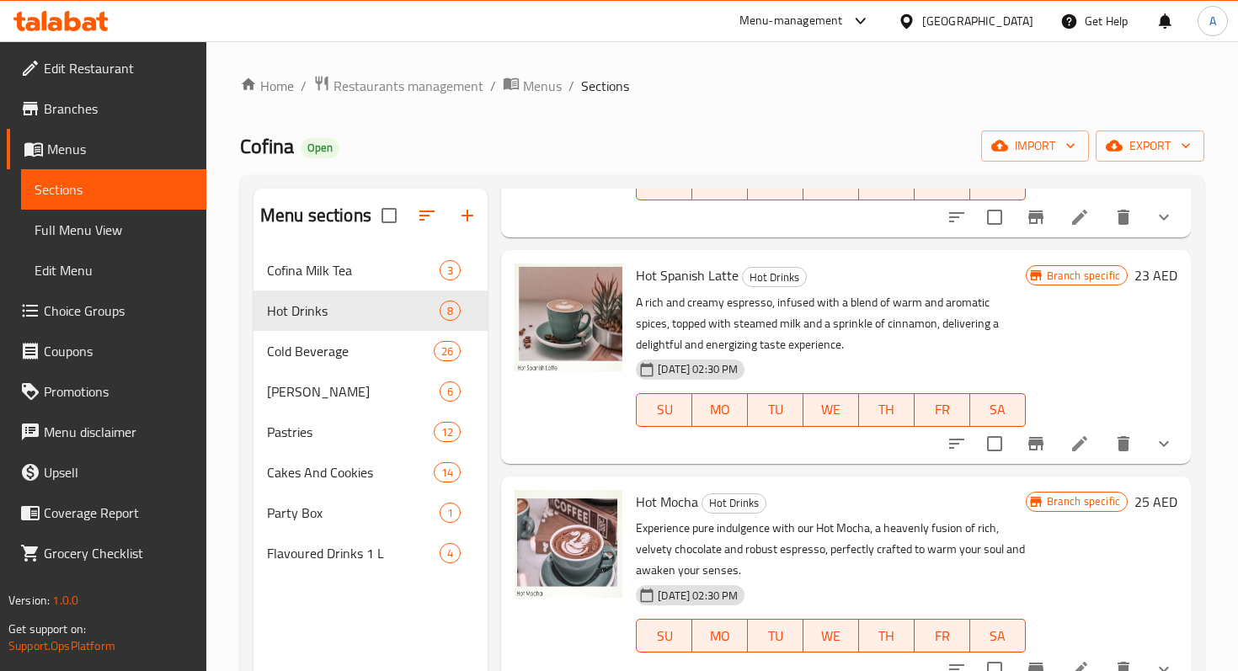
scroll to position [183, 0]
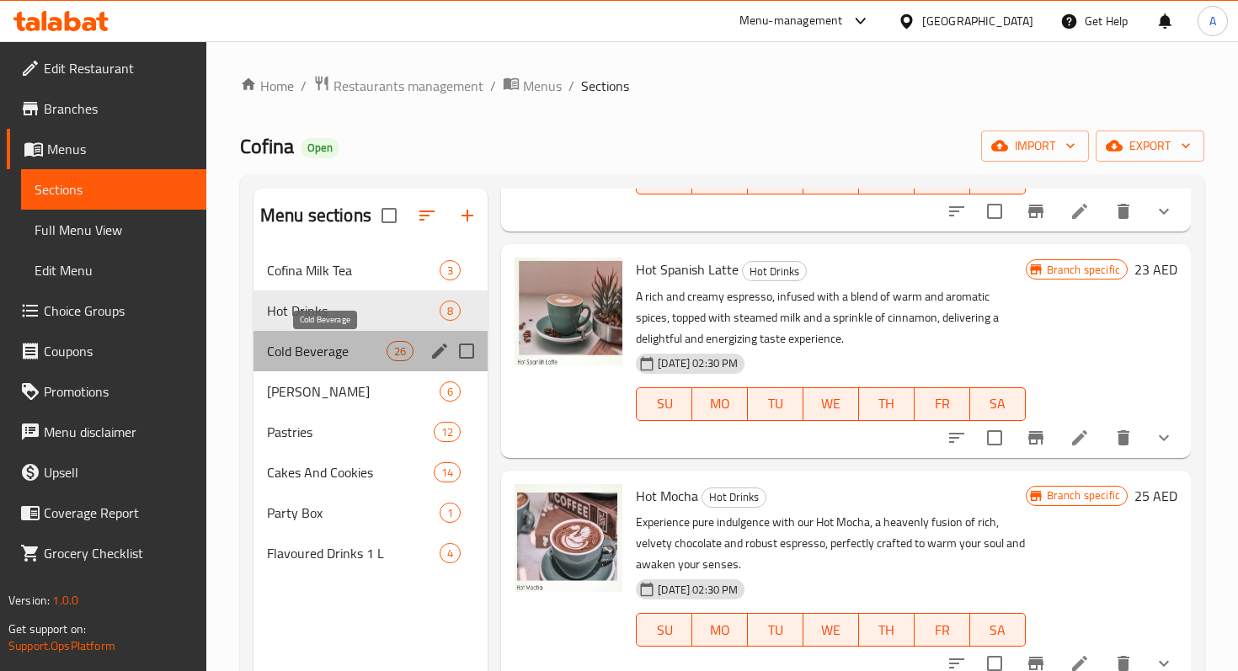
click at [293, 355] on span "Cold Beverage" at bounding box center [327, 351] width 120 height 20
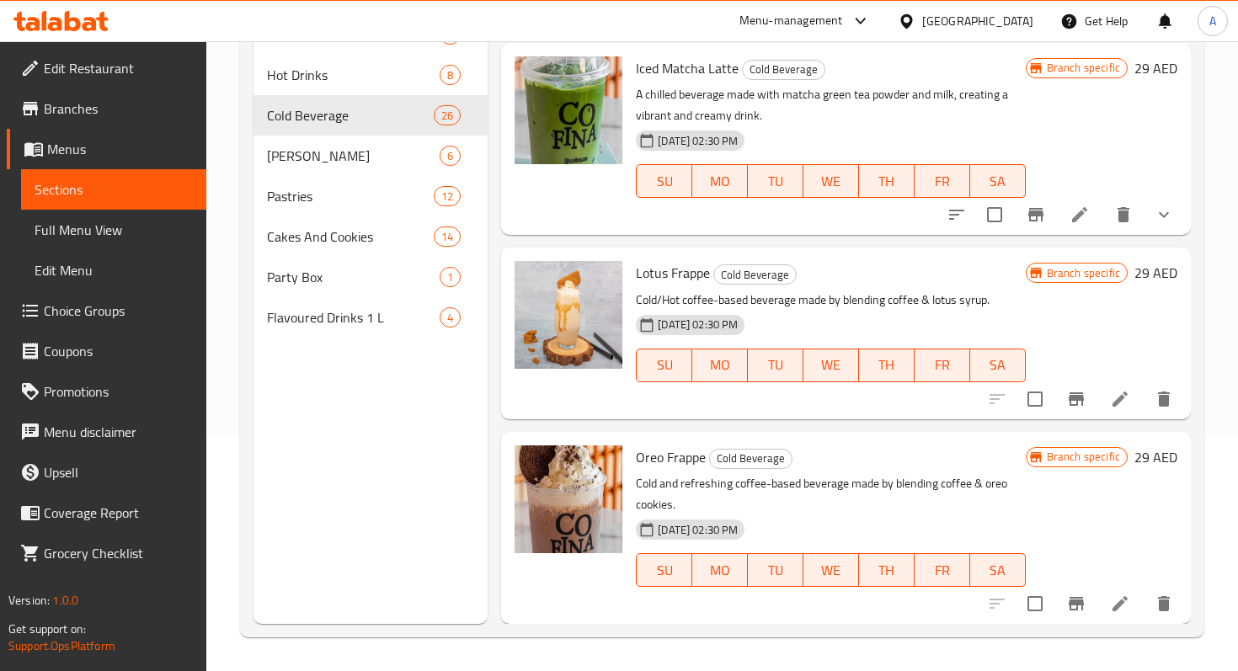
scroll to position [196, 0]
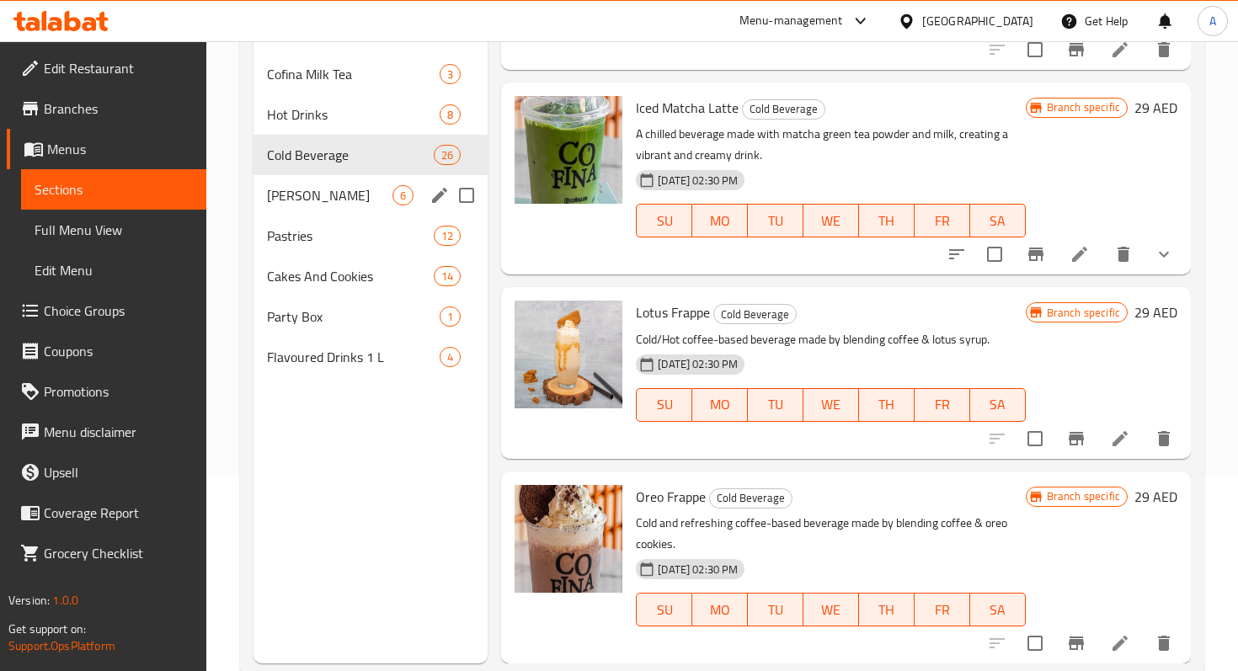
click at [322, 195] on span "[PERSON_NAME]" at bounding box center [329, 195] width 125 height 20
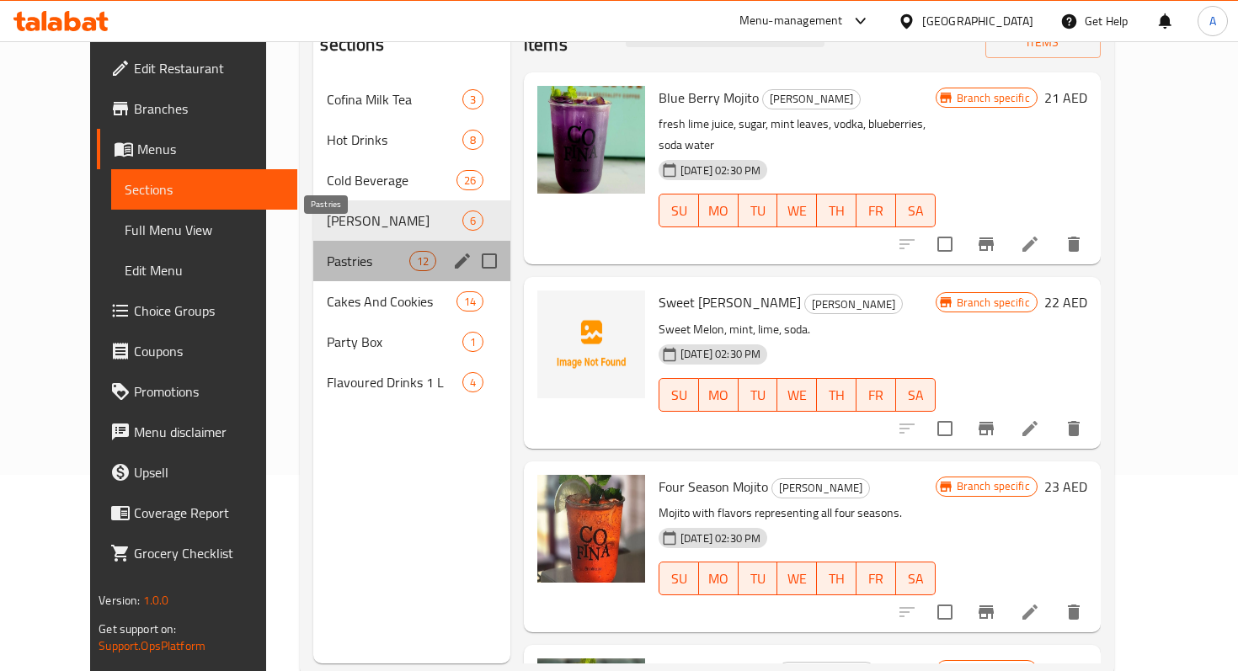
click at [327, 251] on span "Pastries" at bounding box center [368, 261] width 82 height 20
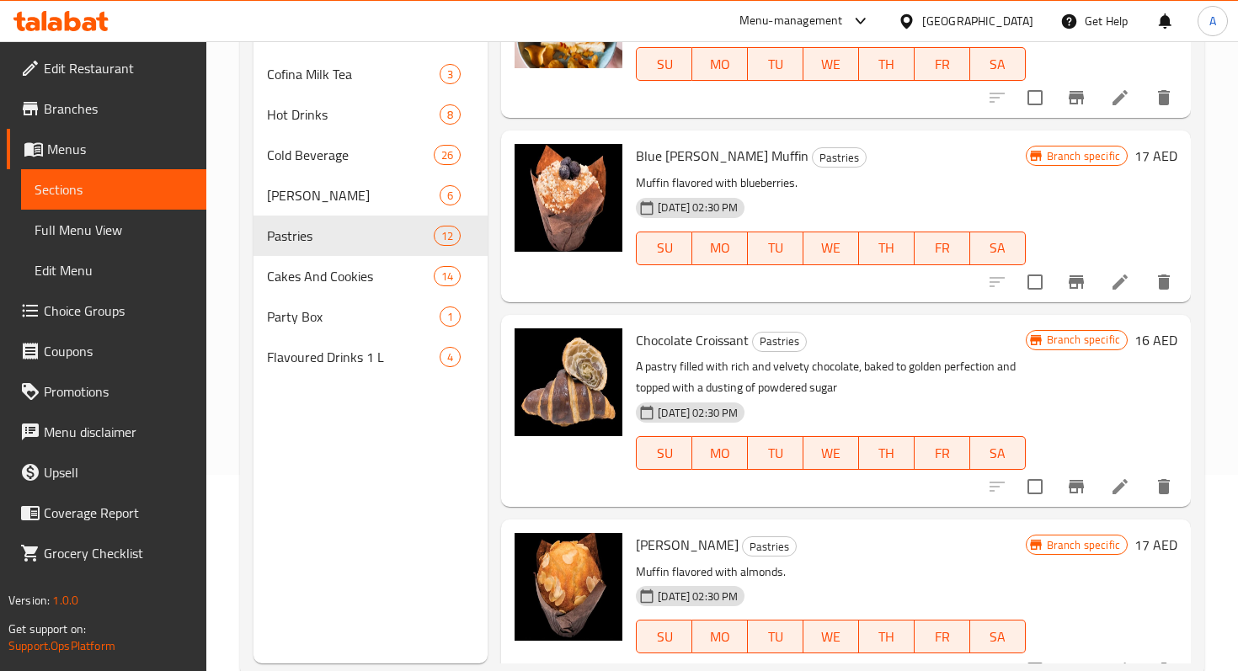
scroll to position [1270, 0]
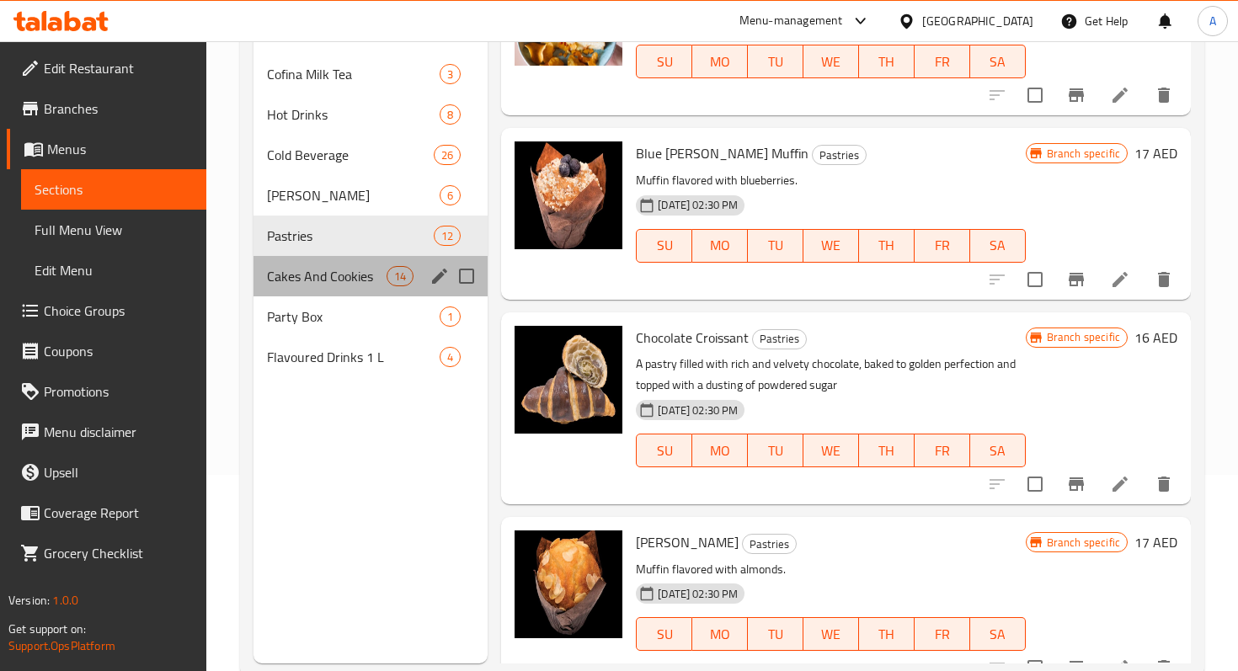
click at [282, 264] on div "Cakes And Cookies 14" at bounding box center [370, 276] width 234 height 40
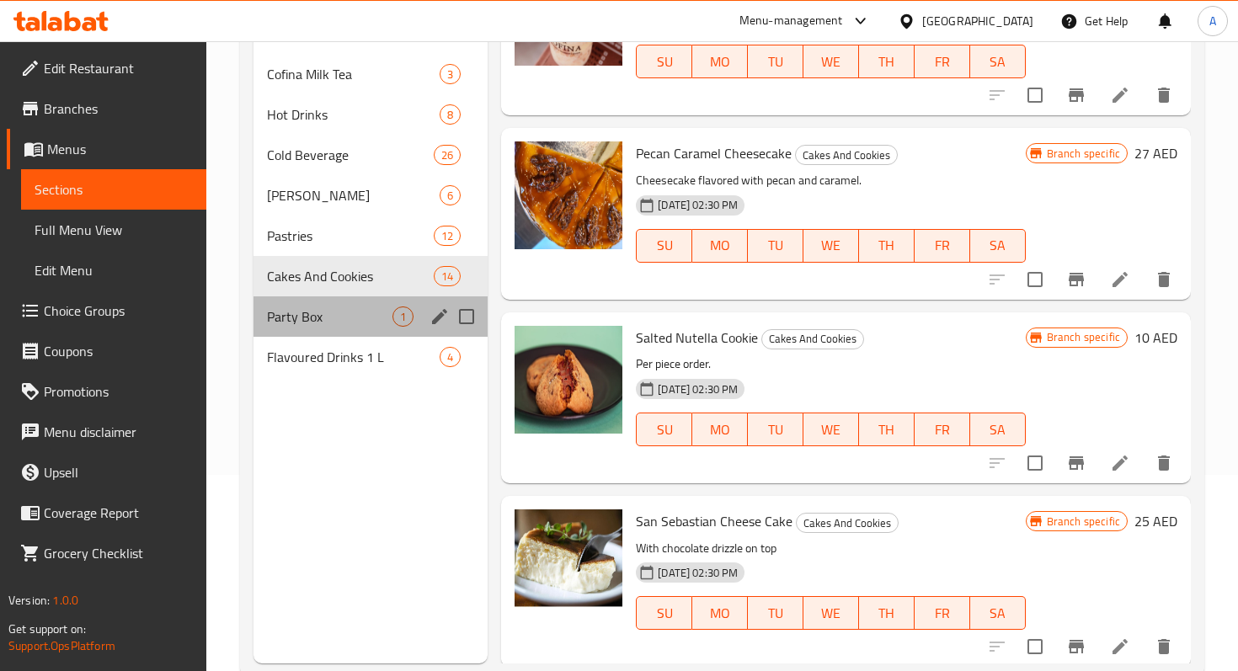
click at [329, 305] on div "Party Box 1" at bounding box center [370, 316] width 234 height 40
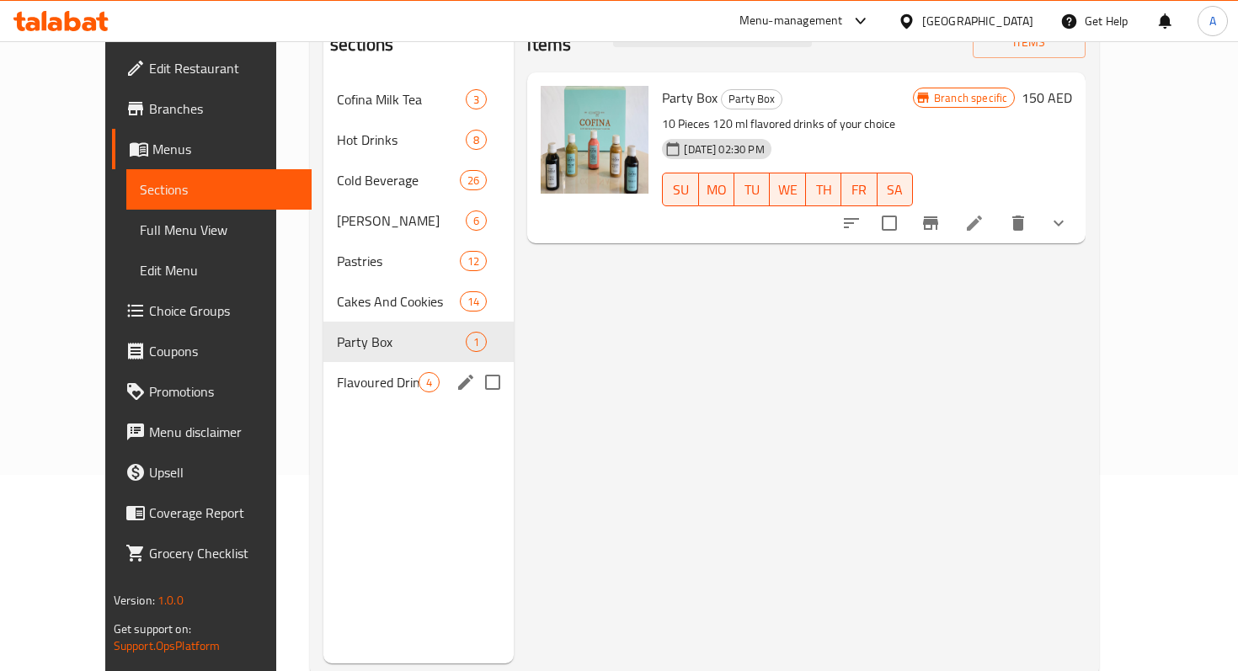
click at [323, 370] on div "Flavoured Drinks 1 L 4" at bounding box center [418, 382] width 190 height 40
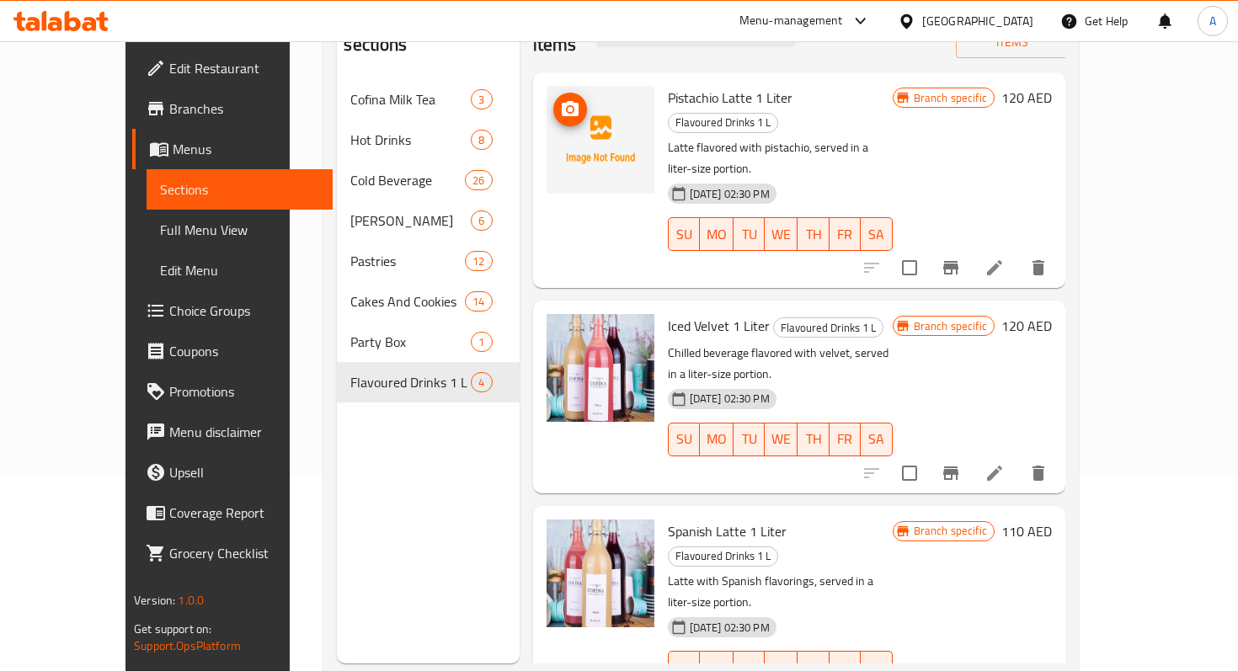
click at [567, 107] on circle "upload picture" at bounding box center [569, 109] width 5 height 5
click at [560, 107] on img at bounding box center [601, 140] width 108 height 108
click at [560, 99] on icon "upload picture" at bounding box center [570, 109] width 20 height 20
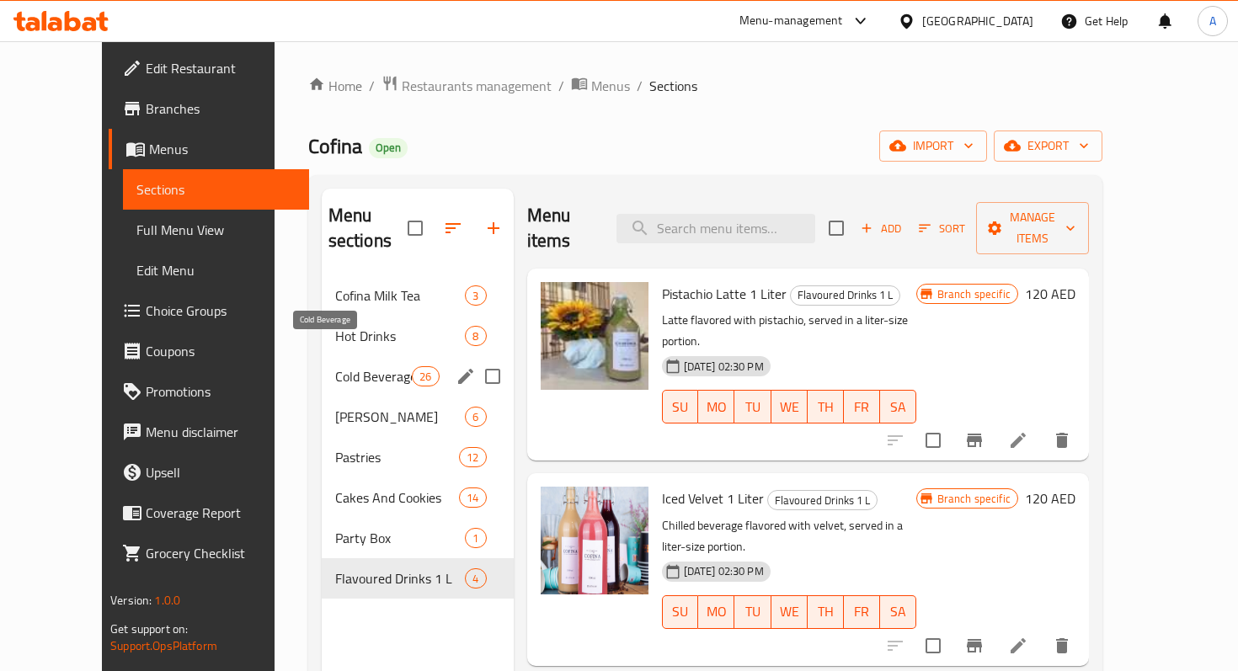
click at [344, 366] on span "Cold Beverage" at bounding box center [373, 376] width 77 height 20
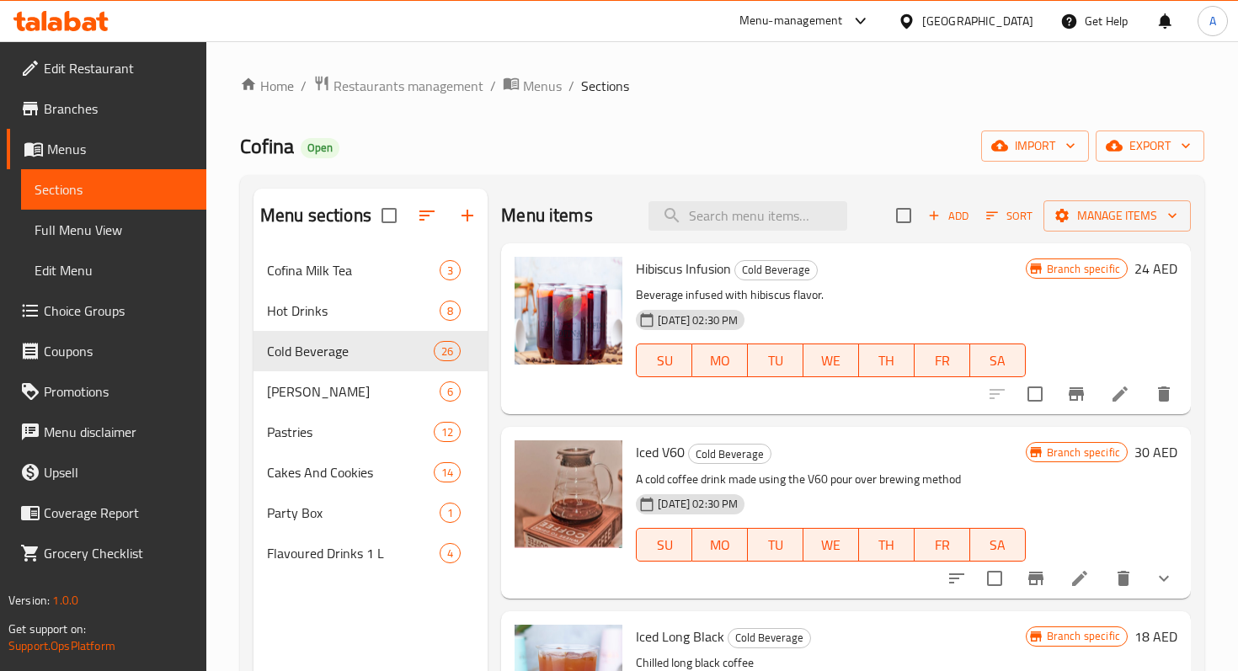
scroll to position [172, 0]
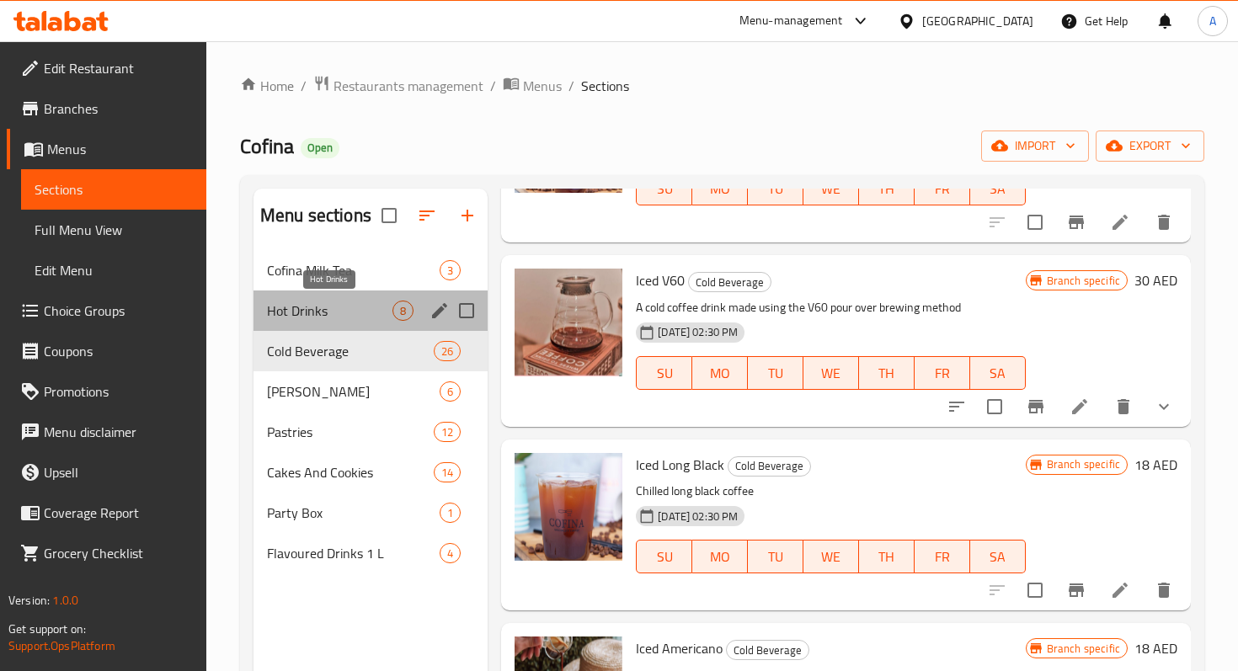
click at [335, 315] on span "Hot Drinks" at bounding box center [329, 311] width 125 height 20
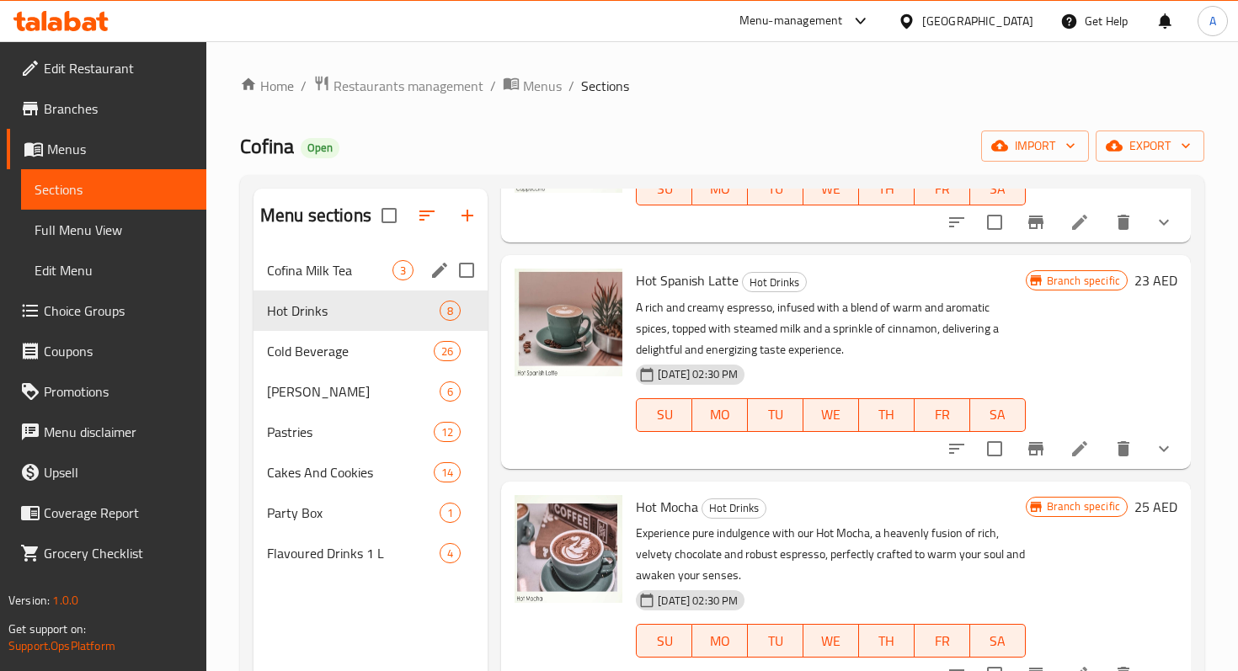
click at [285, 258] on div "Cofina Milk Tea 3" at bounding box center [370, 270] width 234 height 40
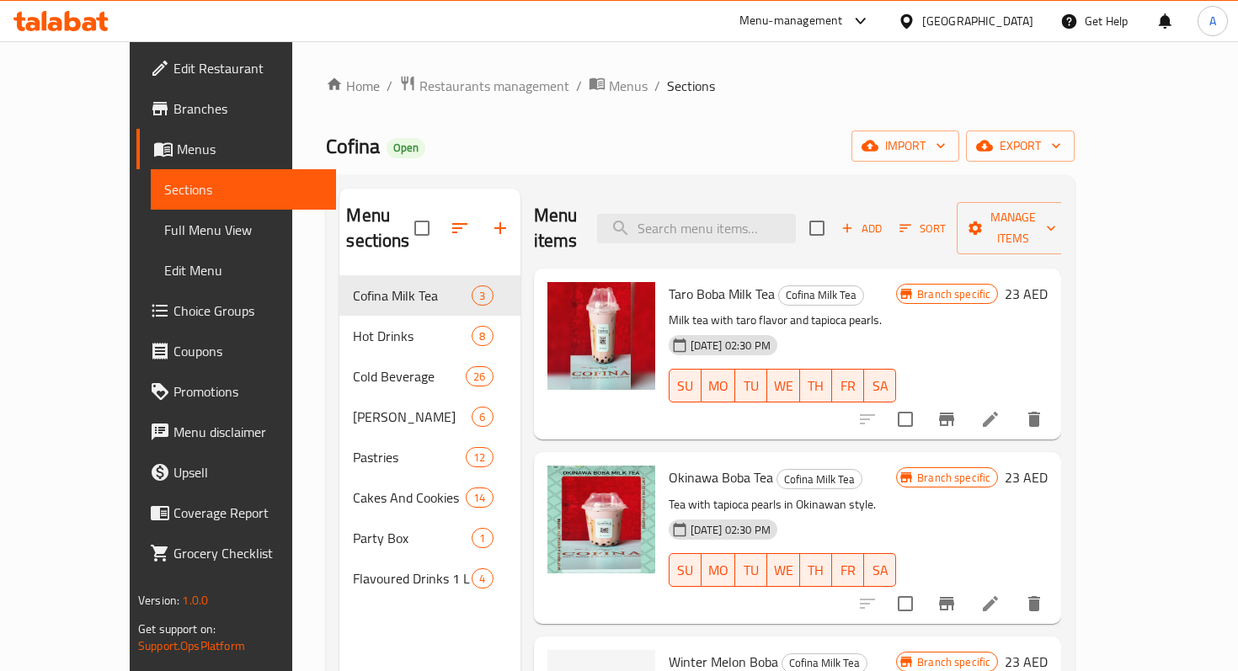
scroll to position [236, 0]
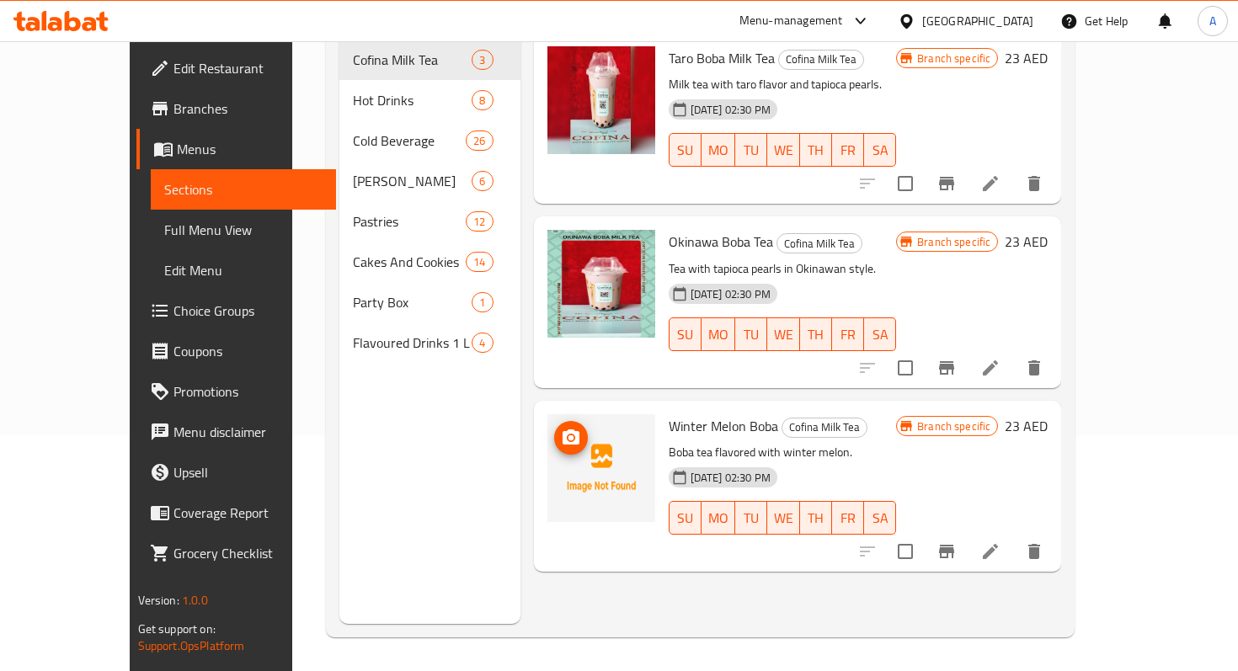
click at [589, 425] on img at bounding box center [601, 468] width 108 height 108
click at [563, 429] on icon "upload picture" at bounding box center [571, 436] width 17 height 15
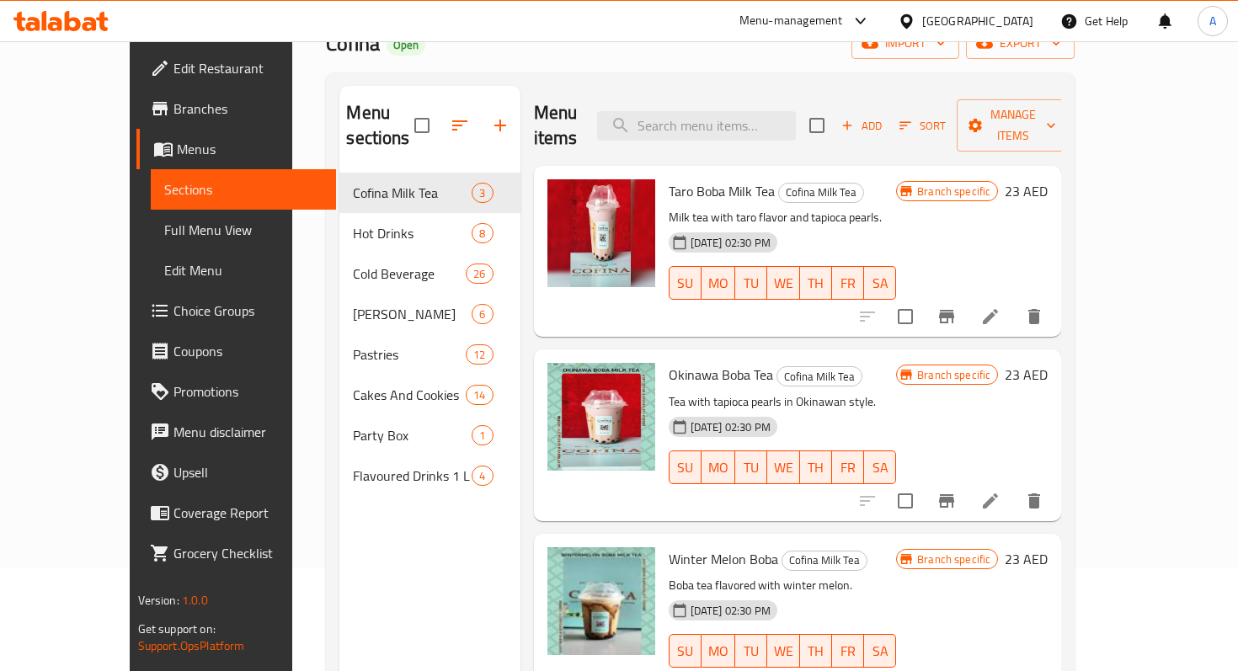
scroll to position [0, 0]
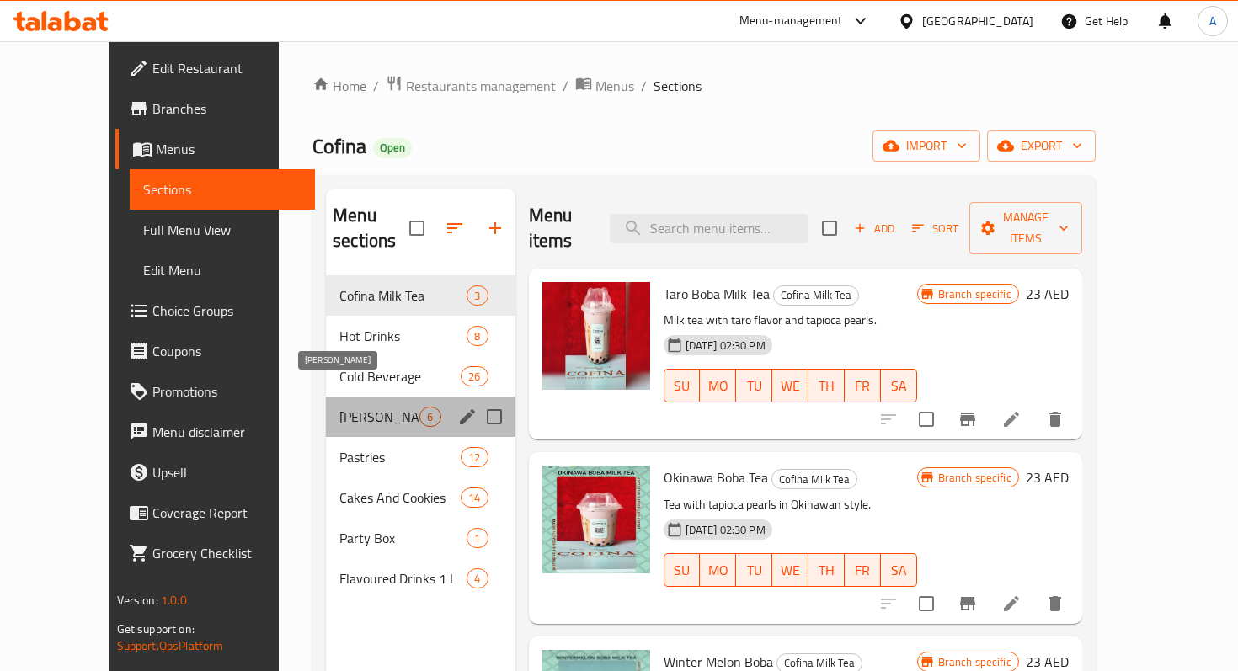
click at [339, 407] on span "[PERSON_NAME]" at bounding box center [379, 417] width 80 height 20
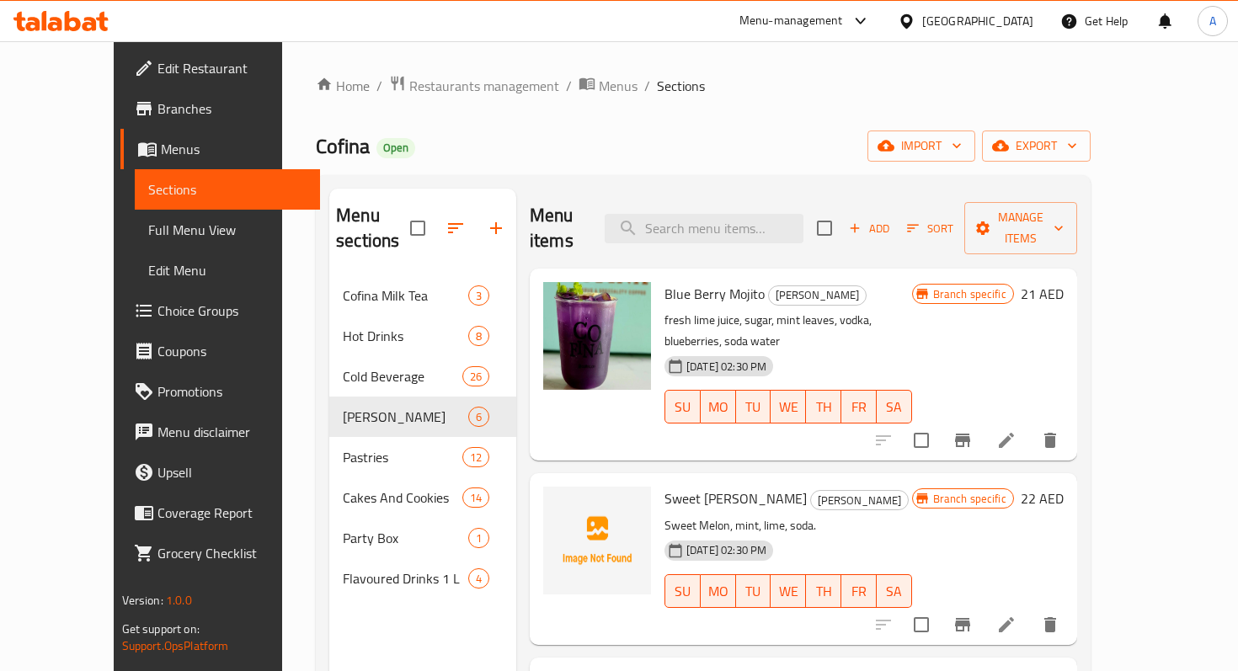
scroll to position [99, 0]
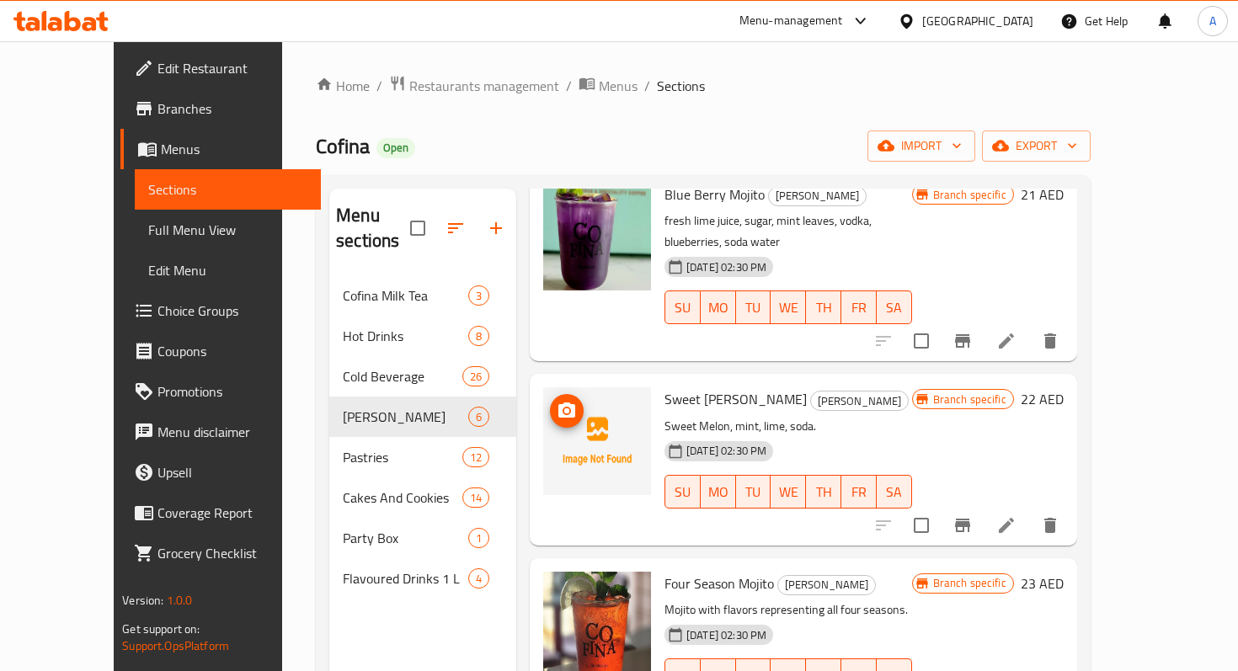
click at [554, 417] on img at bounding box center [597, 441] width 108 height 108
click at [550, 394] on button "upload picture" at bounding box center [567, 411] width 34 height 34
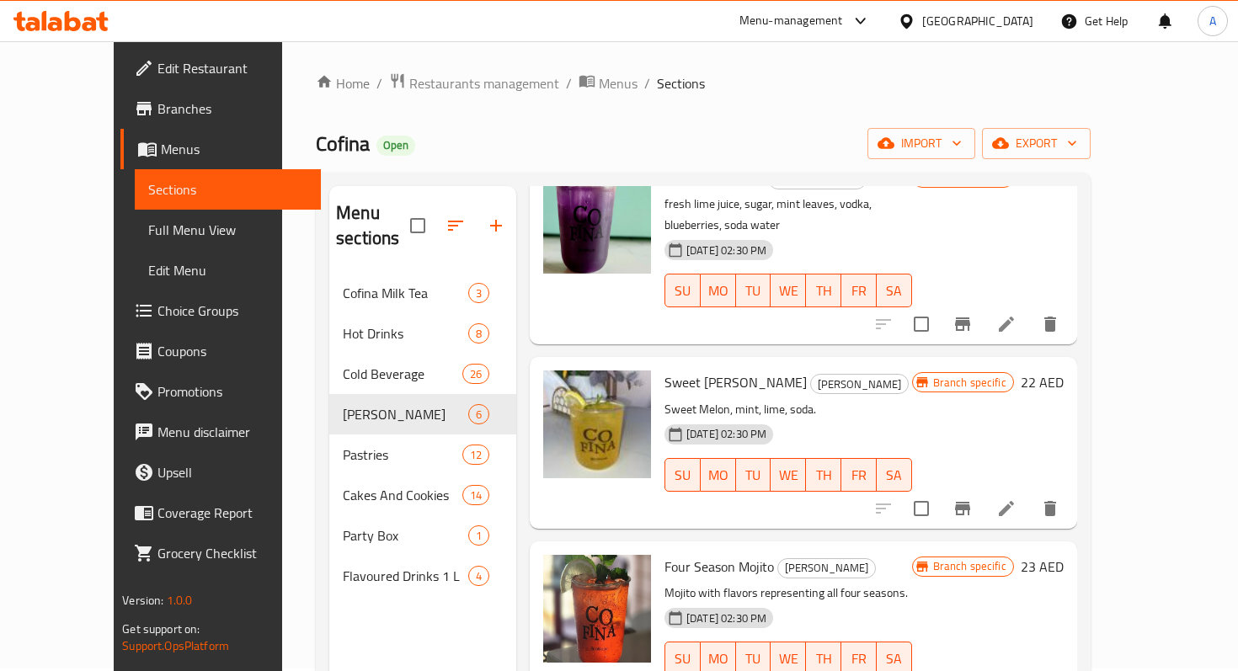
scroll to position [154, 0]
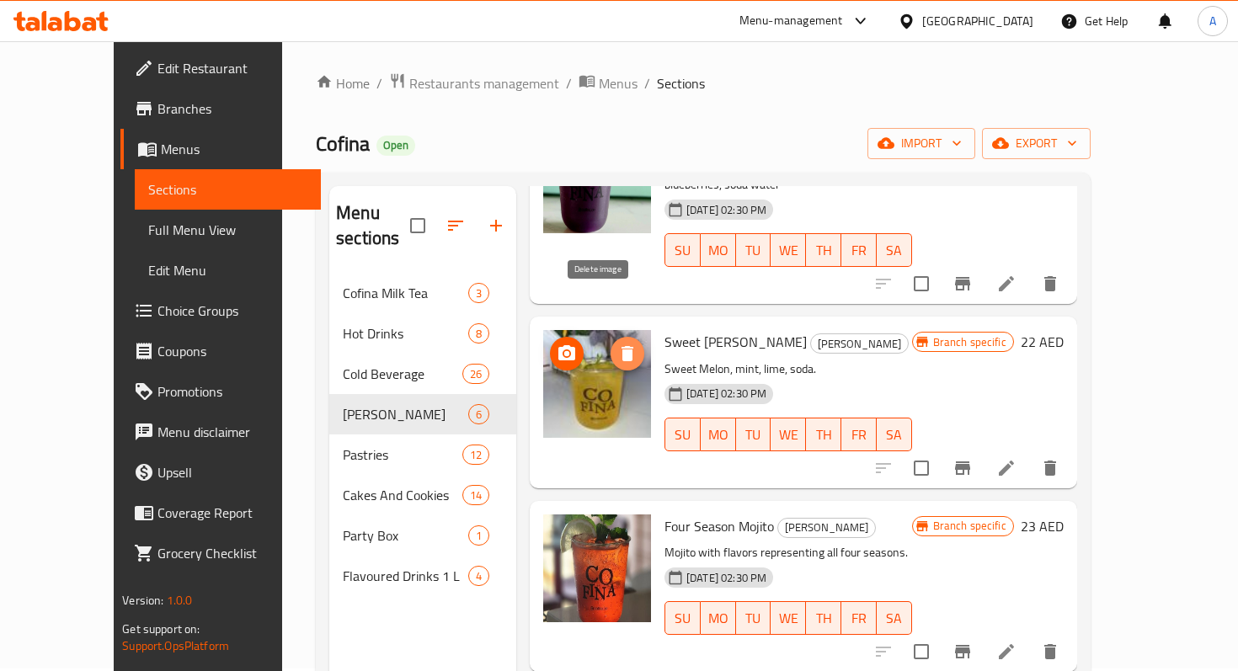
click at [617, 344] on icon "delete image" at bounding box center [627, 354] width 20 height 20
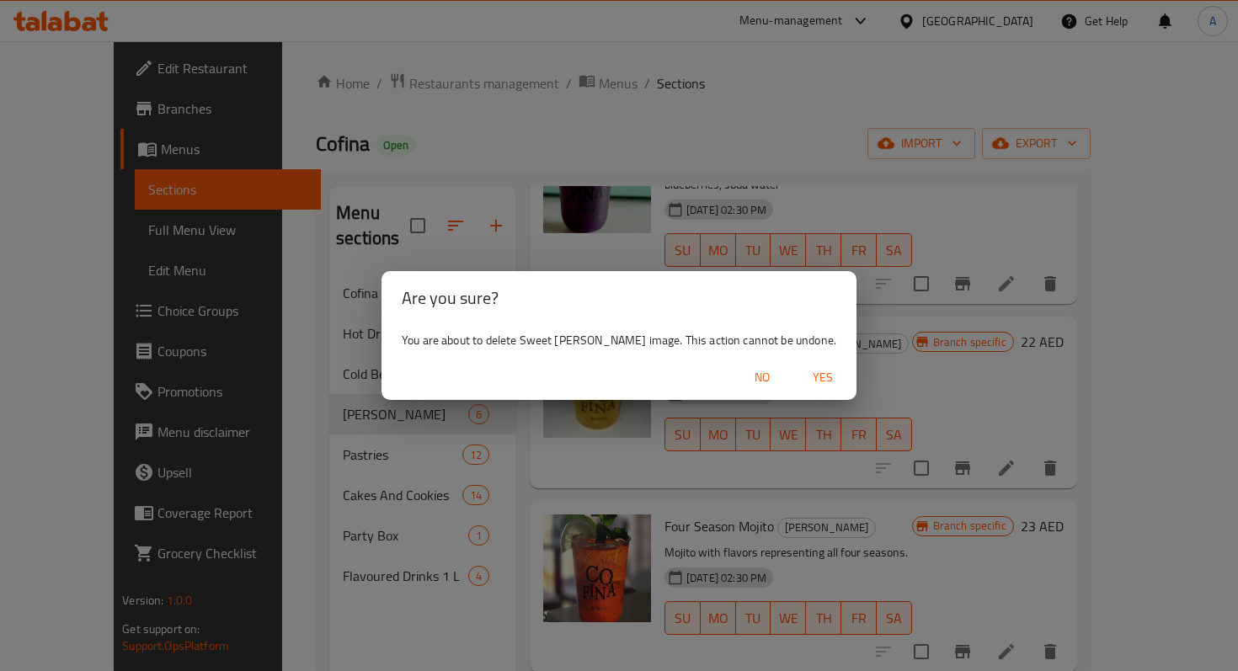
click at [808, 382] on span "Yes" at bounding box center [823, 377] width 40 height 21
